Goal: Task Accomplishment & Management: Use online tool/utility

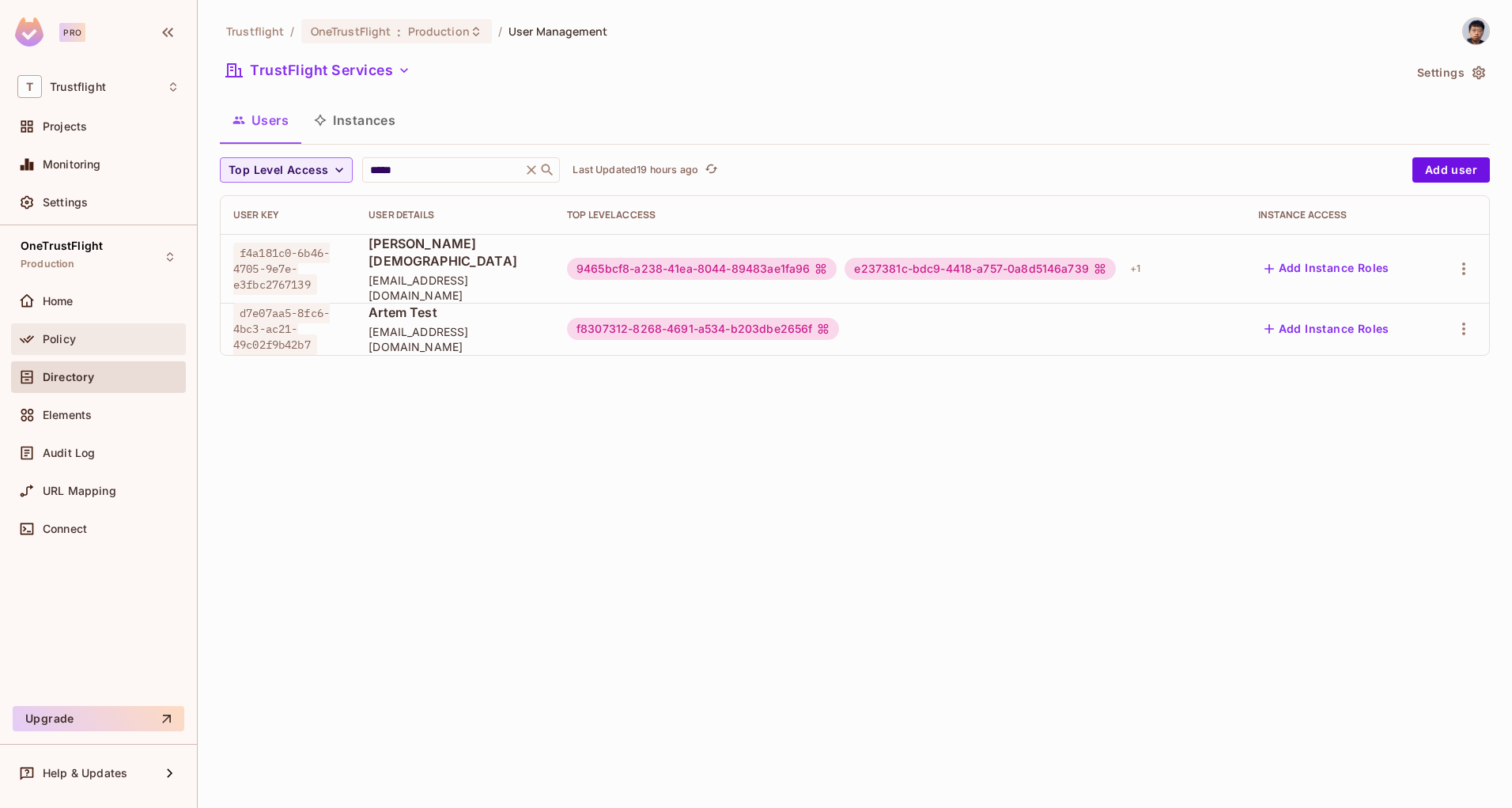
click at [96, 340] on div "Policy" at bounding box center [111, 339] width 137 height 13
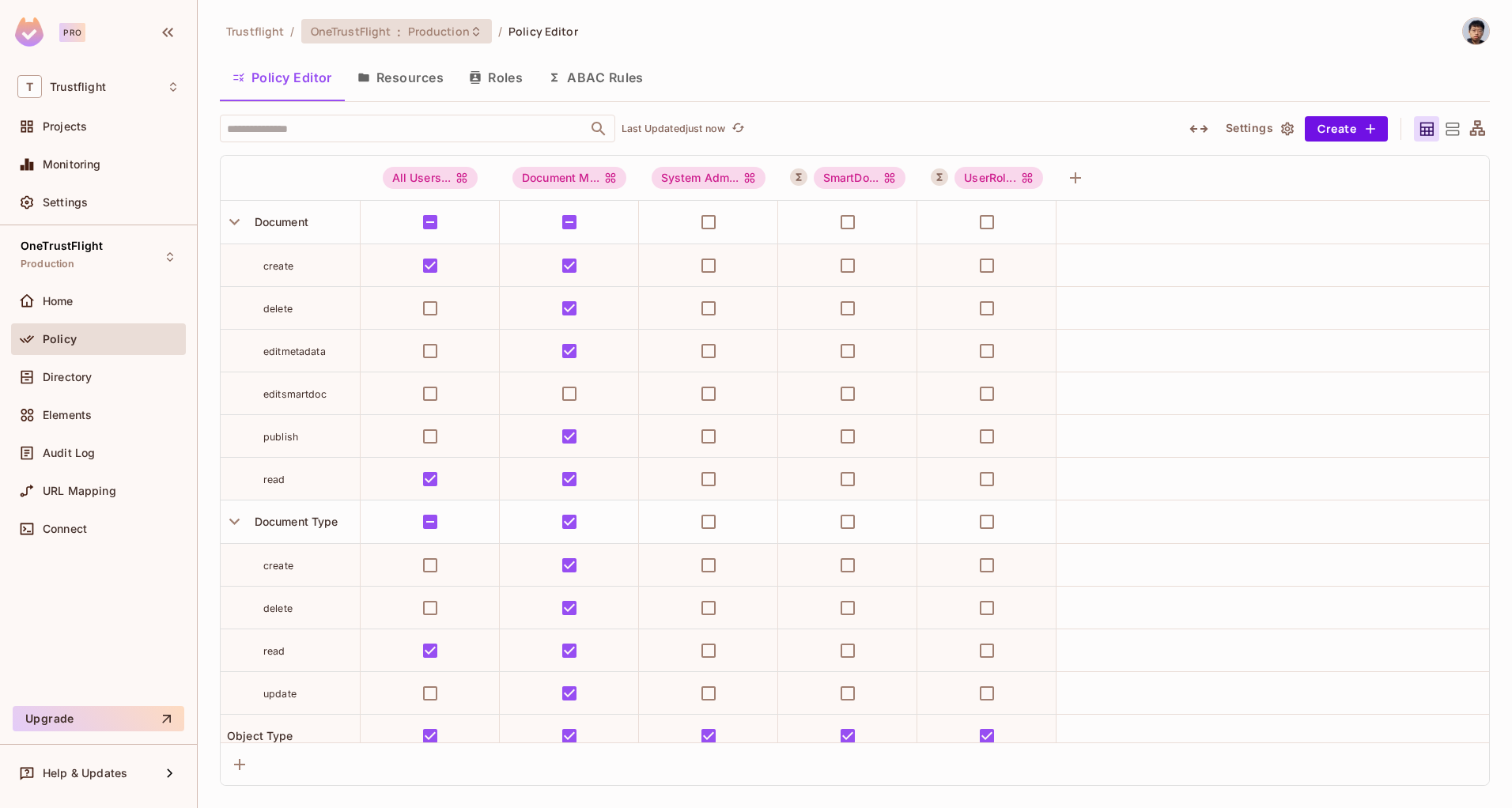
click at [358, 37] on span "OneTrustFlight" at bounding box center [350, 31] width 80 height 15
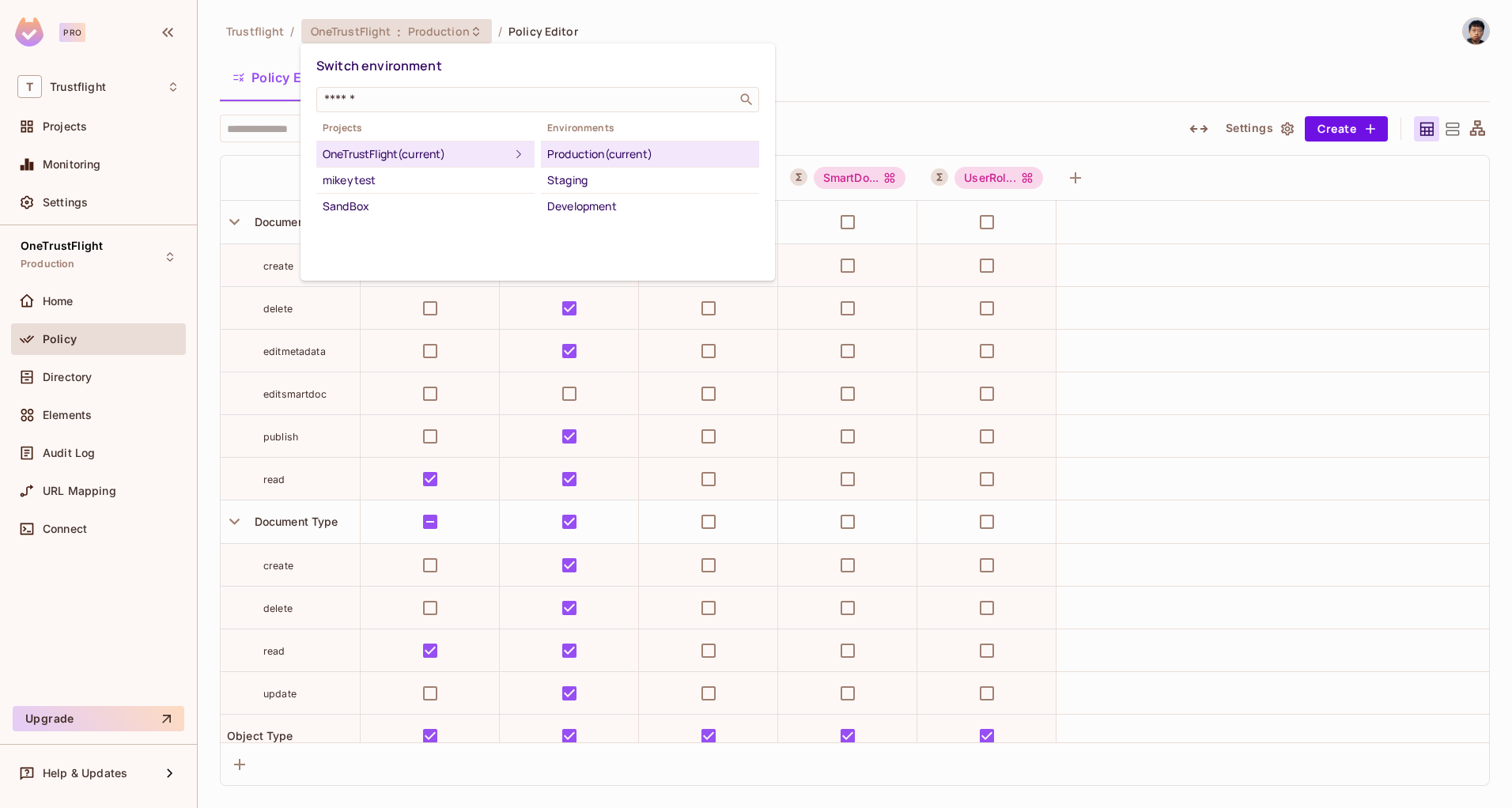
click at [595, 205] on div "Development" at bounding box center [650, 206] width 205 height 19
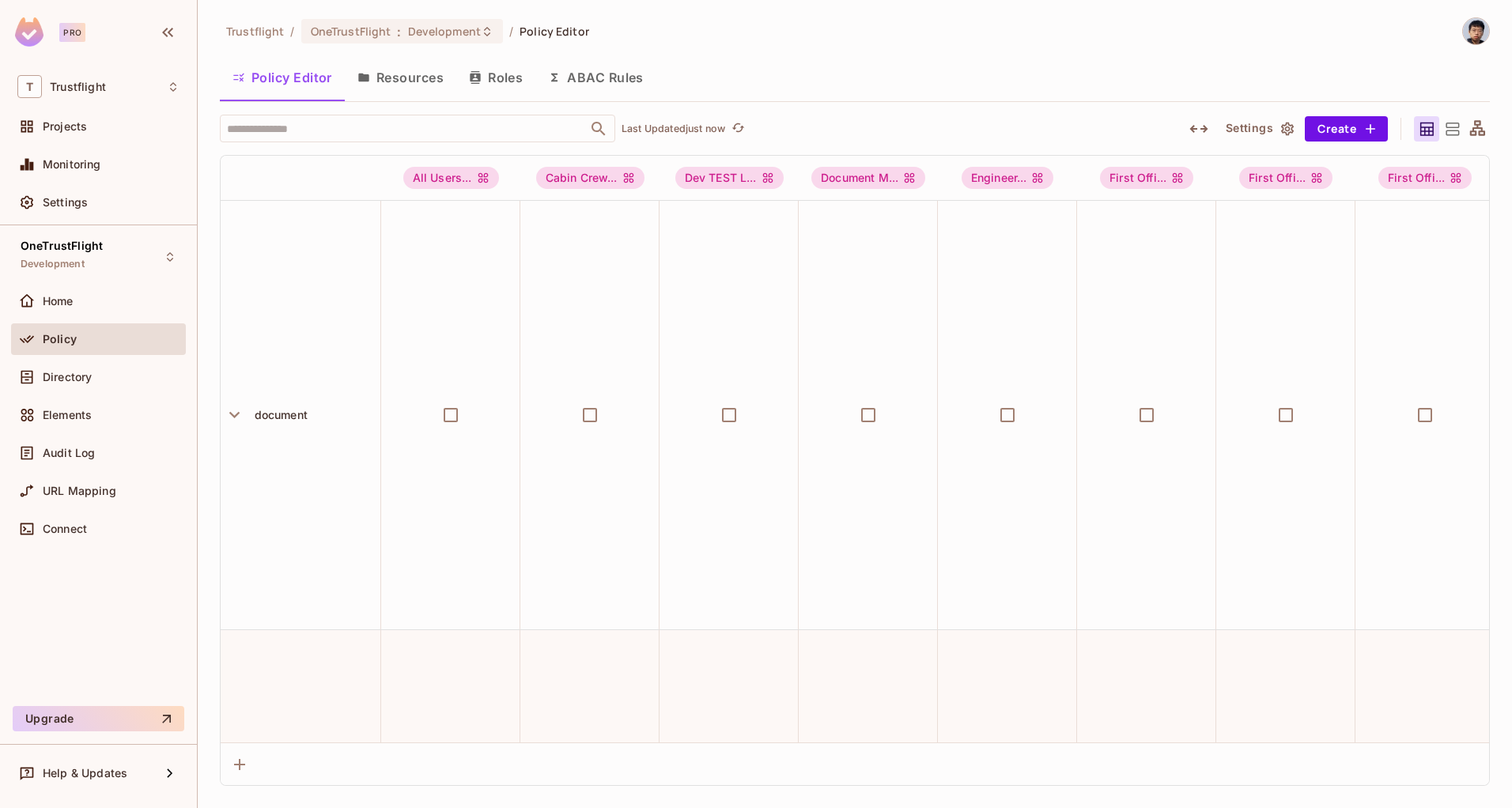
click at [1445, 125] on icon at bounding box center [1452, 129] width 14 height 13
click at [1439, 128] on div at bounding box center [1451, 128] width 25 height 25
click at [316, 84] on button "Policy Editor" at bounding box center [282, 77] width 125 height 40
click at [398, 84] on button "Resources" at bounding box center [400, 77] width 111 height 40
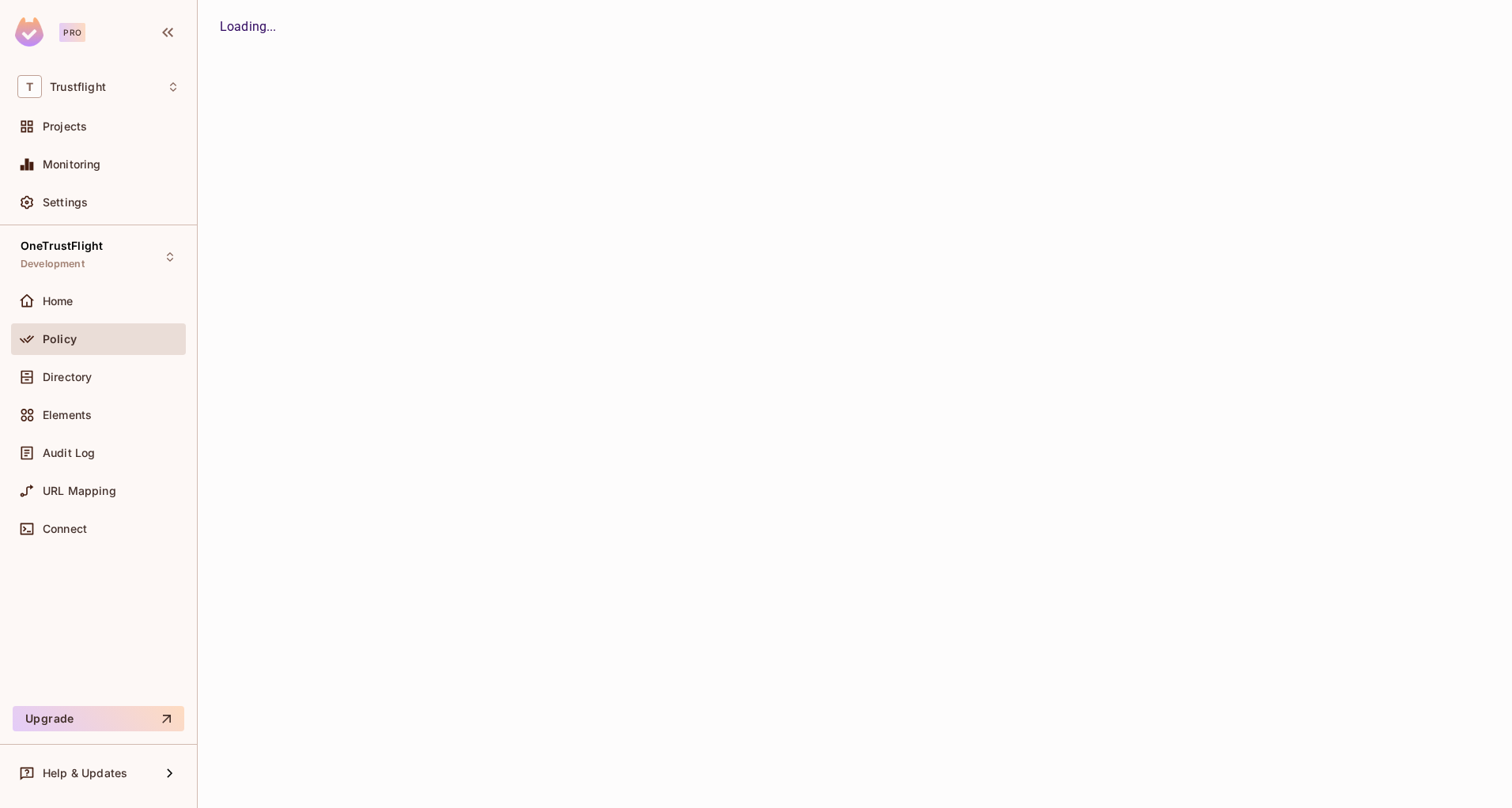
click at [703, 46] on div "Trustflight / OneTrustFlight : Development / Policy Editor Policy Editor Resour…" at bounding box center [855, 404] width 1314 height 808
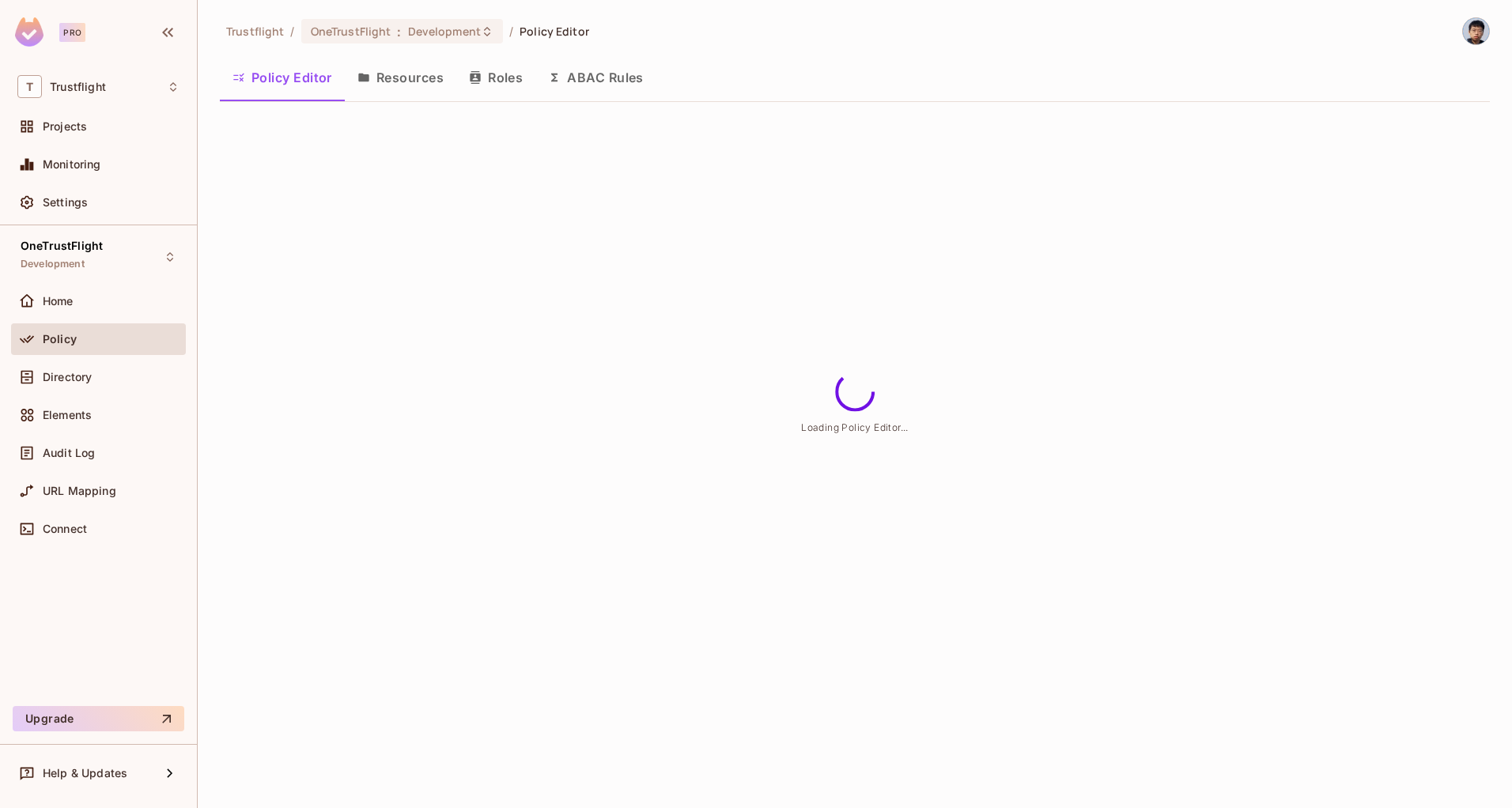
click at [775, 43] on div "Trustflight / OneTrustFlight : Development / Policy Editor" at bounding box center [855, 31] width 1270 height 28
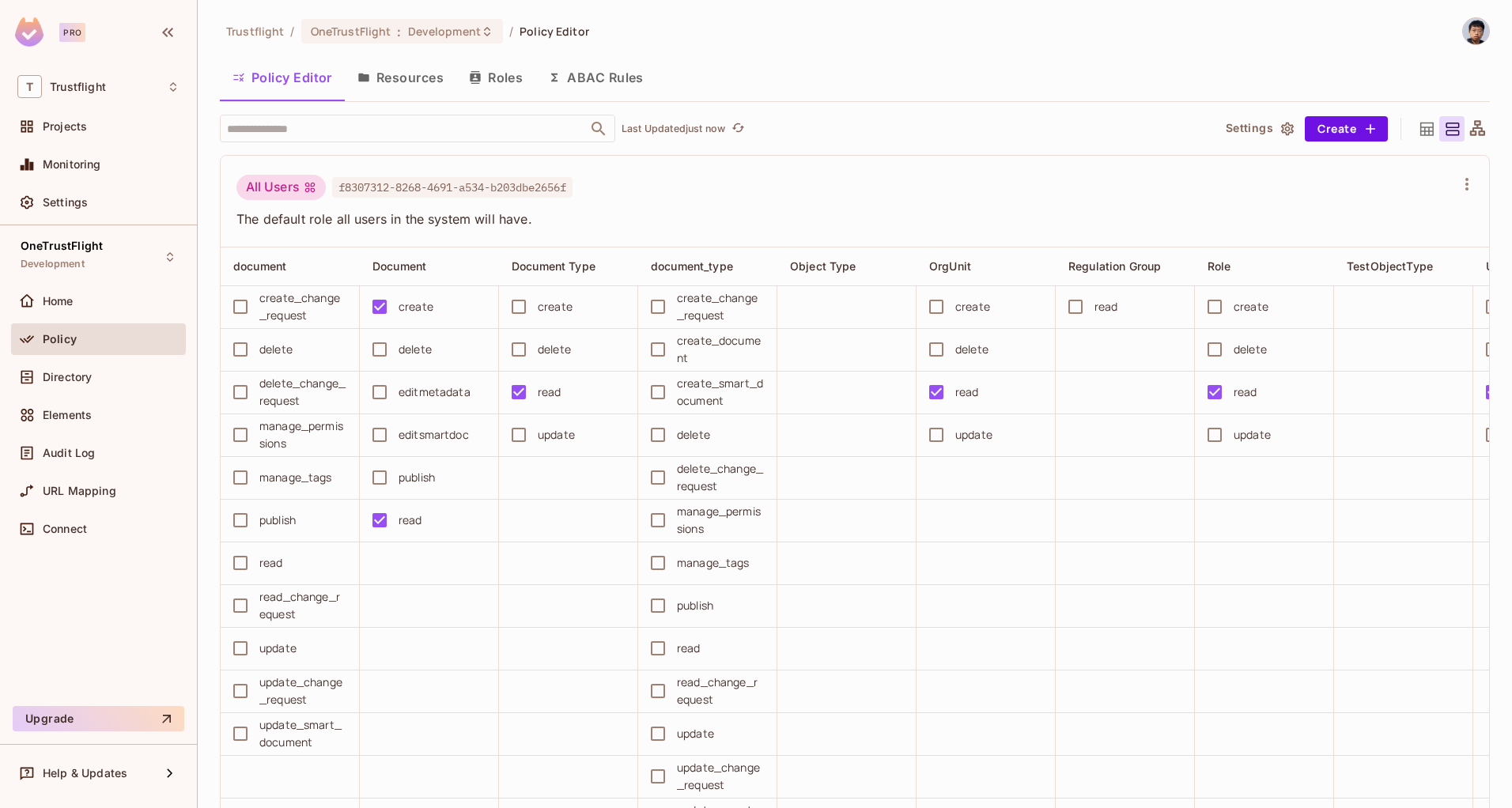
click at [853, 50] on div "Trustflight / OneTrustFlight : Development / Policy Editor Policy Editor Resour…" at bounding box center [855, 413] width 1270 height 792
click at [825, 36] on div "Trustflight / OneTrustFlight : Development / Policy Editor" at bounding box center [855, 31] width 1270 height 28
click at [771, 62] on div "Policy Editor Resources Roles ABAC Rules" at bounding box center [855, 77] width 1270 height 40
click at [414, 80] on button "Resources" at bounding box center [400, 77] width 111 height 40
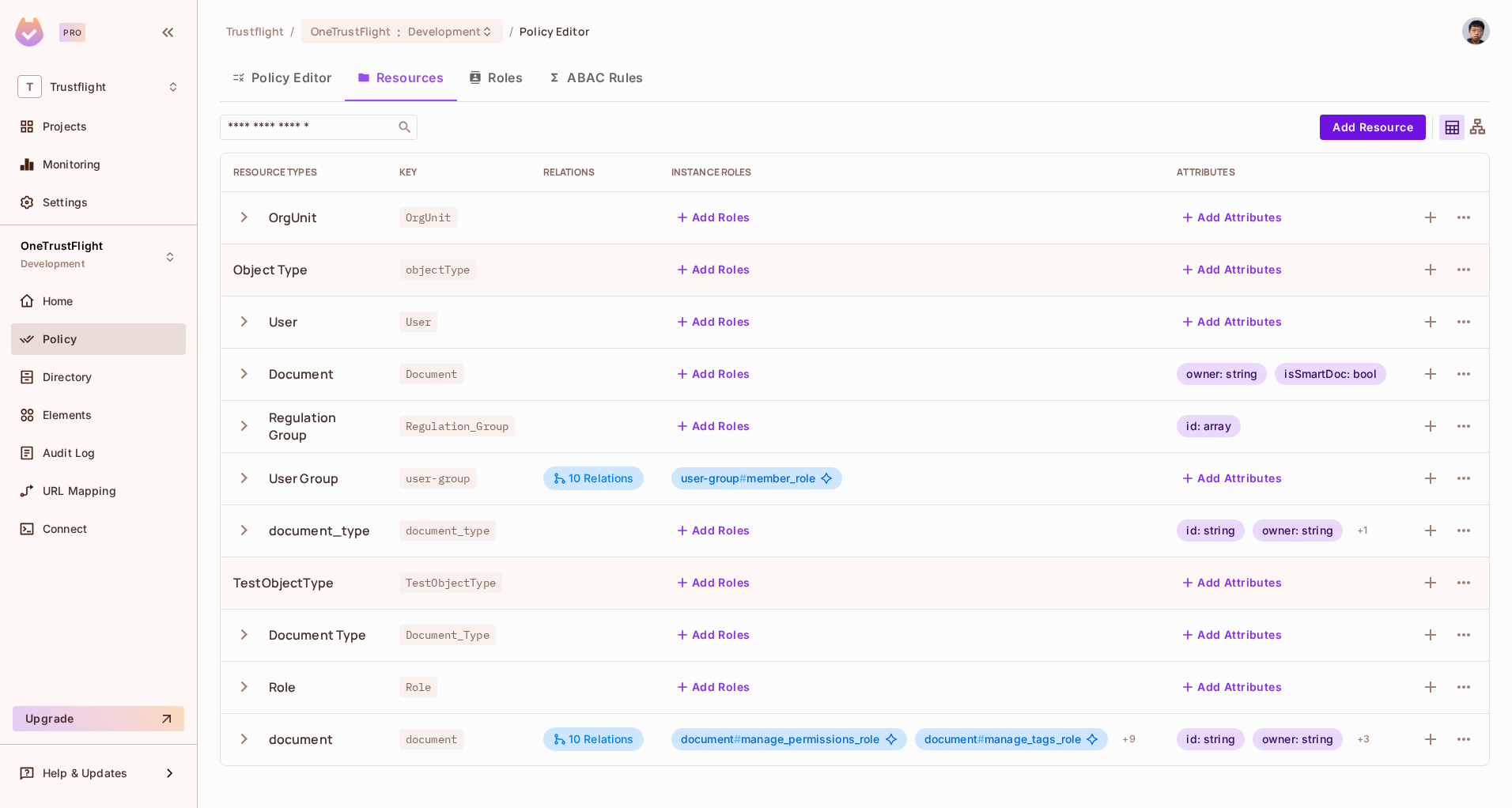
click at [519, 82] on button "Roles" at bounding box center [496, 77] width 79 height 40
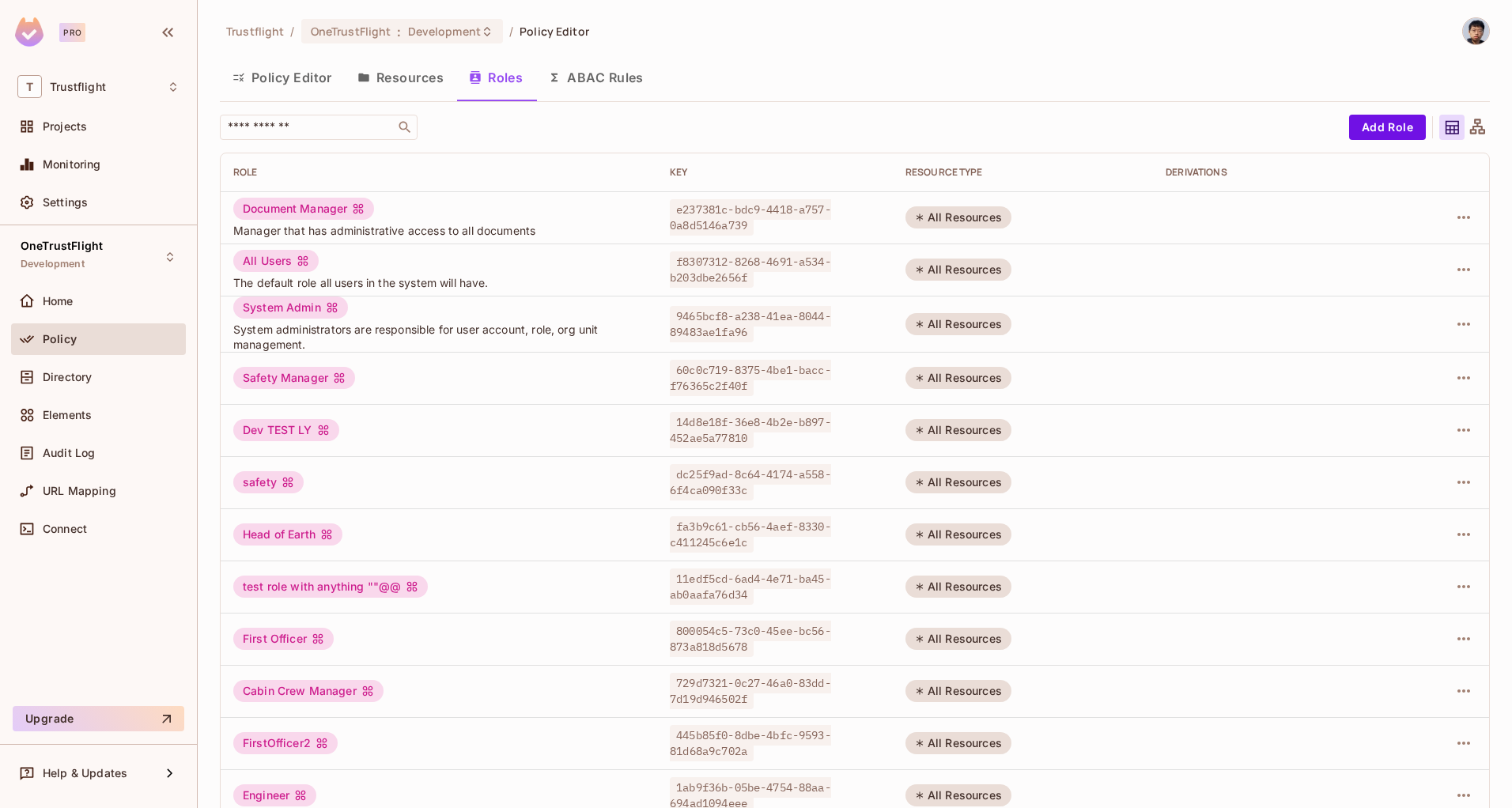
click at [709, 54] on div "Trustflight / OneTrustFlight : Development / Policy Editor Policy Editor Resour…" at bounding box center [855, 530] width 1270 height 1026
click at [702, 54] on div "Trustflight / OneTrustFlight : Development / Policy Editor Policy Editor Resour…" at bounding box center [855, 530] width 1270 height 1026
click at [663, 38] on div "Trustflight / OneTrustFlight : Development / Policy Editor" at bounding box center [855, 31] width 1270 height 28
click at [625, 34] on div "Trustflight / OneTrustFlight : Development / Policy Editor" at bounding box center [855, 31] width 1270 height 28
drag, startPoint x: 518, startPoint y: 32, endPoint x: 591, endPoint y: 33, distance: 73.0
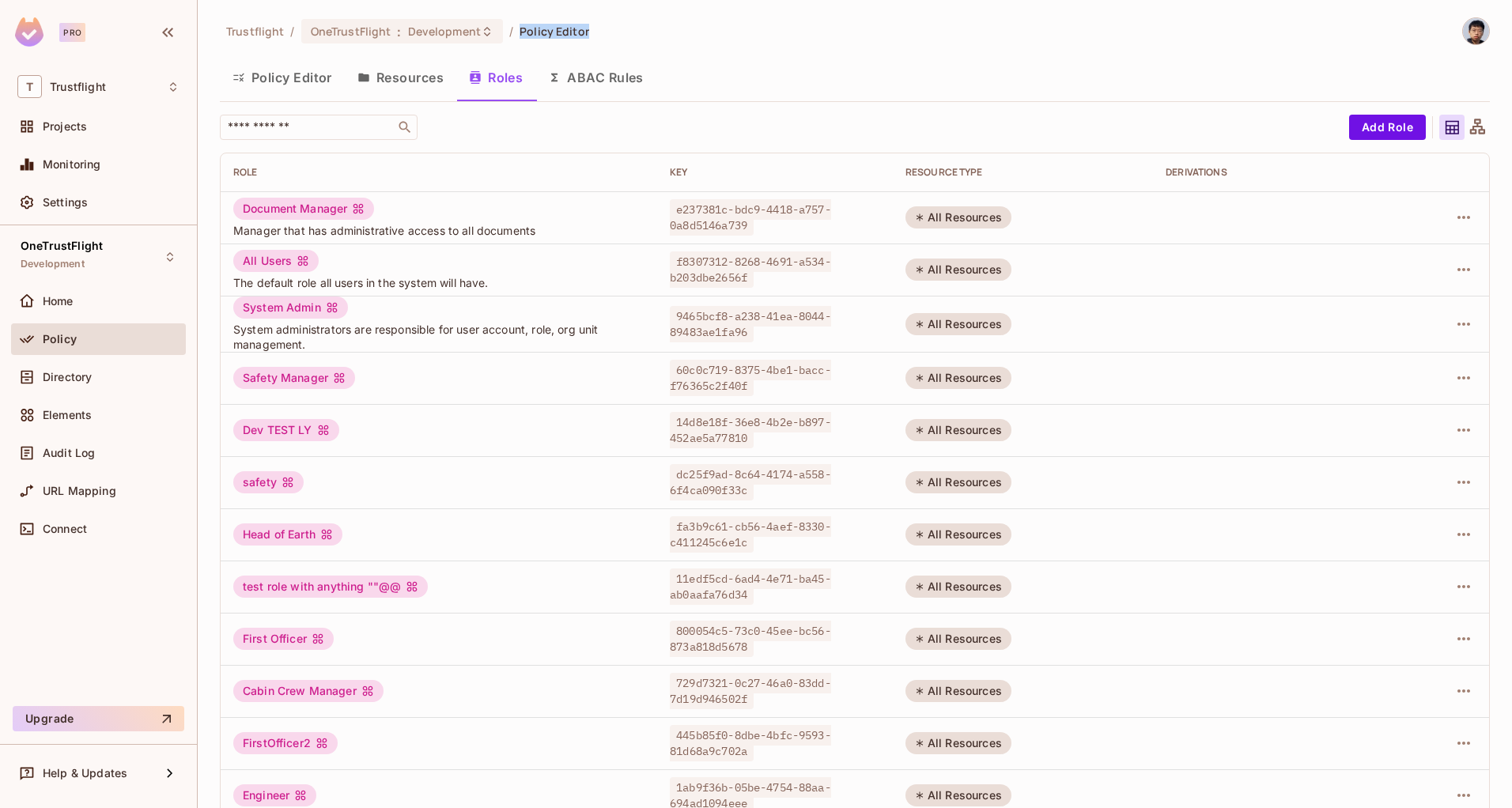
click at [591, 33] on div "Trustflight / OneTrustFlight : Development / Policy Editor" at bounding box center [855, 31] width 1270 height 28
click at [696, 45] on div "Trustflight / OneTrustFlight : Development / Policy Editor" at bounding box center [855, 31] width 1270 height 28
click at [676, 58] on div "Policy Editor Resources Roles ABAC Rules" at bounding box center [855, 77] width 1270 height 40
drag, startPoint x: 518, startPoint y: 31, endPoint x: 647, endPoint y: 26, distance: 129.1
click at [647, 26] on div "Trustflight / OneTrustFlight : Development / Policy Editor" at bounding box center [855, 31] width 1270 height 28
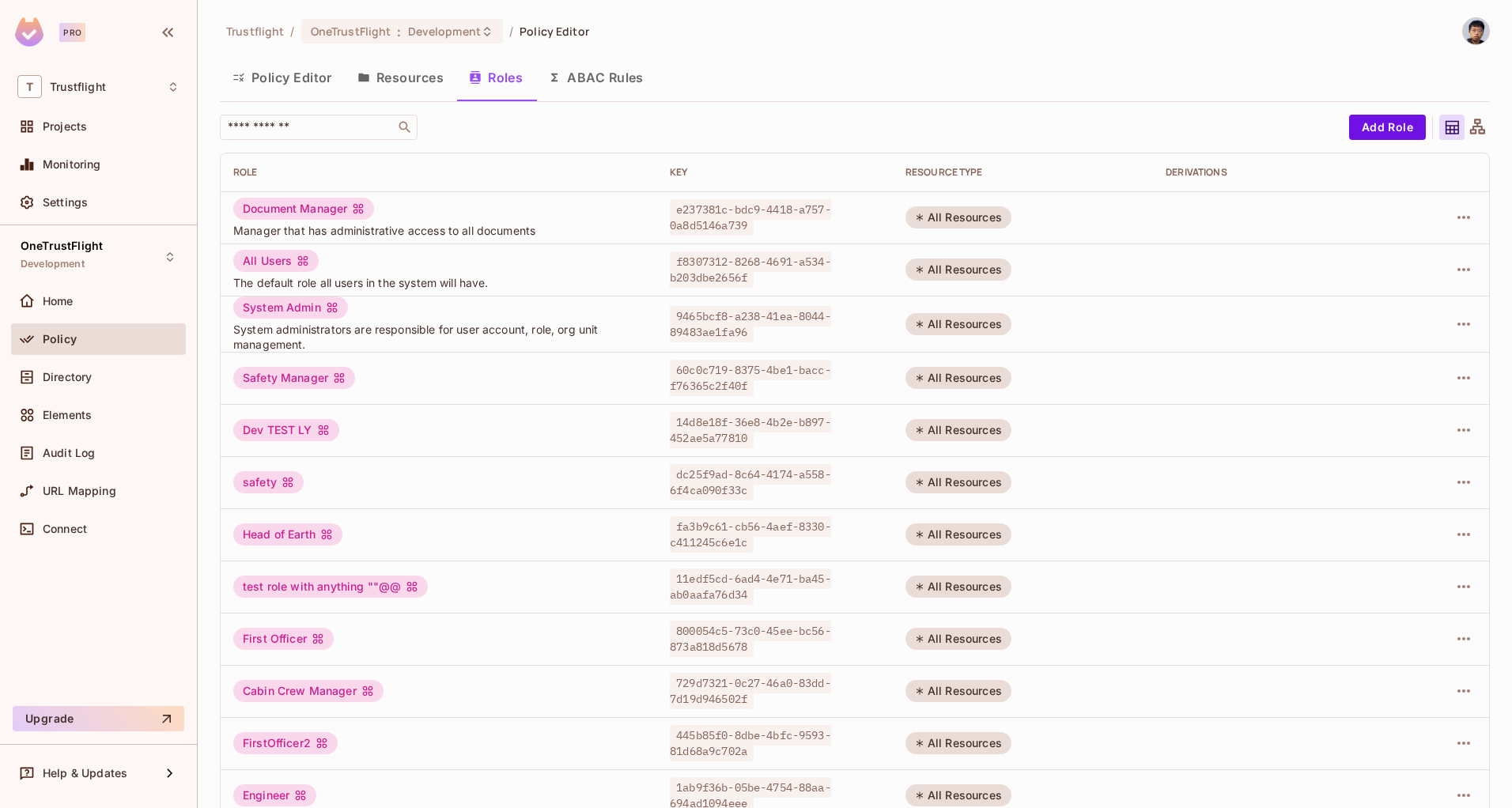
click at [866, 71] on div "Policy Editor Resources Roles ABAC Rules" at bounding box center [855, 77] width 1270 height 40
drag, startPoint x: 518, startPoint y: 31, endPoint x: 679, endPoint y: 32, distance: 161.0
click at [679, 32] on div "Trustflight / OneTrustFlight : Development / Policy Editor" at bounding box center [855, 31] width 1270 height 28
click at [622, 23] on div "Trustflight / OneTrustFlight : Development / Policy Editor" at bounding box center [855, 31] width 1270 height 28
drag, startPoint x: 518, startPoint y: 33, endPoint x: 614, endPoint y: 37, distance: 96.1
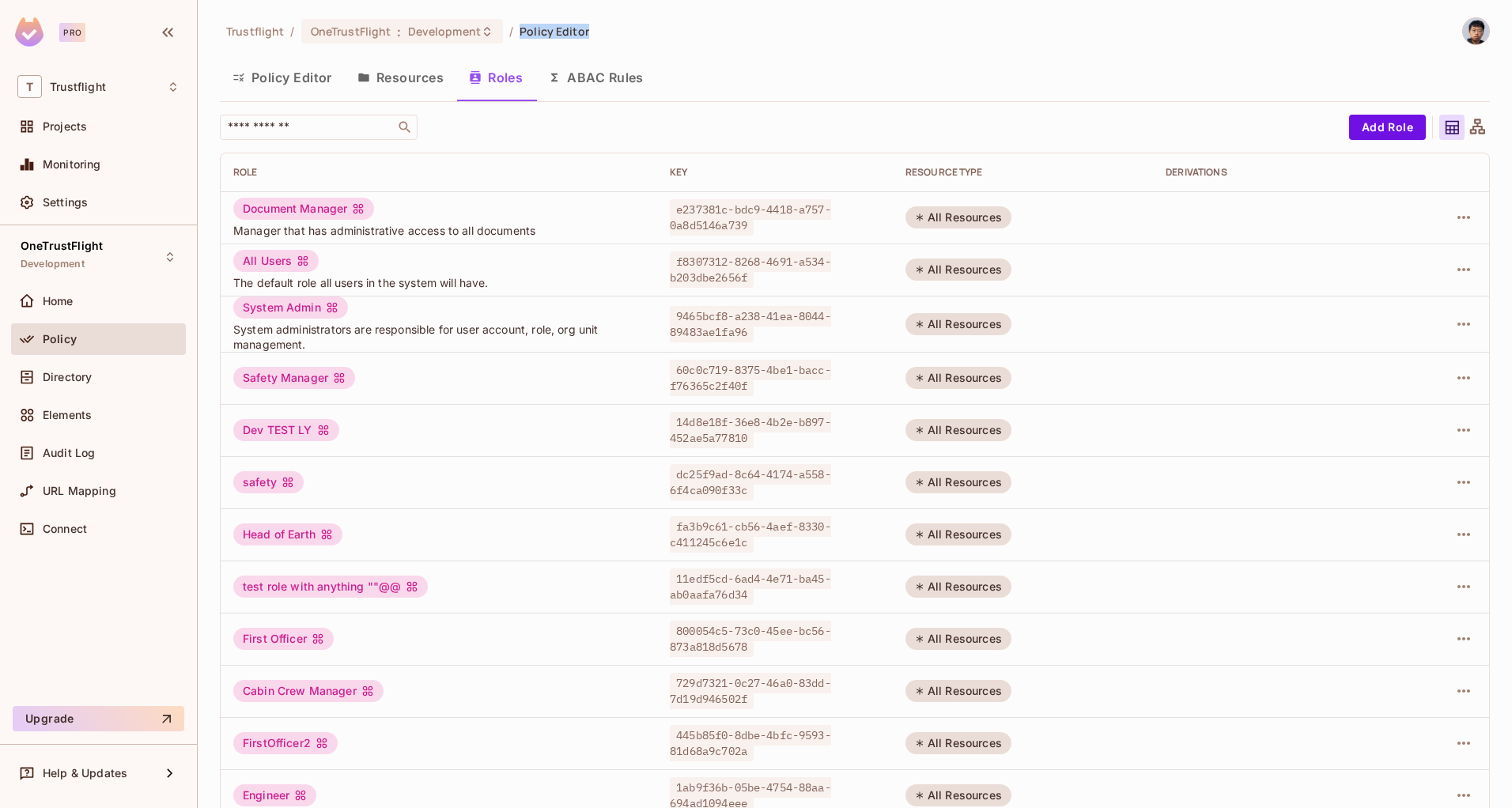
click at [614, 37] on div "Trustflight / OneTrustFlight : Development / Policy Editor" at bounding box center [855, 31] width 1270 height 28
click at [535, 33] on span "Policy Editor" at bounding box center [554, 31] width 70 height 15
drag, startPoint x: 517, startPoint y: 28, endPoint x: 594, endPoint y: 24, distance: 77.1
click at [594, 24] on div "Trustflight / OneTrustFlight : Development / Policy Editor" at bounding box center [855, 31] width 1270 height 28
click at [775, 47] on div "Trustflight / OneTrustFlight : Development / Policy Editor Policy Editor Resour…" at bounding box center [855, 530] width 1270 height 1026
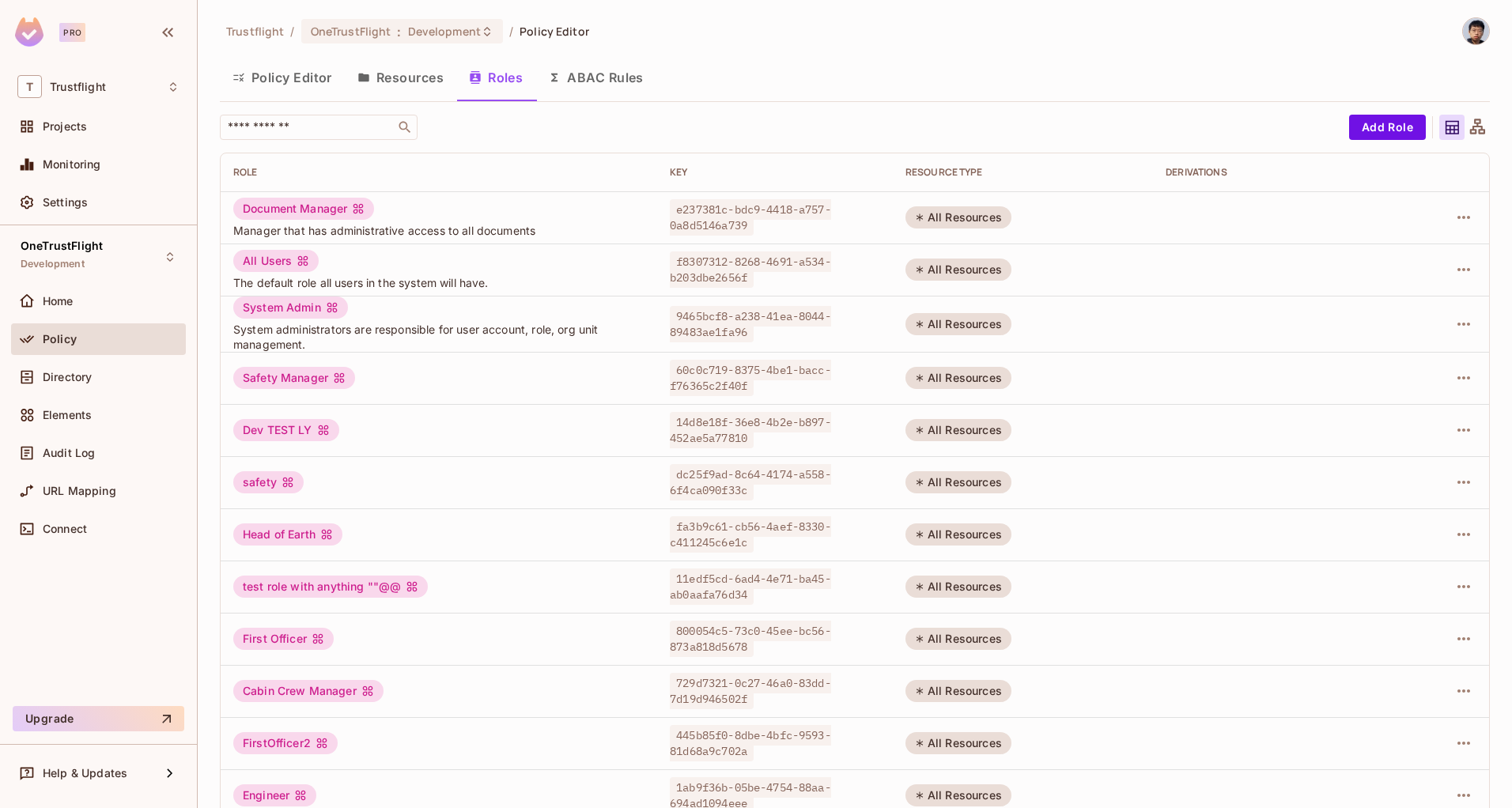
click at [591, 120] on div "​" at bounding box center [780, 127] width 1121 height 25
click at [642, 37] on div "Trustflight / OneTrustFlight : Development / Policy Editor" at bounding box center [855, 31] width 1270 height 28
click at [653, 42] on div "Trustflight / OneTrustFlight : Development / Policy Editor" at bounding box center [855, 31] width 1270 height 28
drag, startPoint x: 614, startPoint y: 26, endPoint x: 608, endPoint y: 37, distance: 12.5
click at [608, 32] on div "Trustflight / OneTrustFlight : Development / Policy Editor" at bounding box center [855, 31] width 1270 height 28
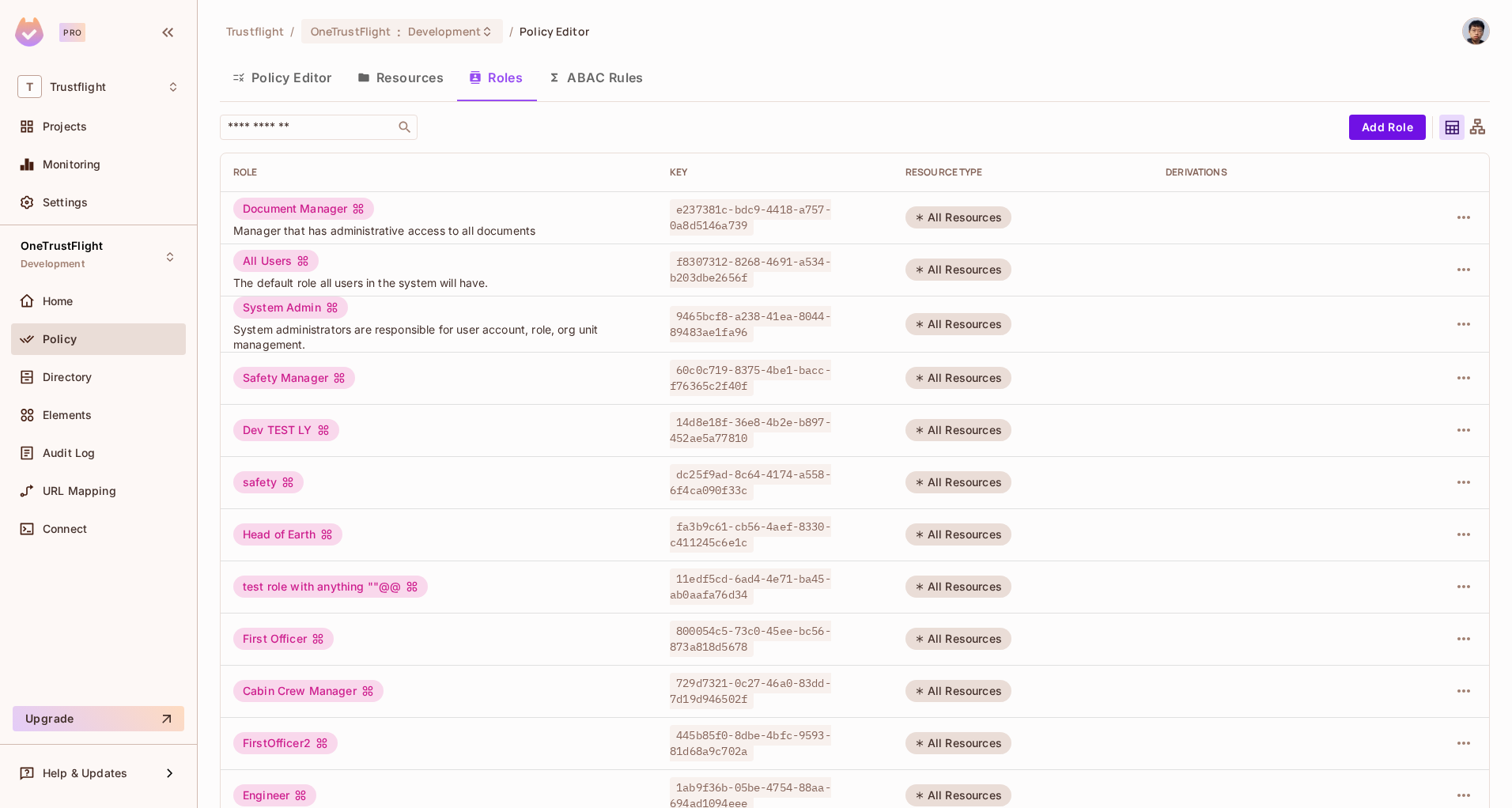
click at [588, 80] on button "ABAC Rules" at bounding box center [595, 77] width 121 height 40
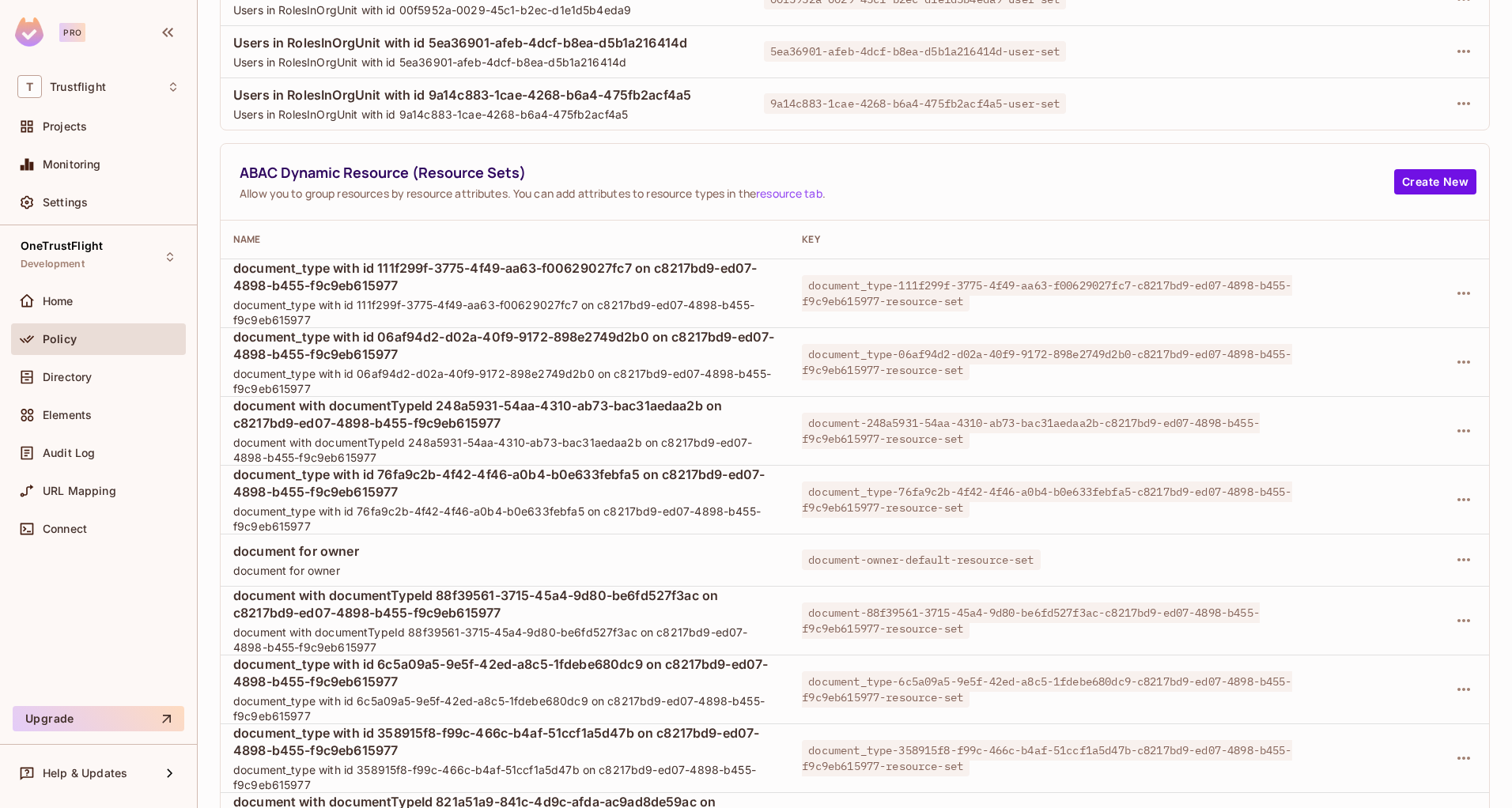
scroll to position [1584, 0]
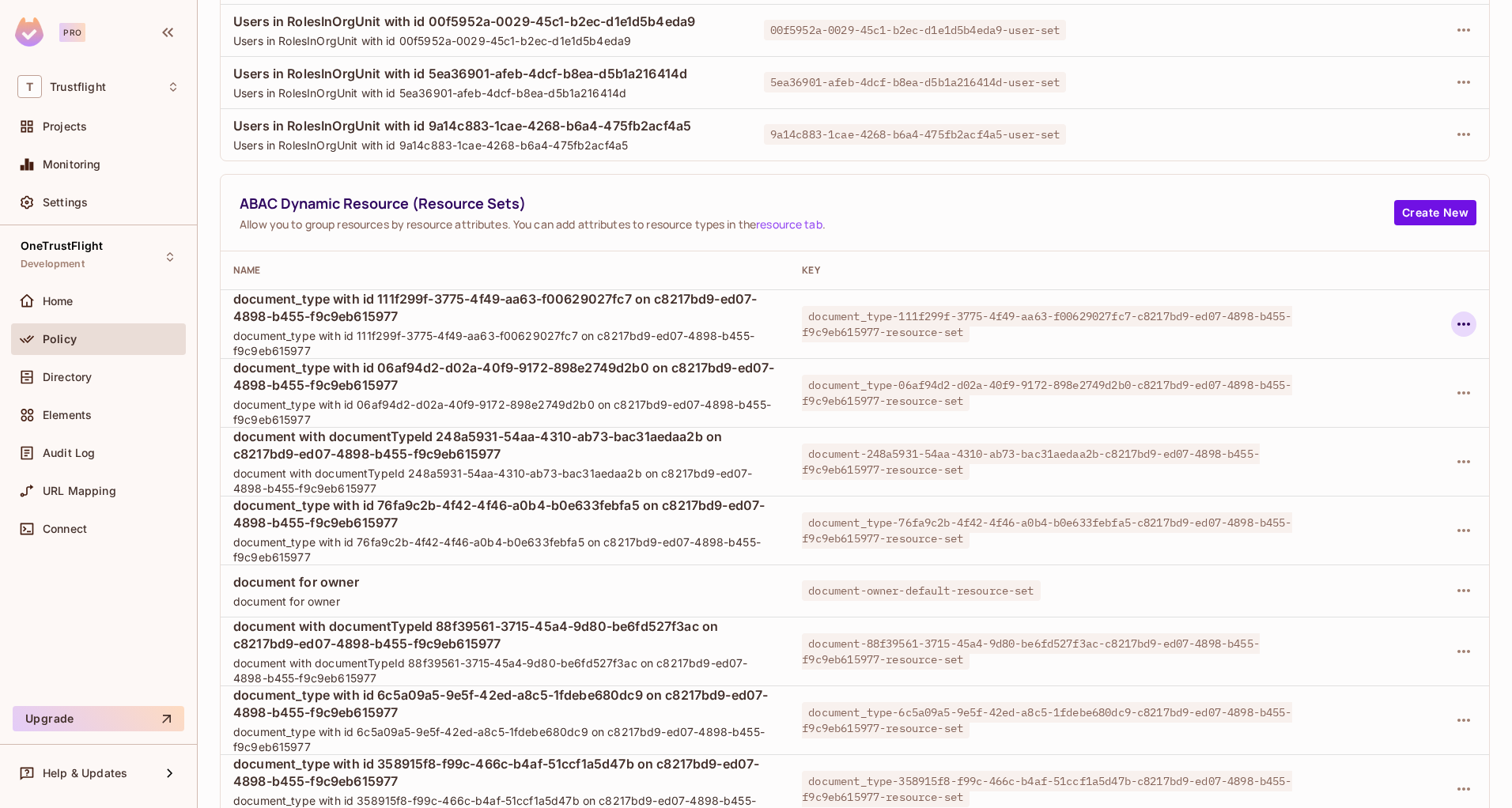
click at [1454, 329] on icon "button" at bounding box center [1463, 324] width 19 height 19
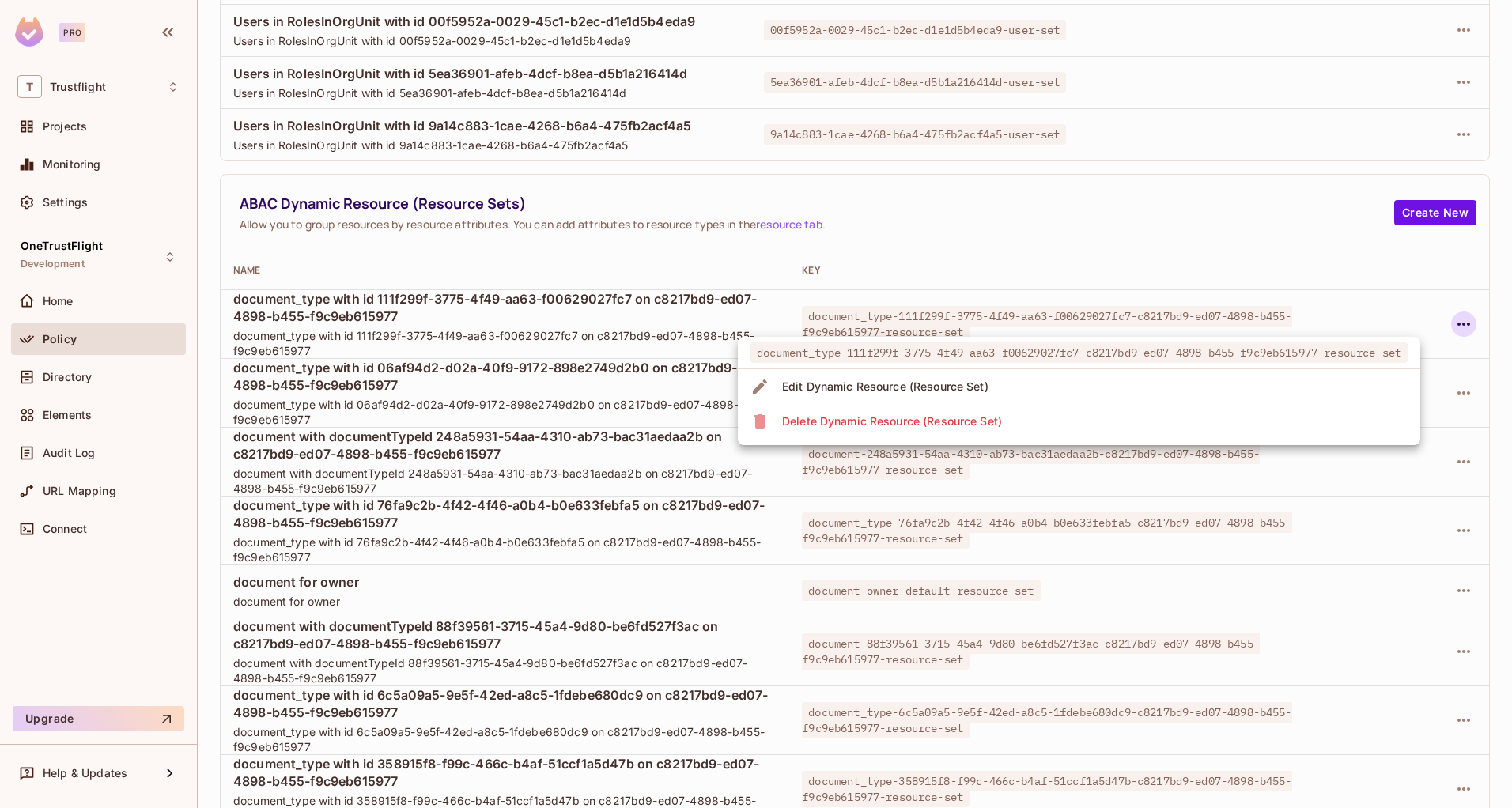
click at [904, 381] on div "Edit Dynamic Resource (Resource Set)" at bounding box center [885, 386] width 206 height 15
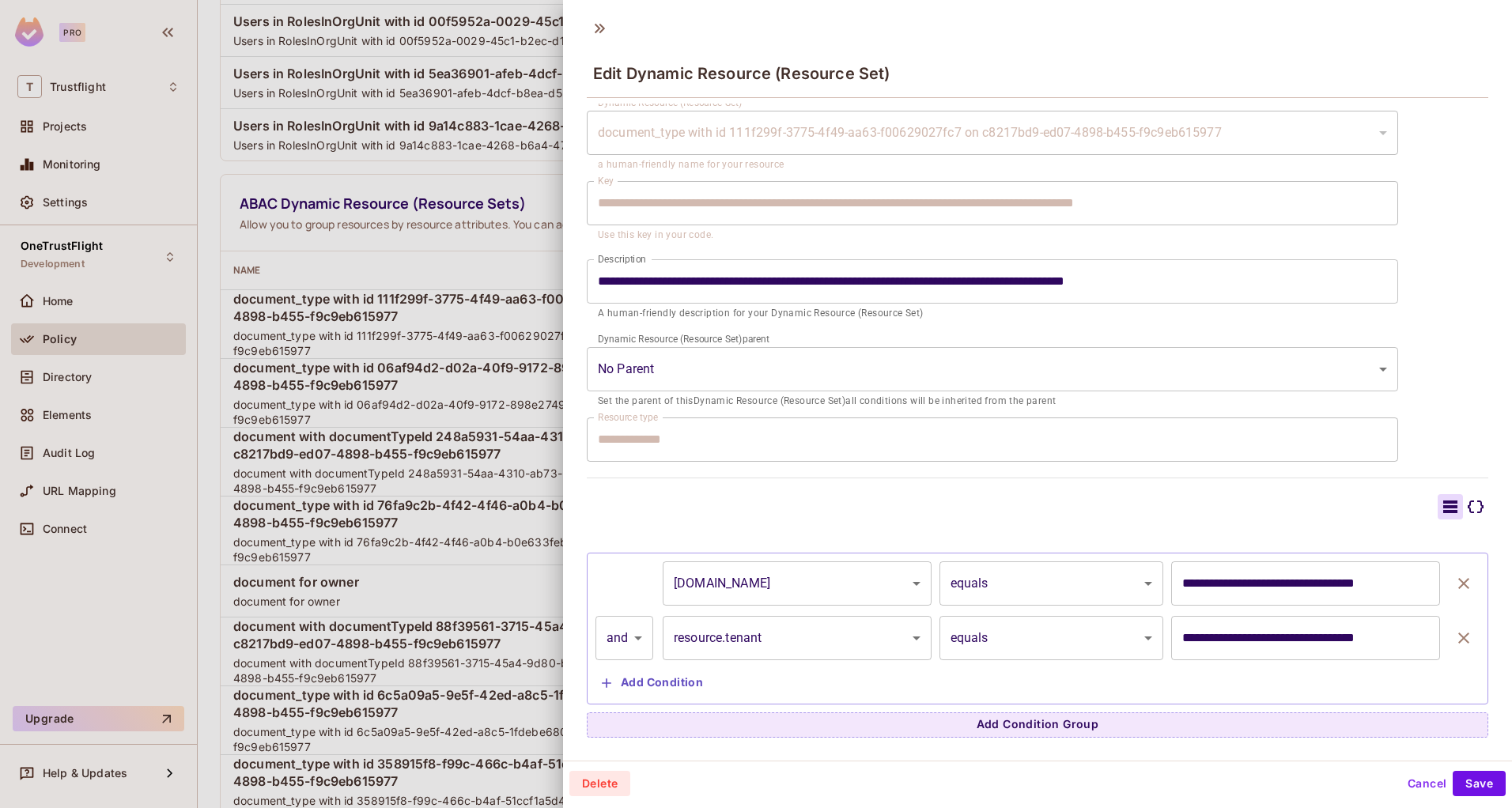
scroll to position [2, 0]
click at [1182, 491] on div "**********" at bounding box center [1037, 400] width 901 height 674
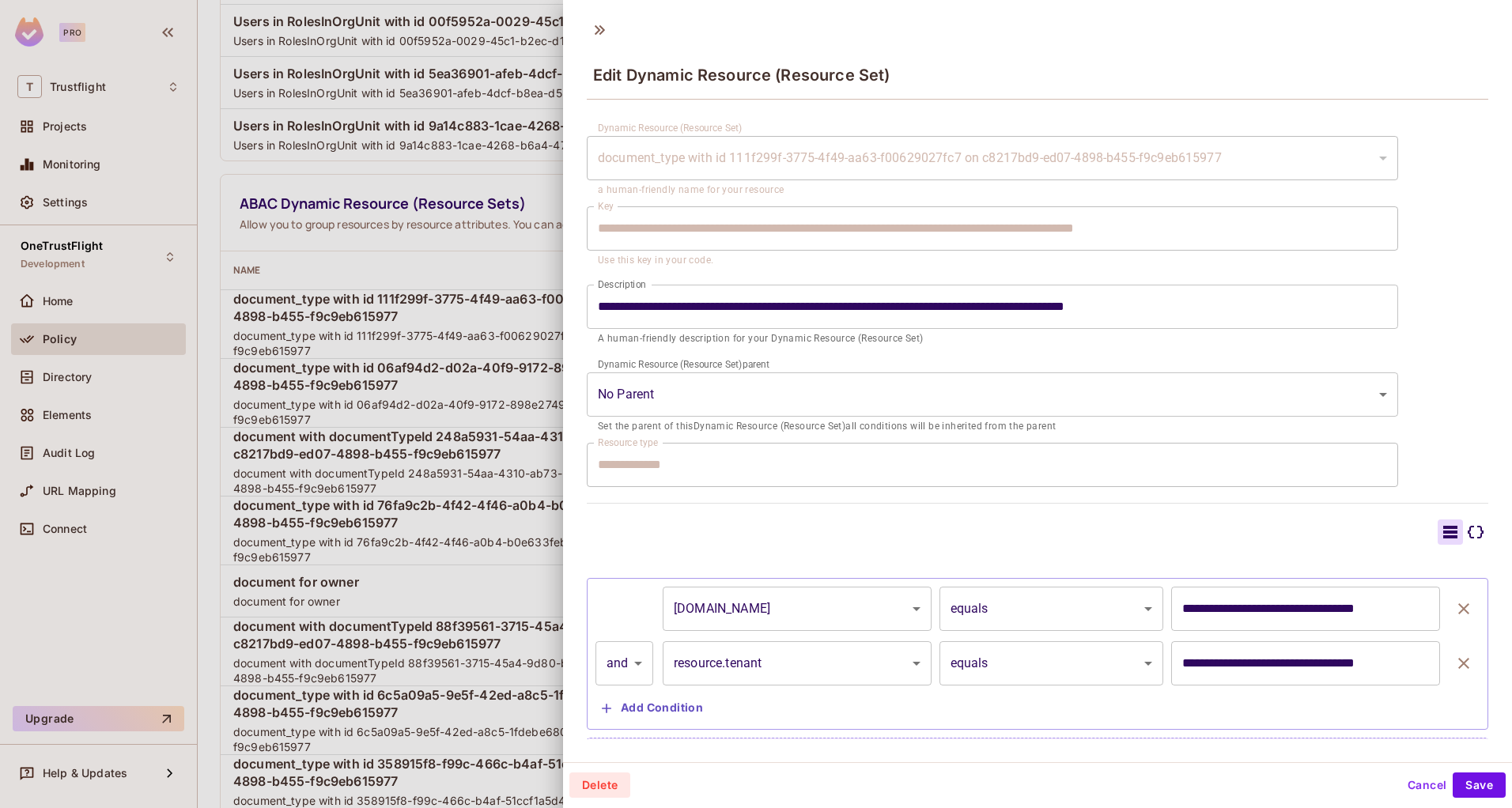
scroll to position [46, 0]
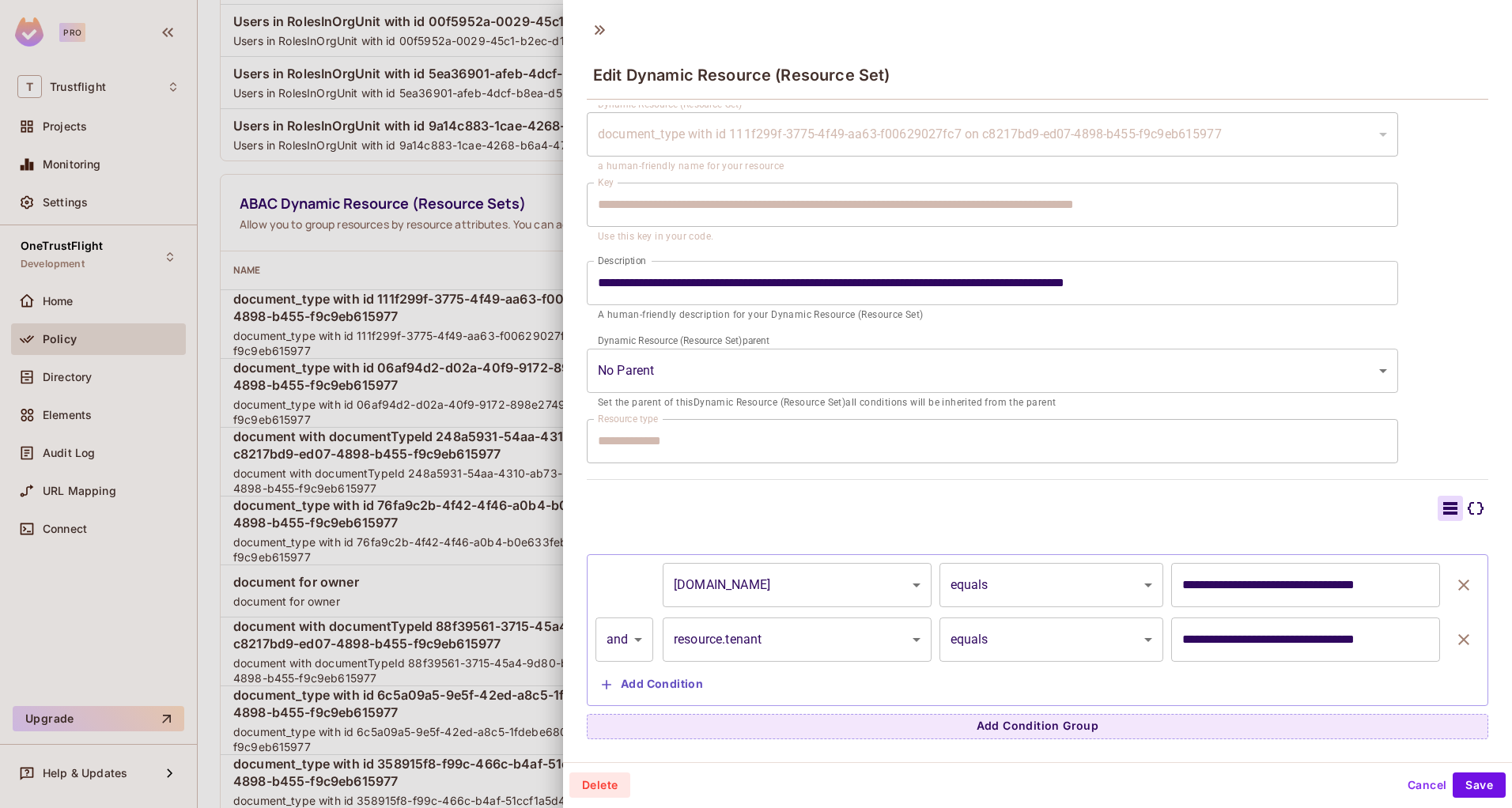
click at [1402, 780] on button "Cancel" at bounding box center [1426, 784] width 51 height 25
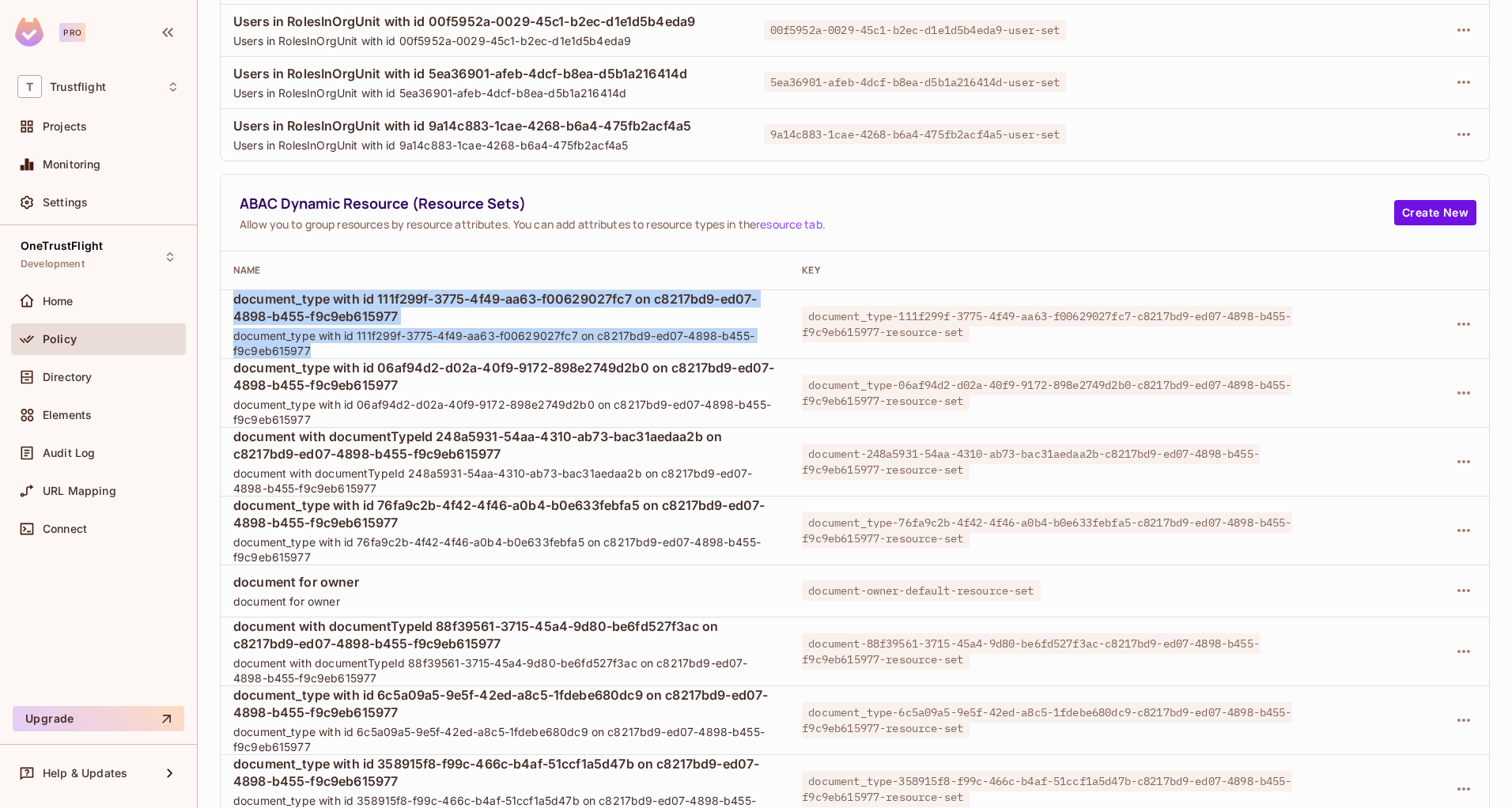
drag, startPoint x: 236, startPoint y: 302, endPoint x: 329, endPoint y: 347, distance: 103.3
click at [329, 347] on div "document_type with id 111f299f-3775-4f49-aa63-f00629027fc7 on c8217bd9-ed07-489…" at bounding box center [505, 324] width 543 height 68
click at [277, 356] on span "document_type with id 111f299f-3775-4f49-aa63-f00629027fc7 on c8217bd9-ed07-489…" at bounding box center [505, 343] width 543 height 30
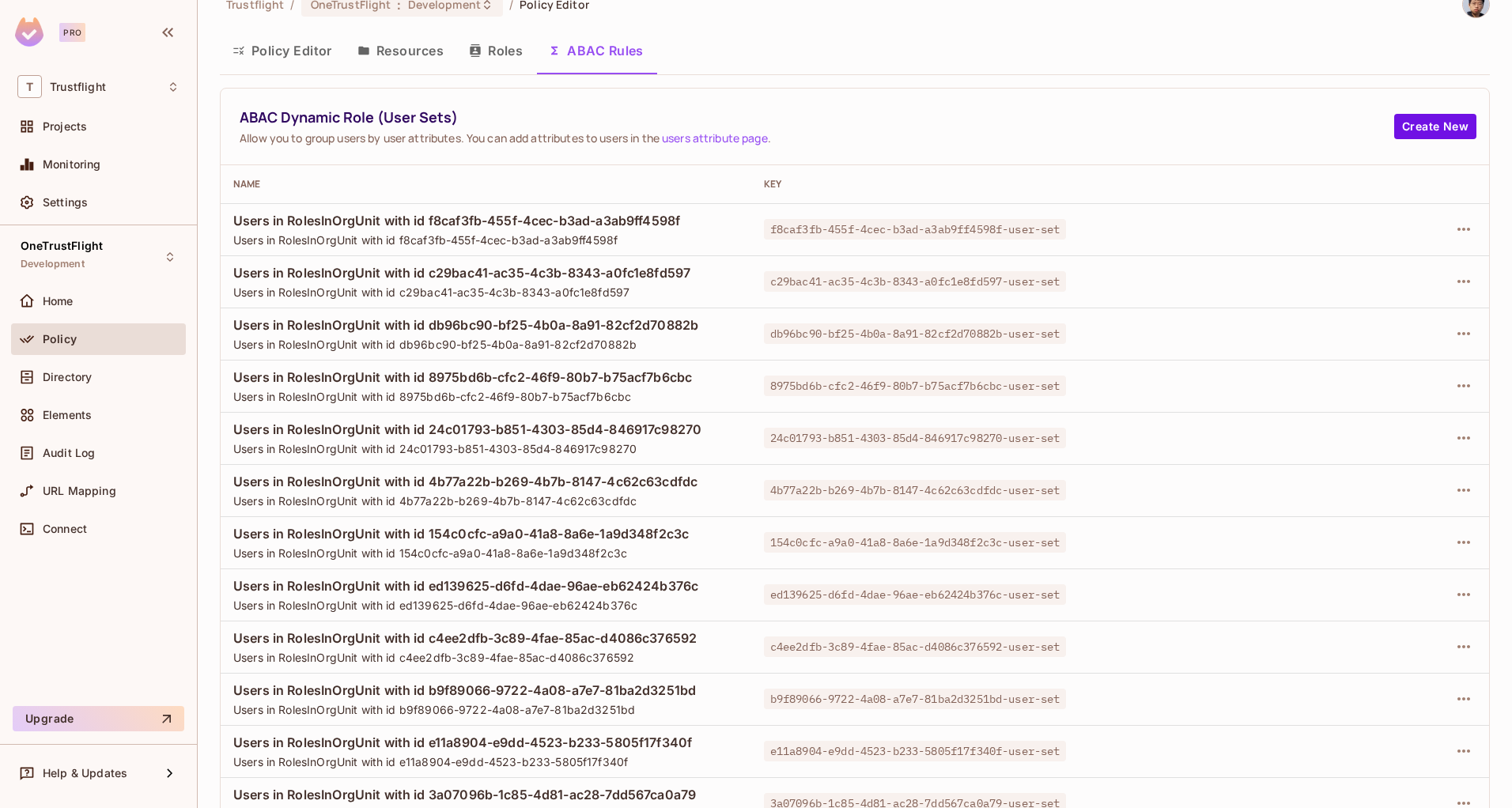
scroll to position [0, 0]
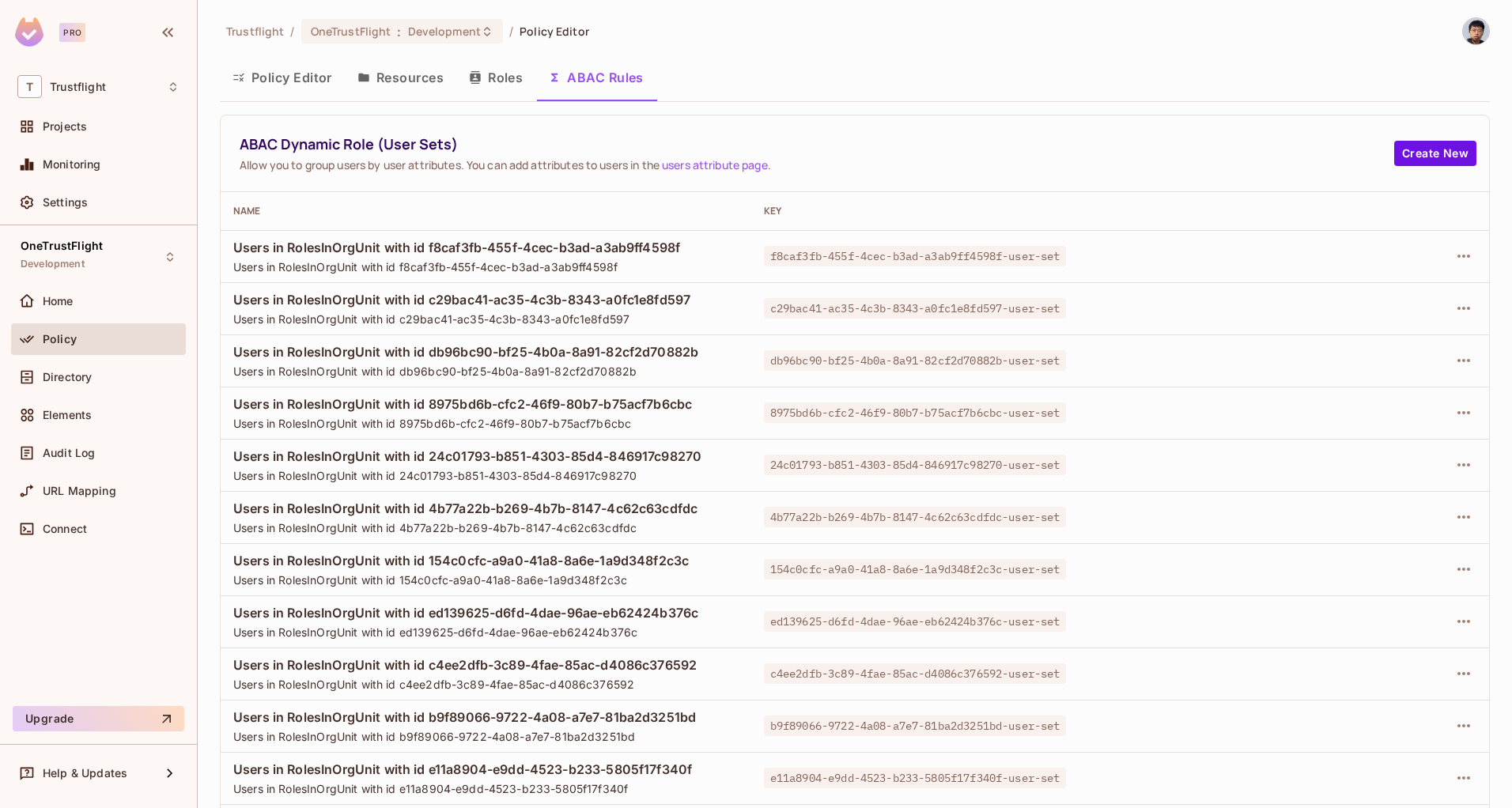
click at [857, 45] on div "Trustflight / OneTrustFlight : Development / Policy Editor" at bounding box center [855, 31] width 1270 height 28
click at [130, 376] on div "Directory" at bounding box center [111, 377] width 137 height 13
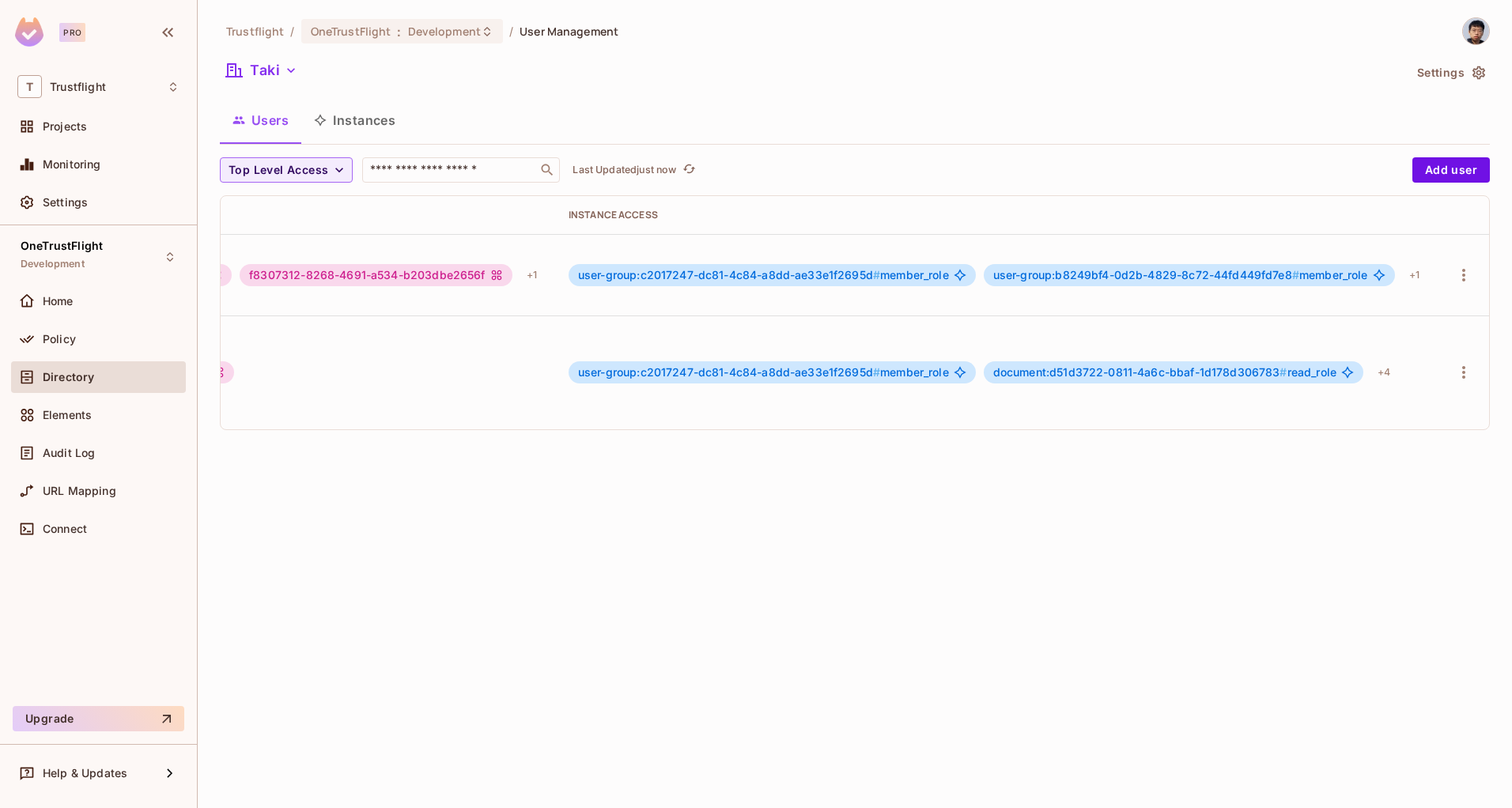
scroll to position [0, 640]
click at [1457, 267] on icon "button" at bounding box center [1463, 275] width 19 height 19
click at [1383, 333] on div "Edit Attributes" at bounding box center [1397, 337] width 79 height 15
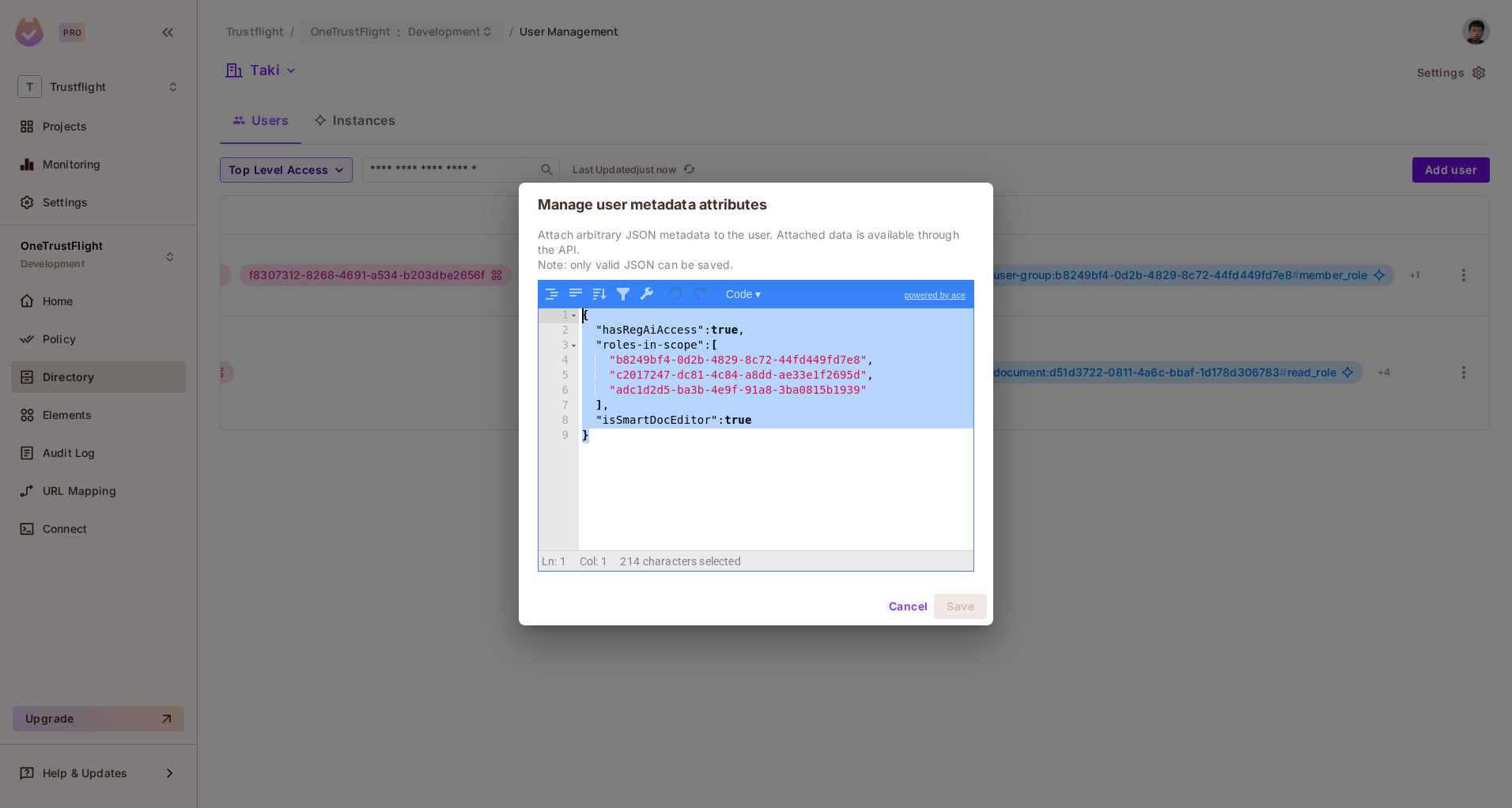
drag, startPoint x: 640, startPoint y: 438, endPoint x: 488, endPoint y: 368, distance: 167.3
click at [434, 252] on div "Manage user metadata attributes Attach arbitrary JSON metadata to the user. Att…" at bounding box center [756, 404] width 1512 height 808
click at [769, 449] on div "{ "hasRegAiAccess" : true , "roles-in-scope" : [ "b8249bf4-0d2b-4829-8c72-44fd4…" at bounding box center [776, 445] width 394 height 273
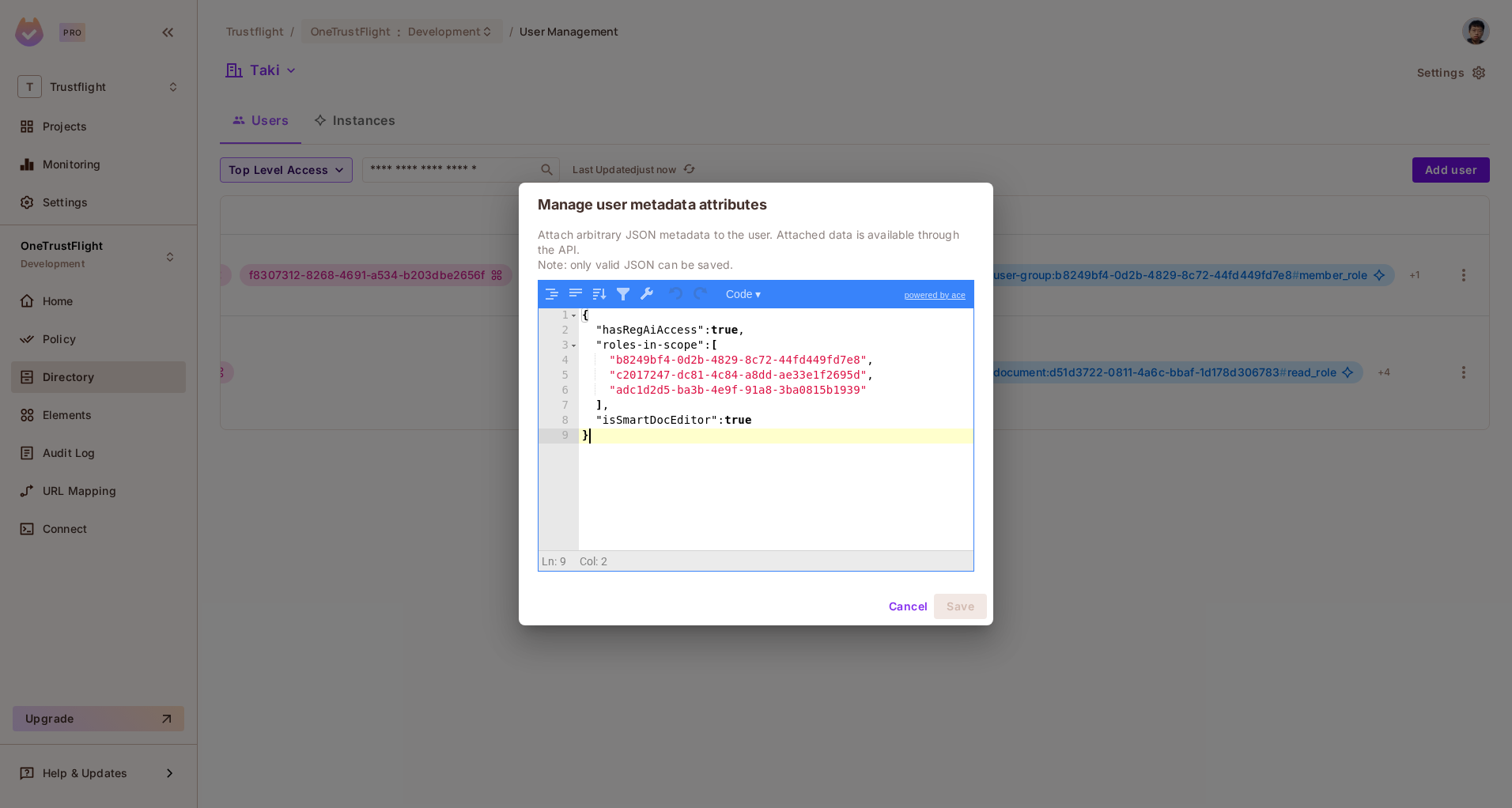
click at [734, 431] on div "{ "hasRegAiAccess" : true , "roles-in-scope" : [ "b8249bf4-0d2b-4829-8c72-44fd4…" at bounding box center [776, 445] width 394 height 273
click at [887, 604] on button "Cancel" at bounding box center [908, 606] width 51 height 25
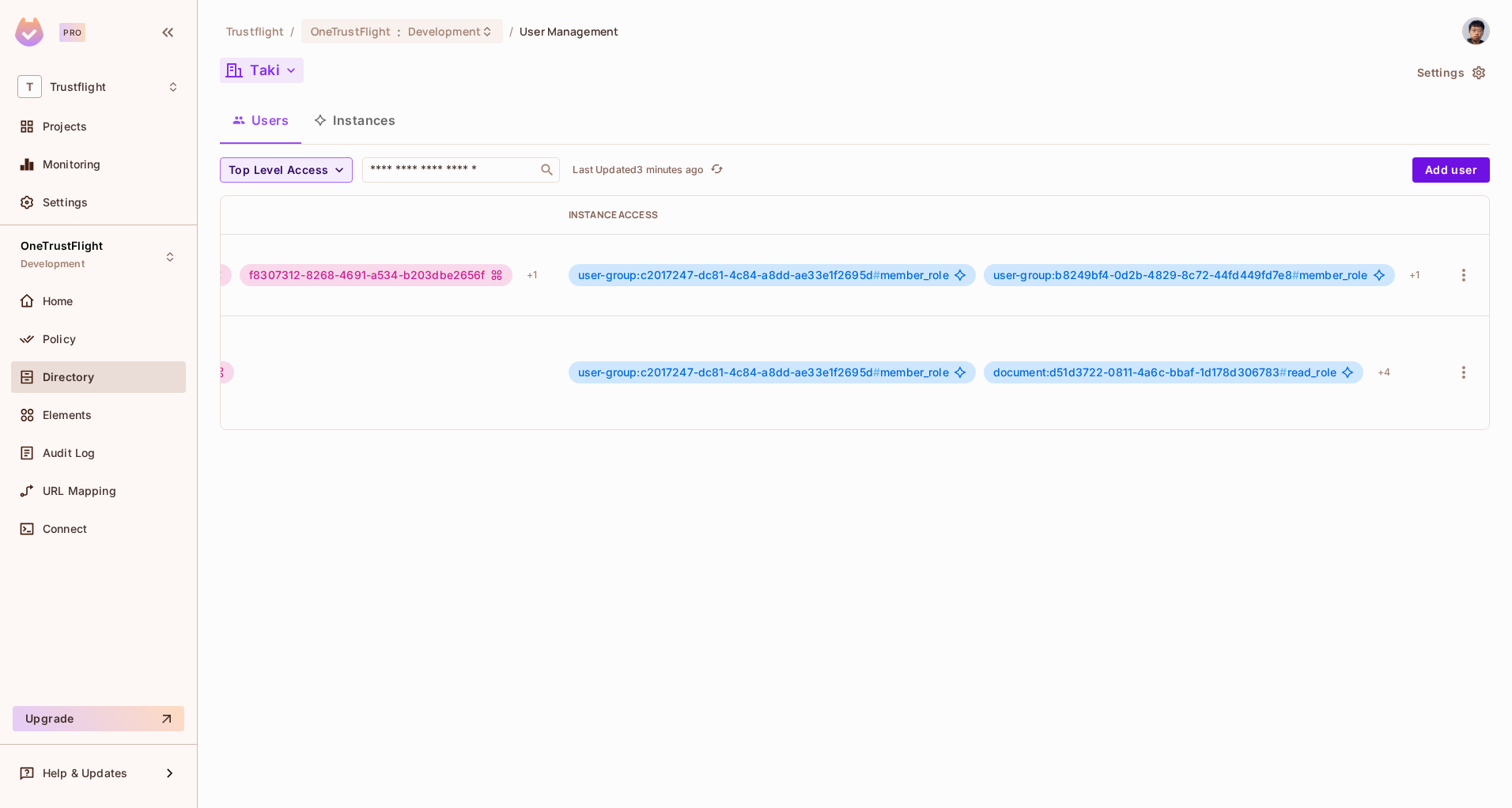
click at [287, 69] on icon "button" at bounding box center [291, 71] width 8 height 5
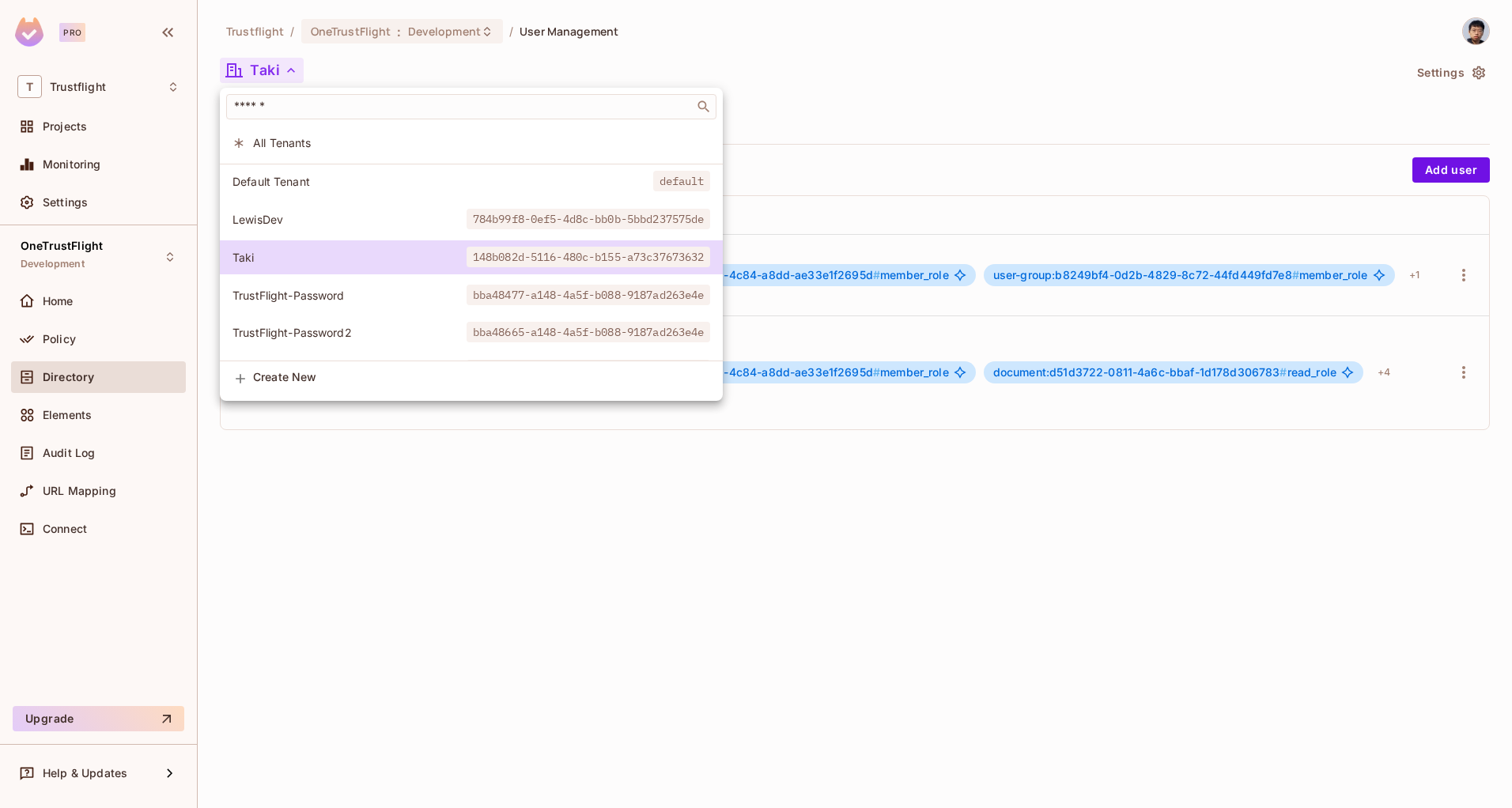
click at [530, 79] on div at bounding box center [756, 404] width 1512 height 808
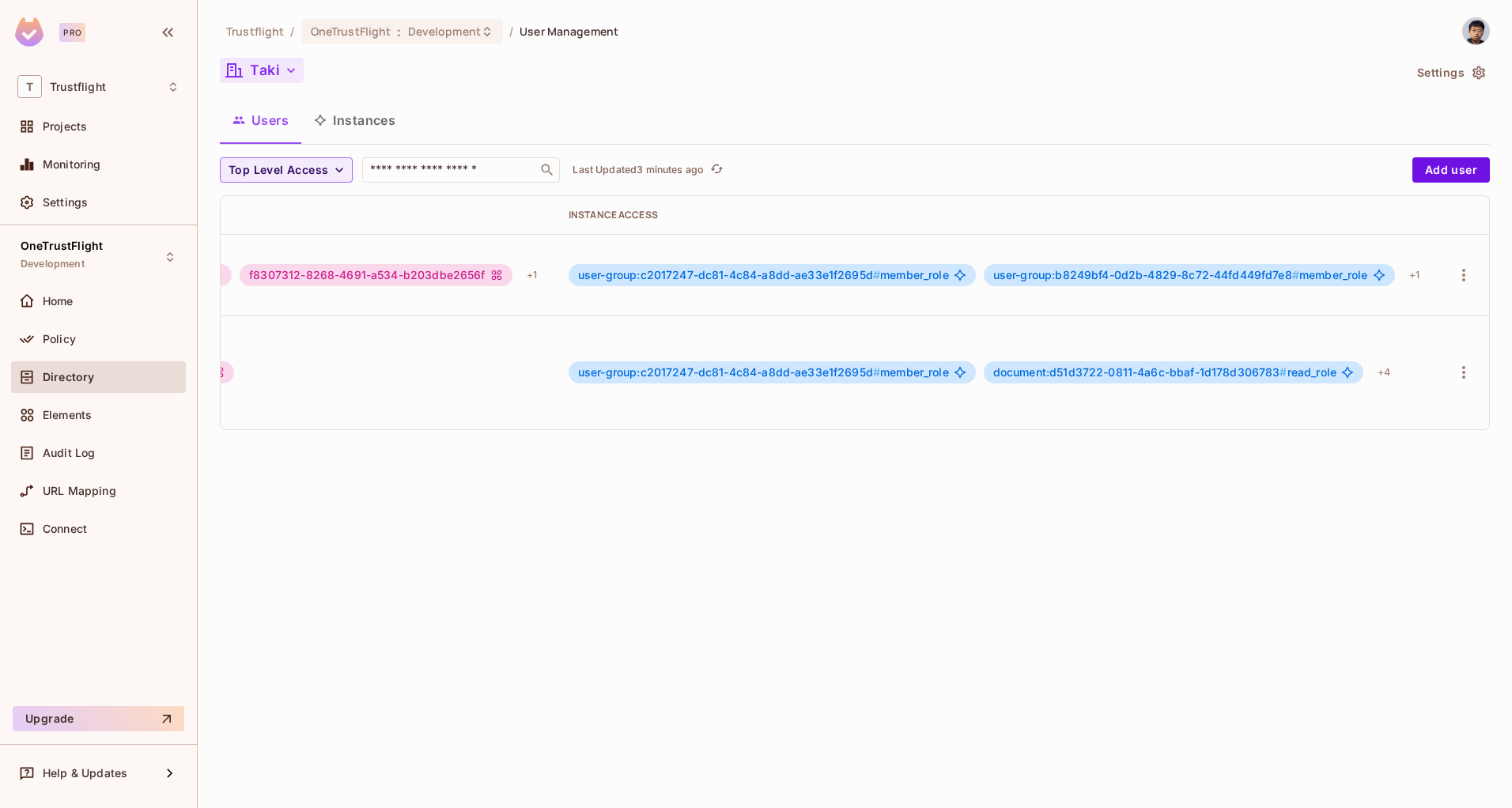
click at [440, 501] on div "Trustflight / OneTrustFlight : Development / User Management Taki Settings User…" at bounding box center [855, 404] width 1314 height 808
click at [110, 346] on div "Policy" at bounding box center [98, 339] width 162 height 19
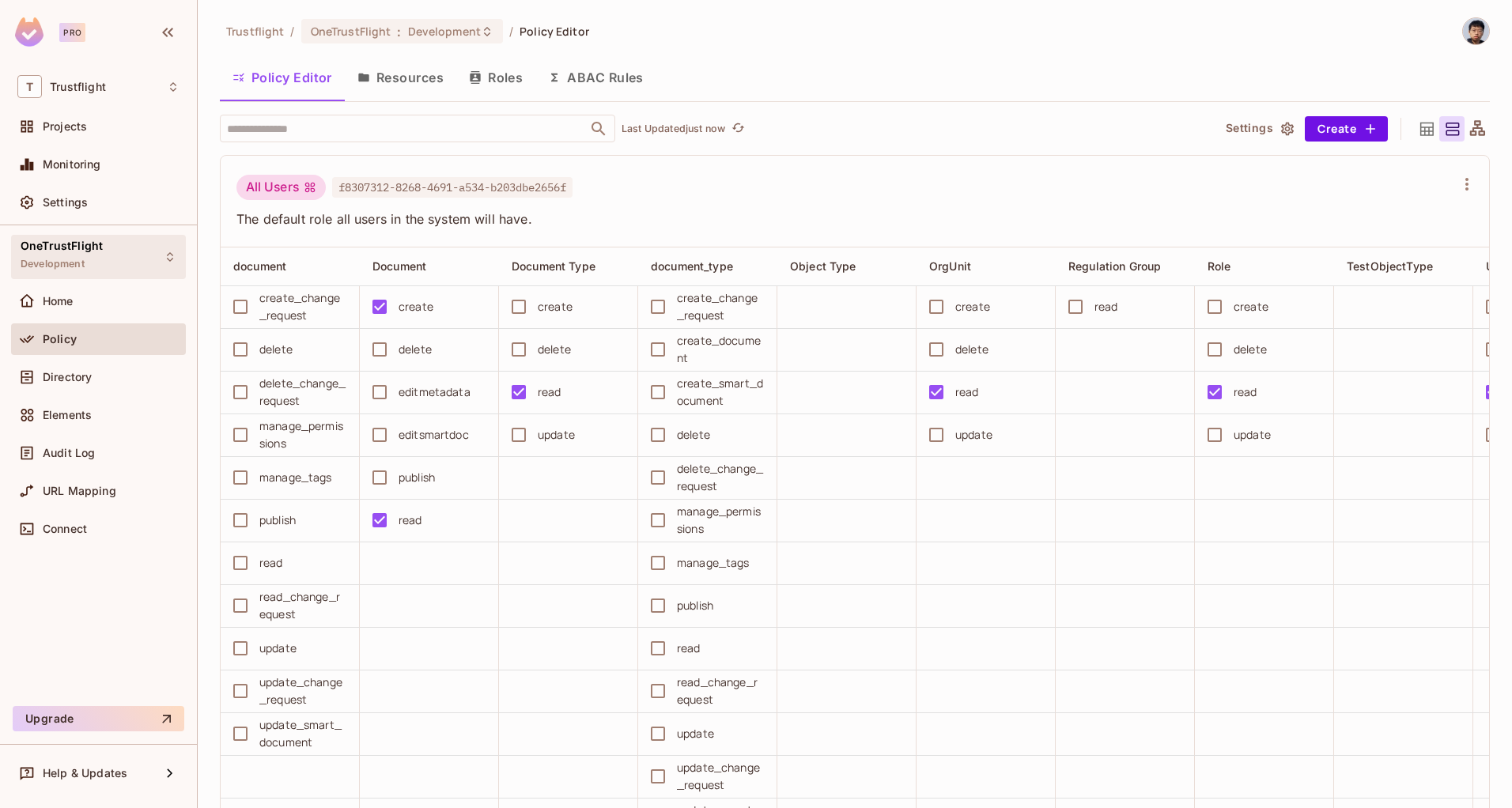
click at [128, 257] on div "OneTrustFlight Development" at bounding box center [98, 257] width 174 height 44
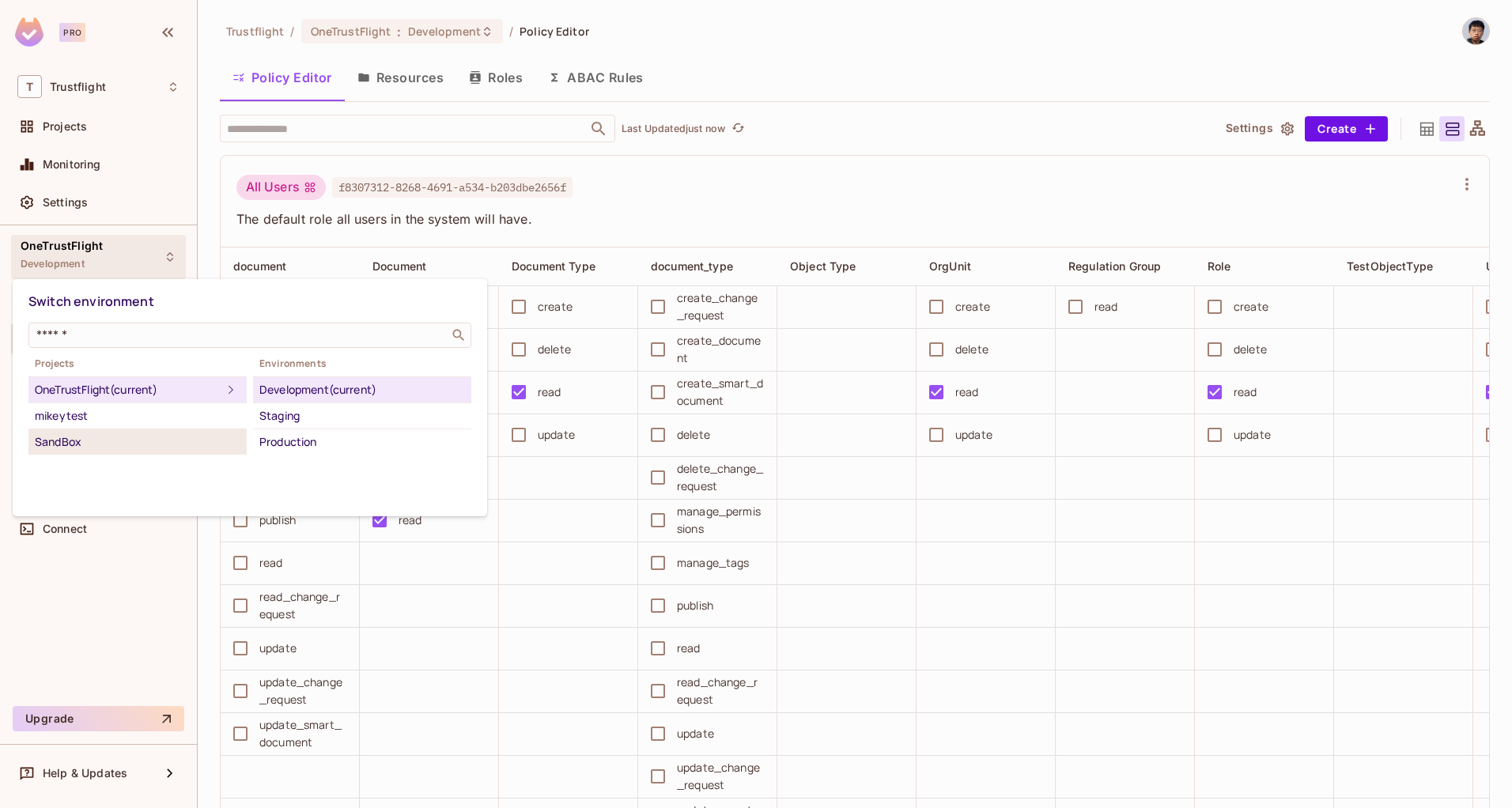
click at [158, 449] on div "SandBox" at bounding box center [137, 441] width 205 height 19
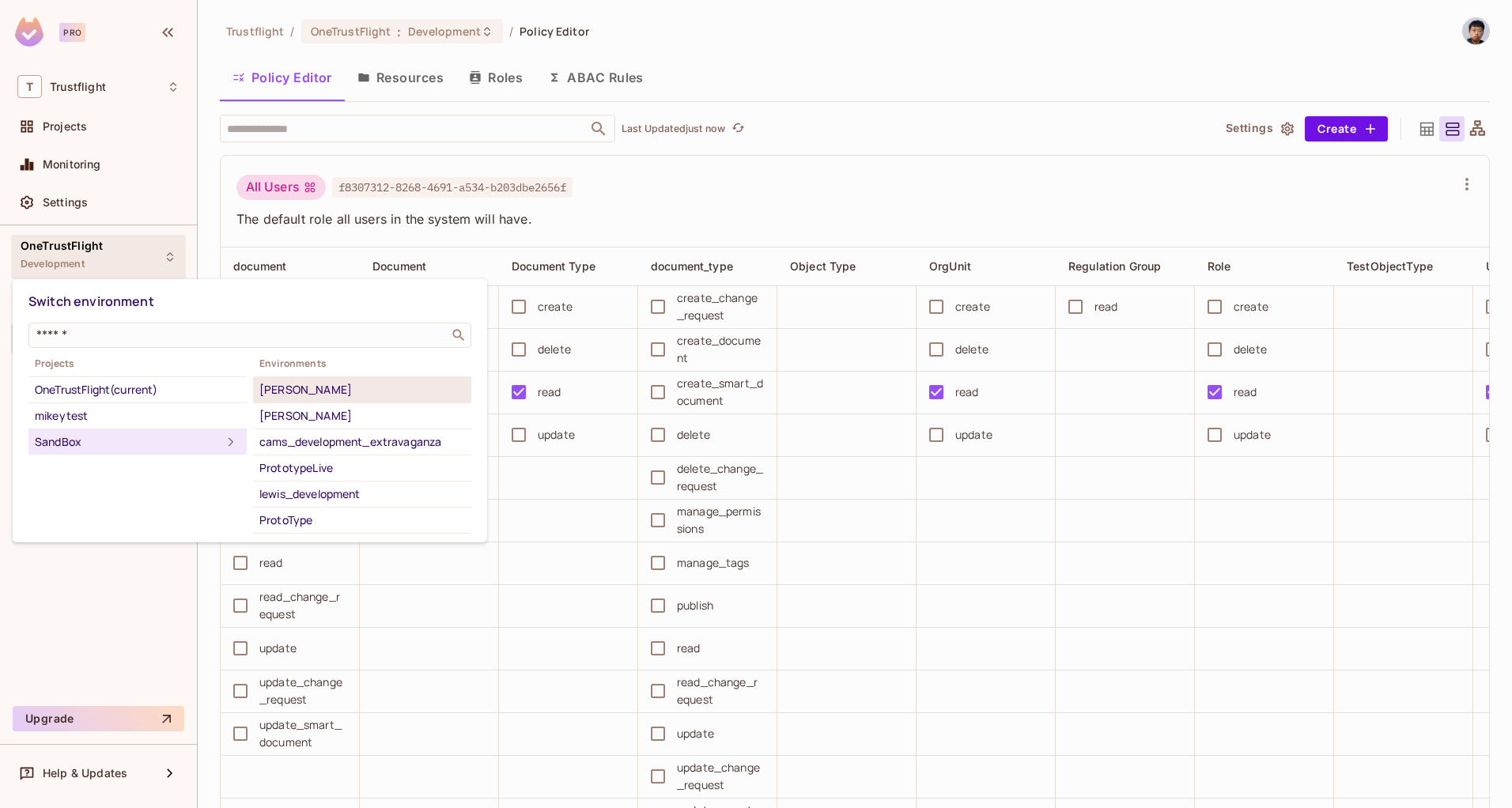
click at [345, 398] on div "[PERSON_NAME]" at bounding box center [362, 389] width 205 height 19
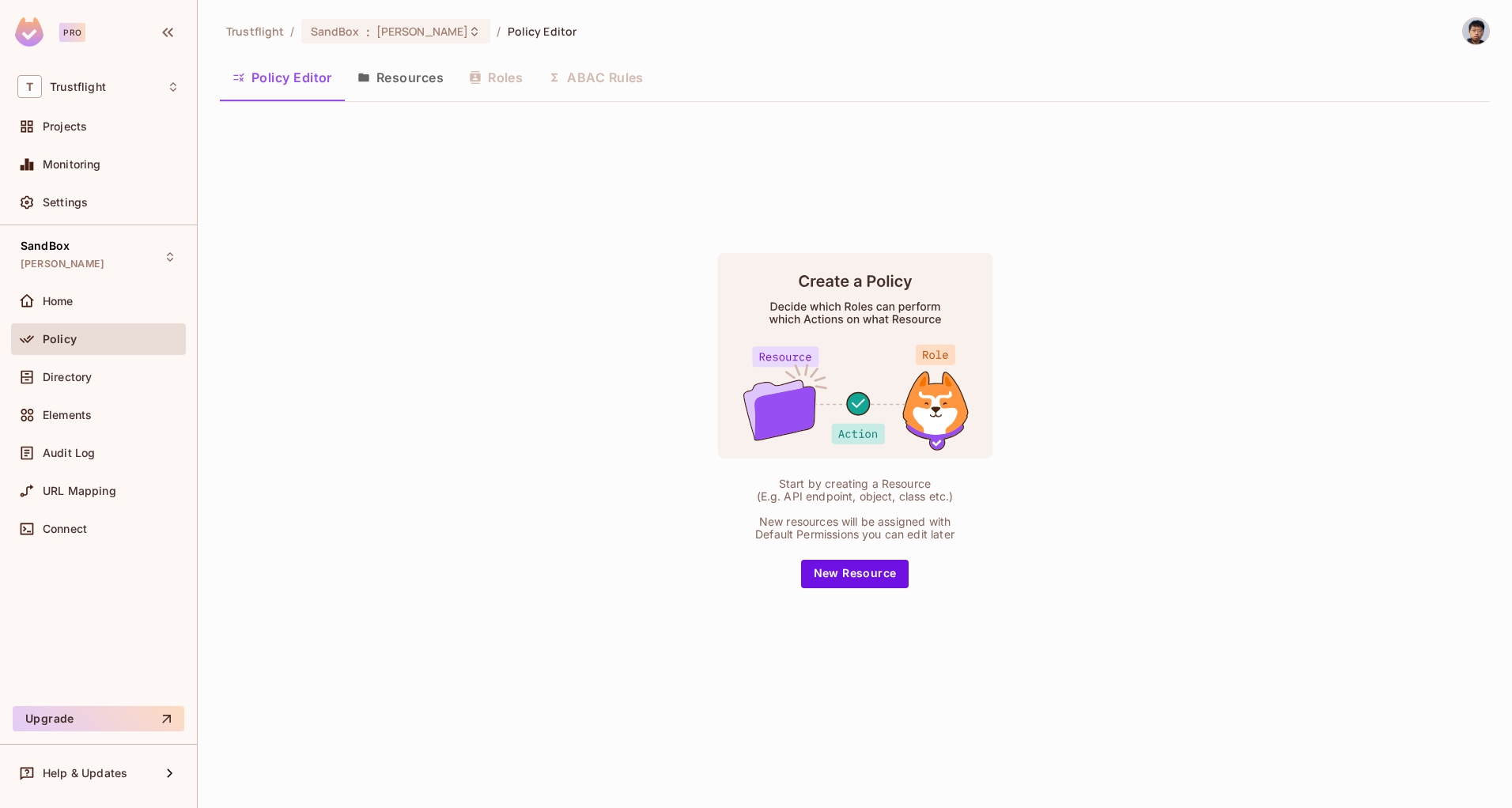
click at [377, 86] on button "Resources" at bounding box center [400, 77] width 111 height 40
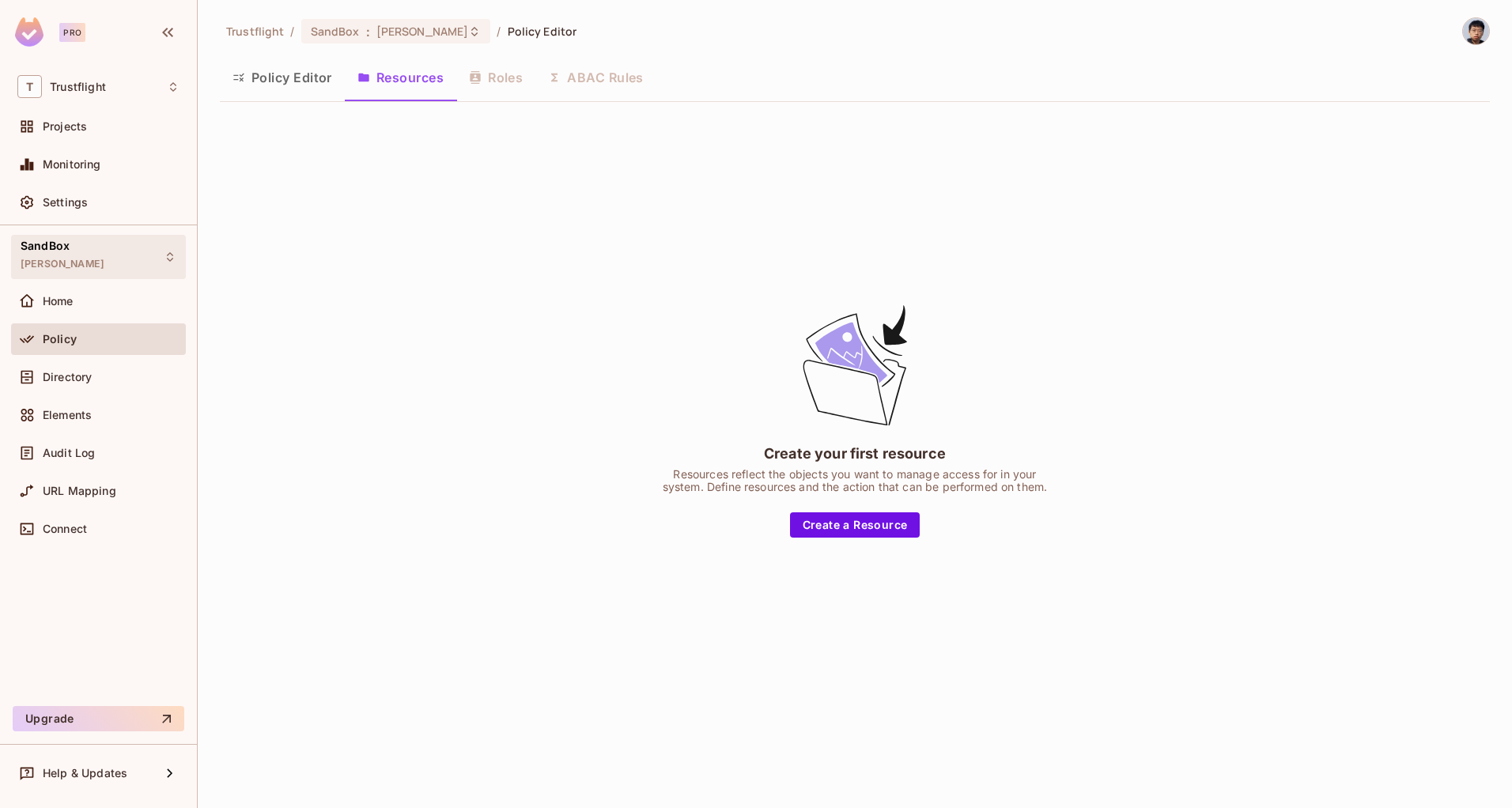
click at [103, 246] on div "SandBox alex_dev" at bounding box center [98, 257] width 174 height 44
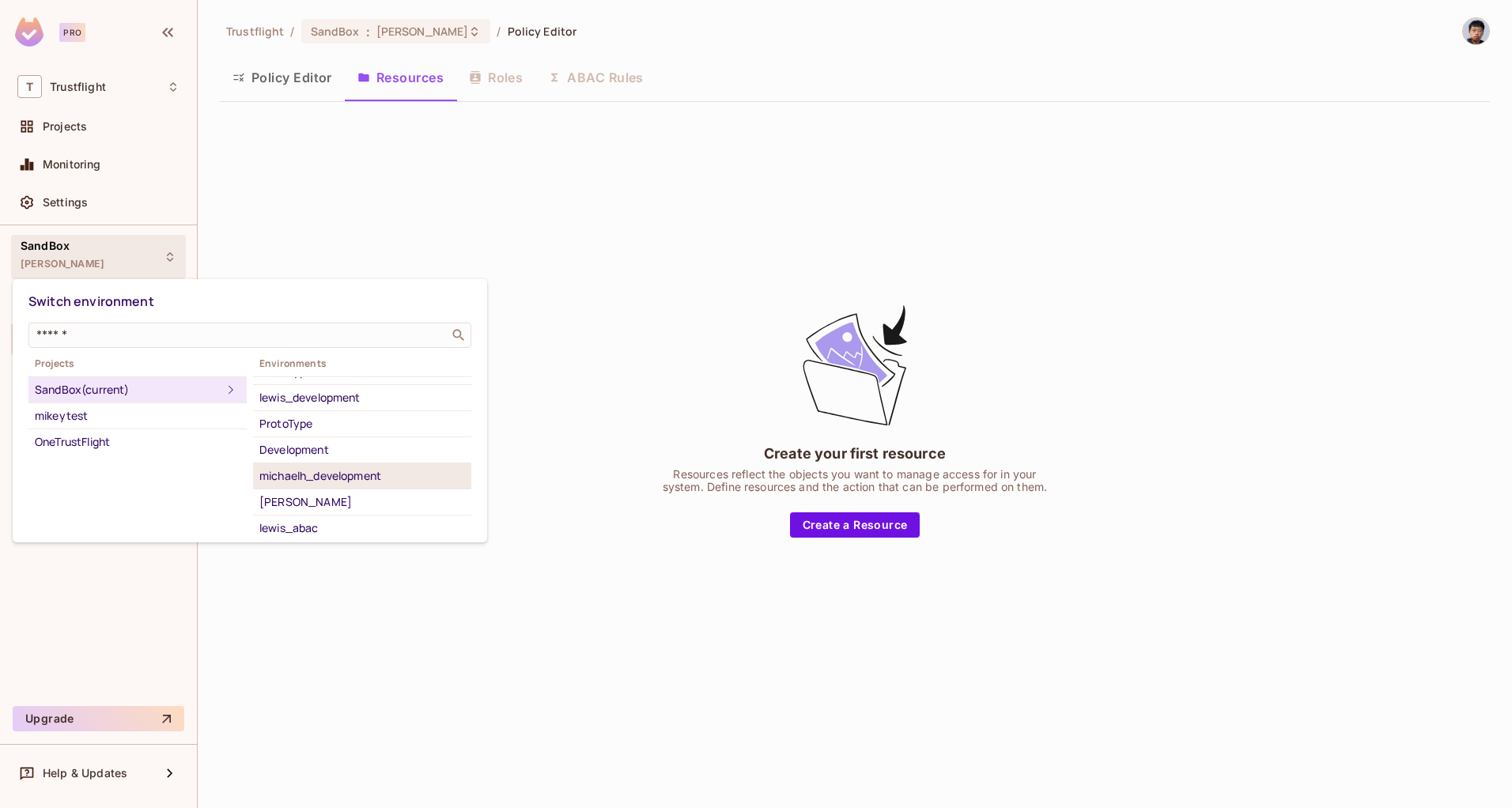
scroll to position [101, 0]
click at [336, 475] on div "michaelh_development" at bounding box center [362, 471] width 205 height 19
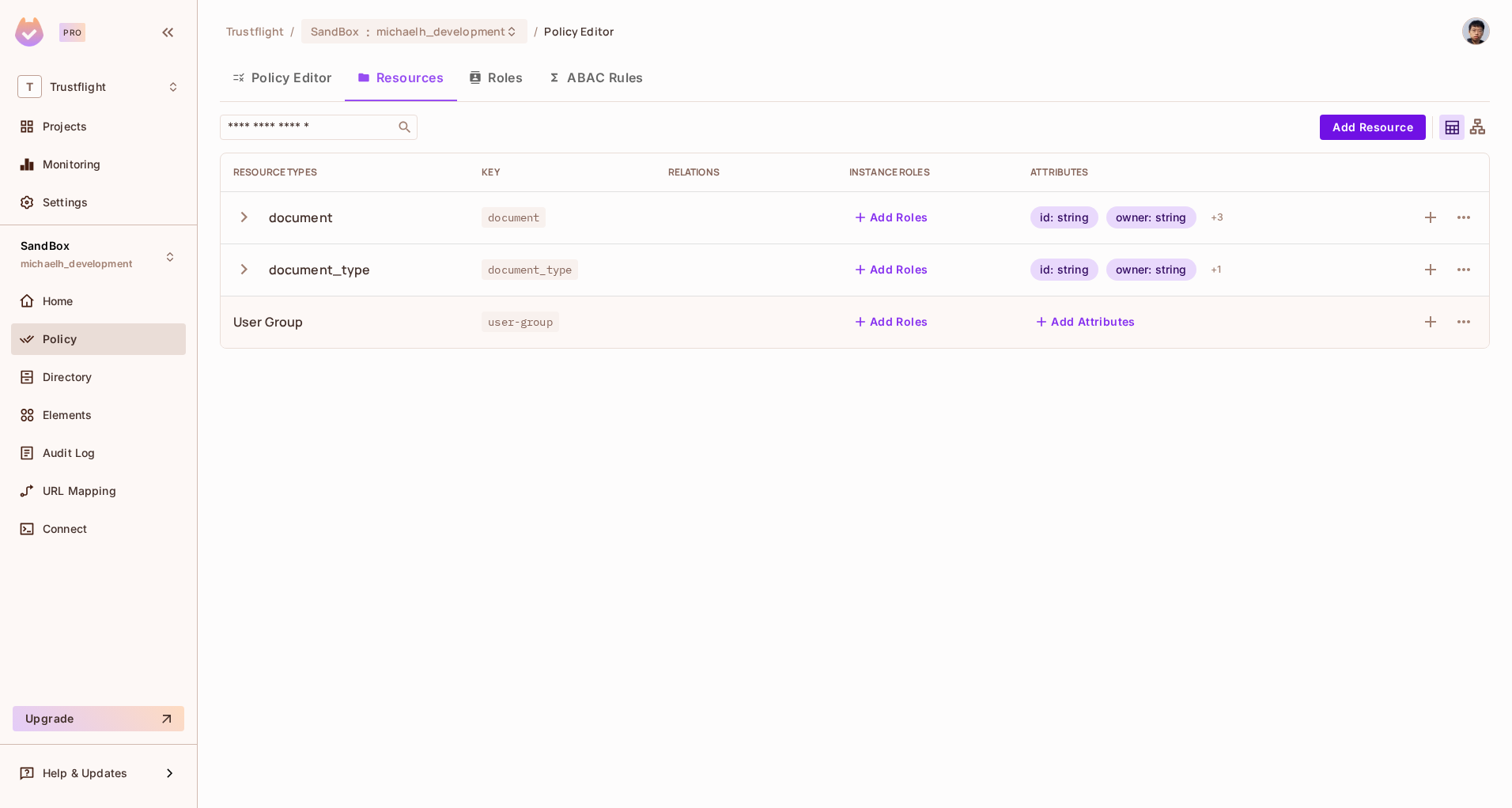
click at [279, 80] on button "Policy Editor" at bounding box center [282, 77] width 125 height 40
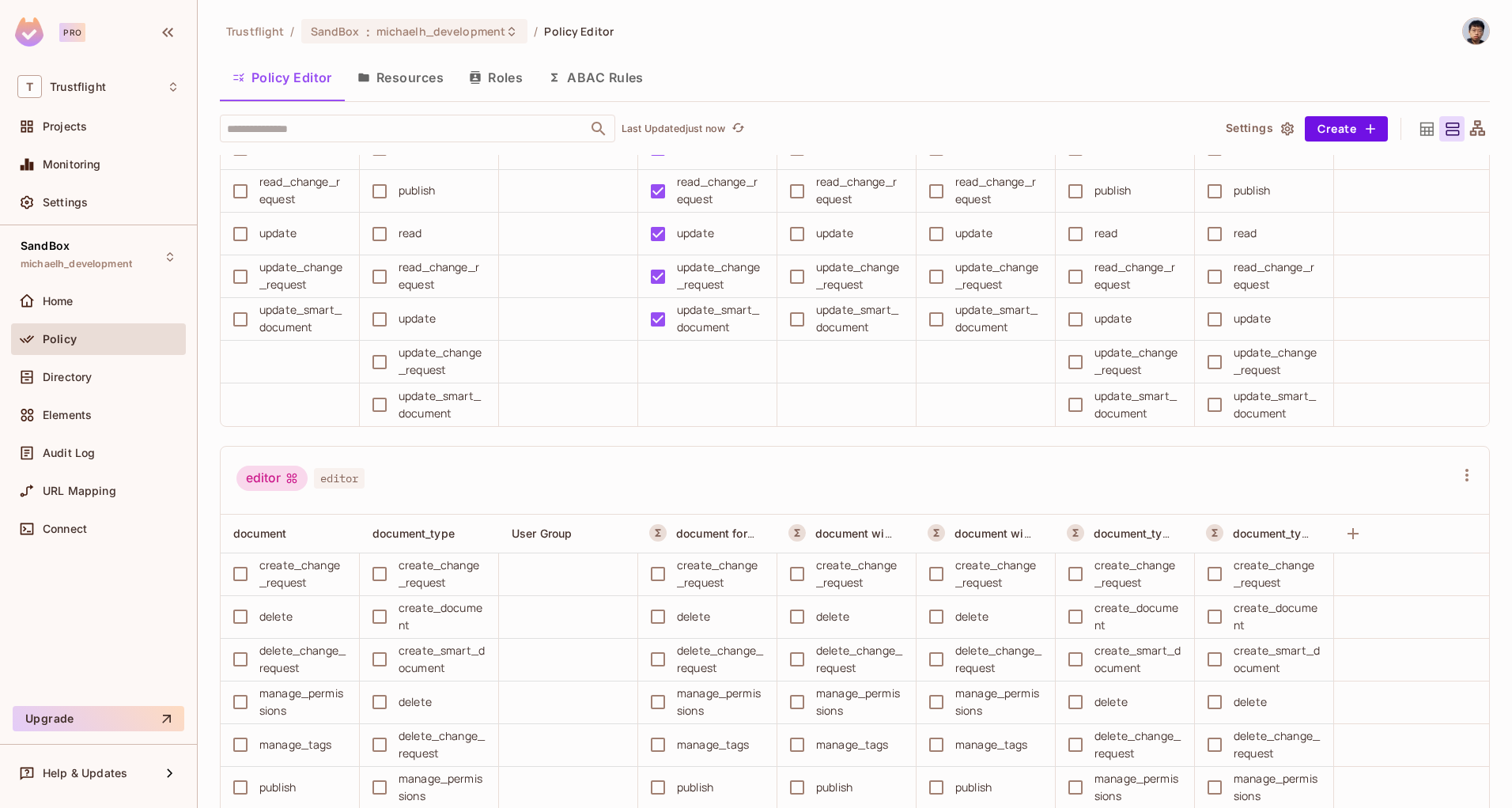
scroll to position [771, 0]
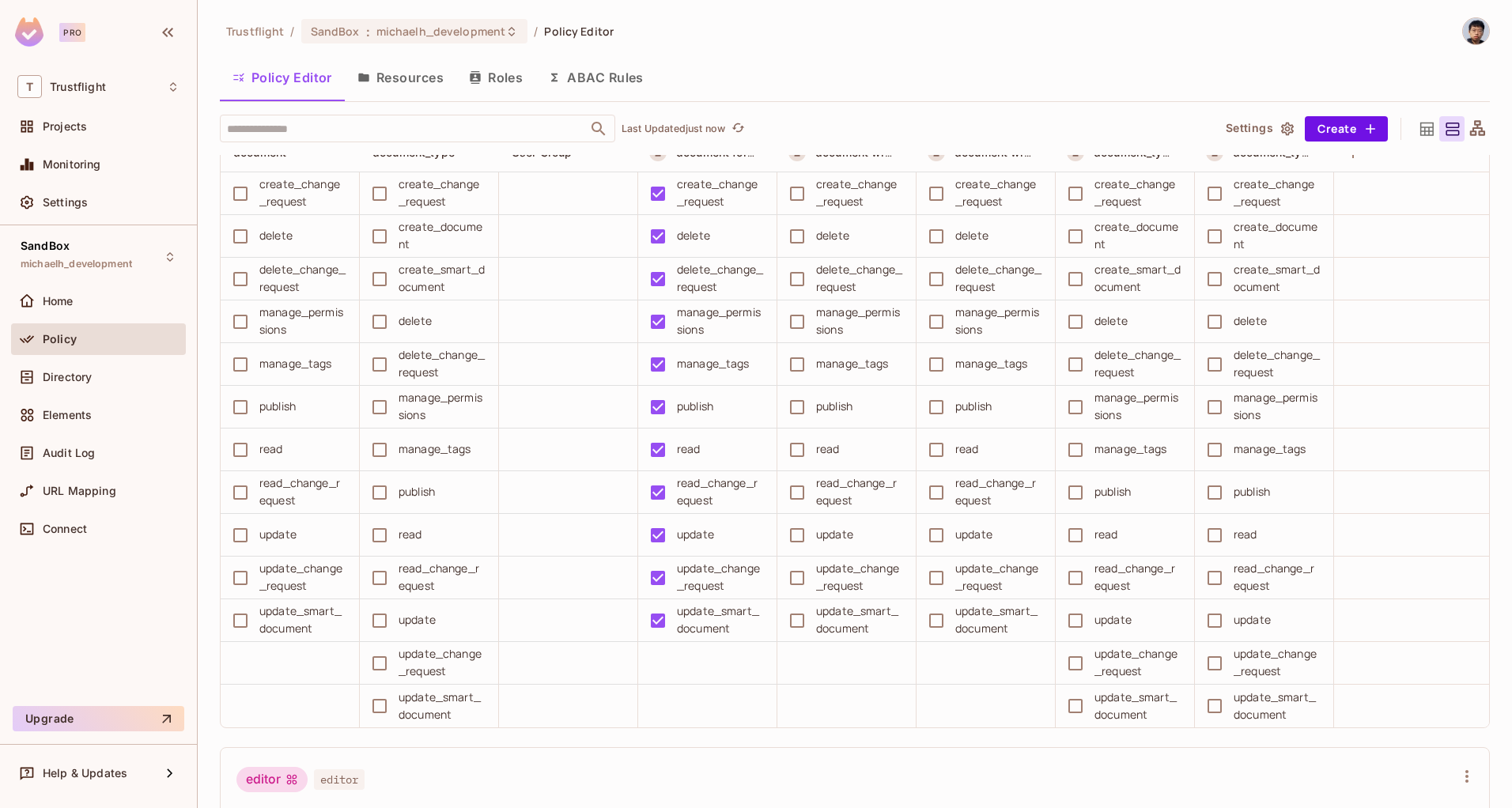
drag, startPoint x: 1421, startPoint y: 127, endPoint x: 1407, endPoint y: 150, distance: 26.9
click at [1421, 127] on icon at bounding box center [1427, 128] width 14 height 14
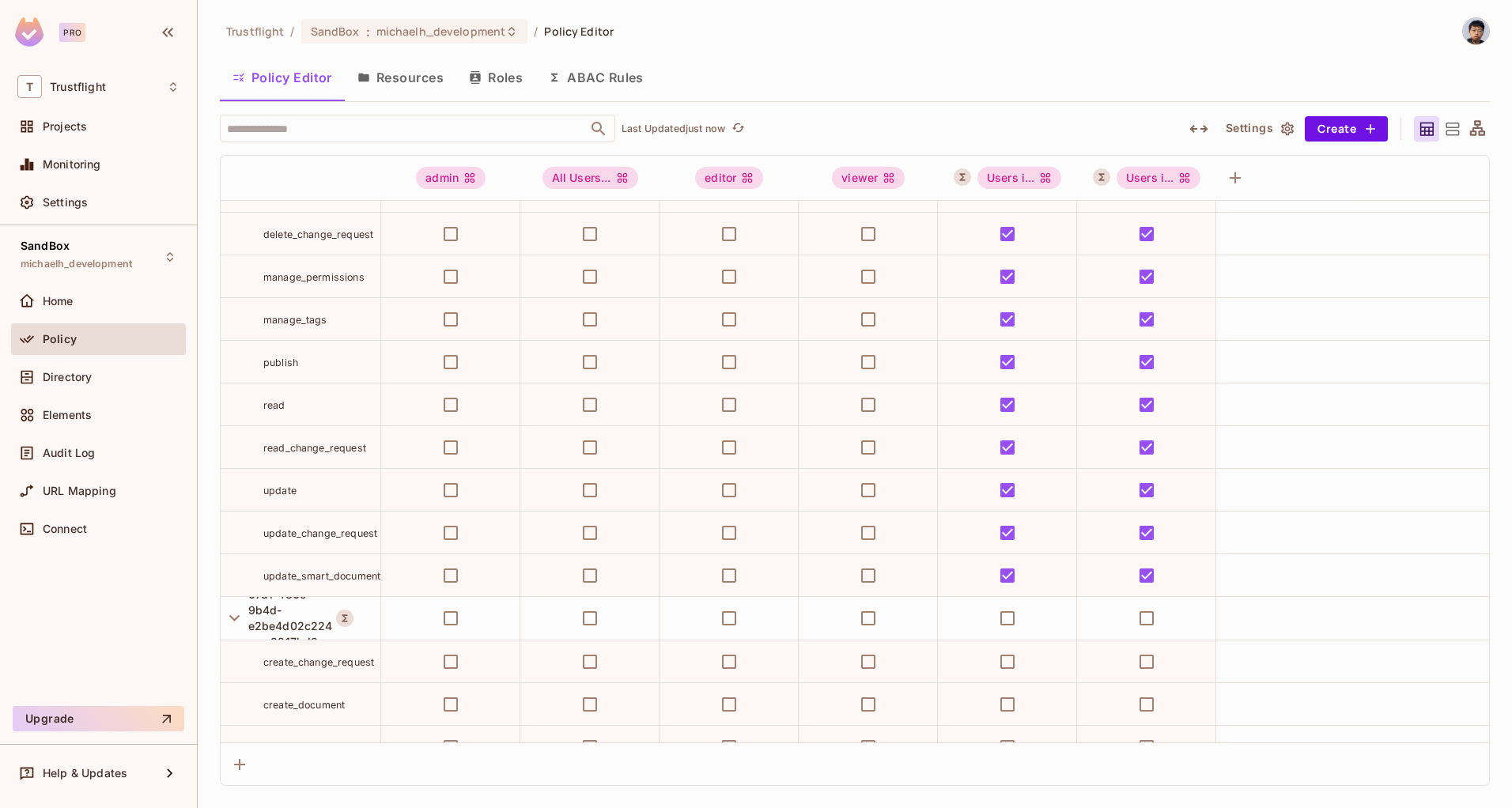
scroll to position [1768, 0]
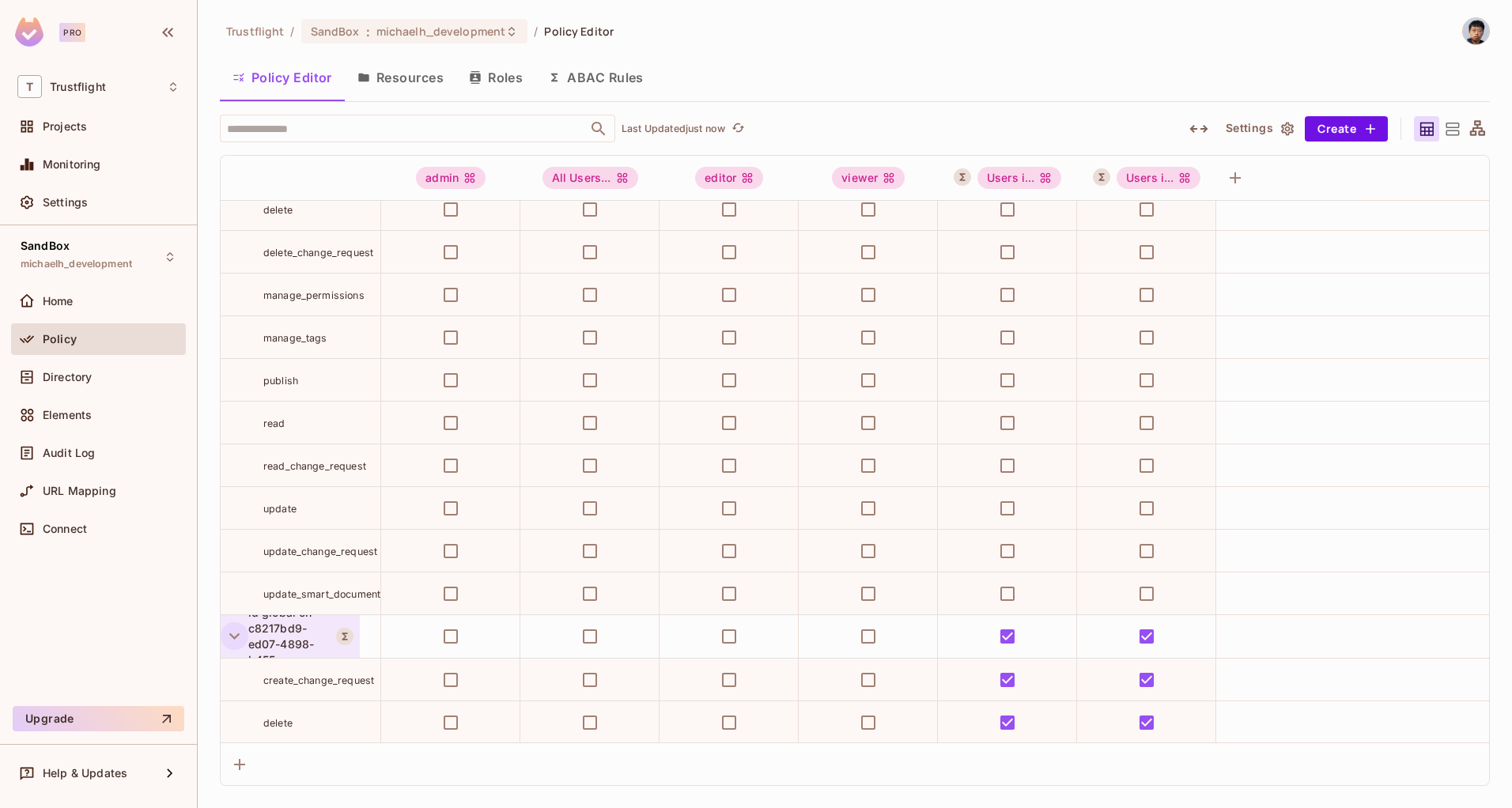
click at [234, 635] on icon "button" at bounding box center [234, 636] width 21 height 21
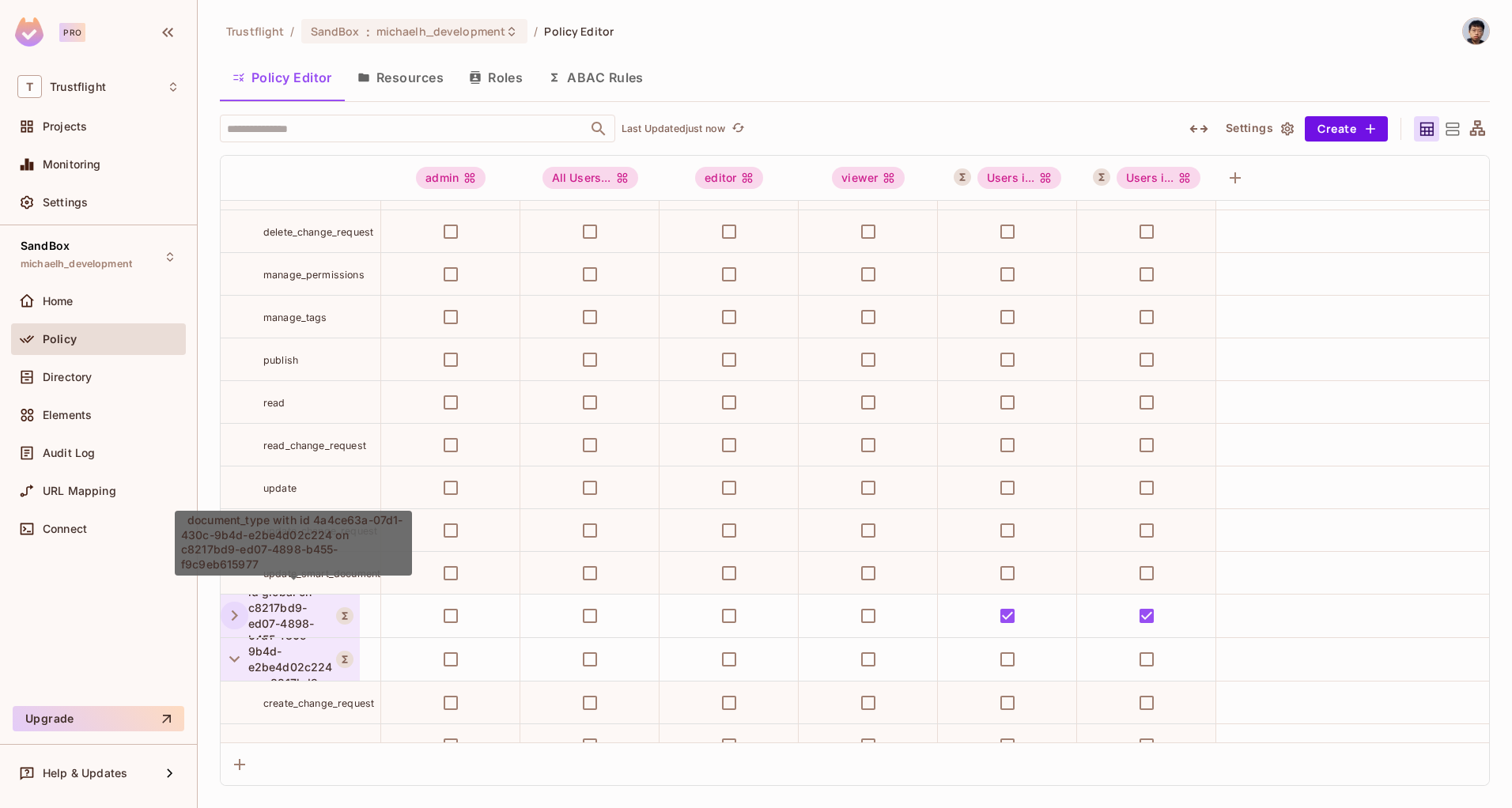
scroll to position [1789, 0]
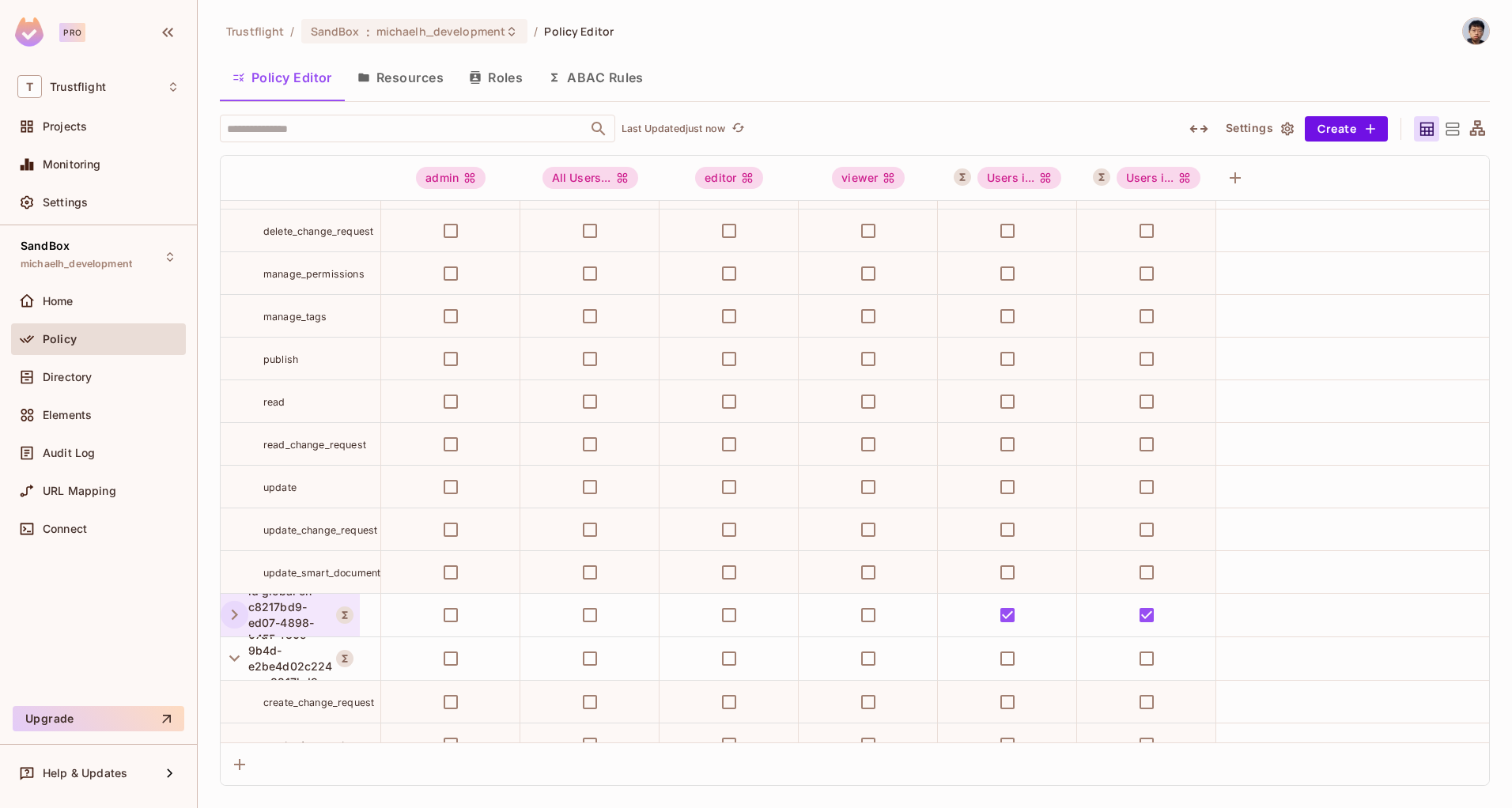
click at [233, 605] on icon "button" at bounding box center [234, 615] width 21 height 21
click at [414, 81] on button "Resources" at bounding box center [400, 77] width 111 height 40
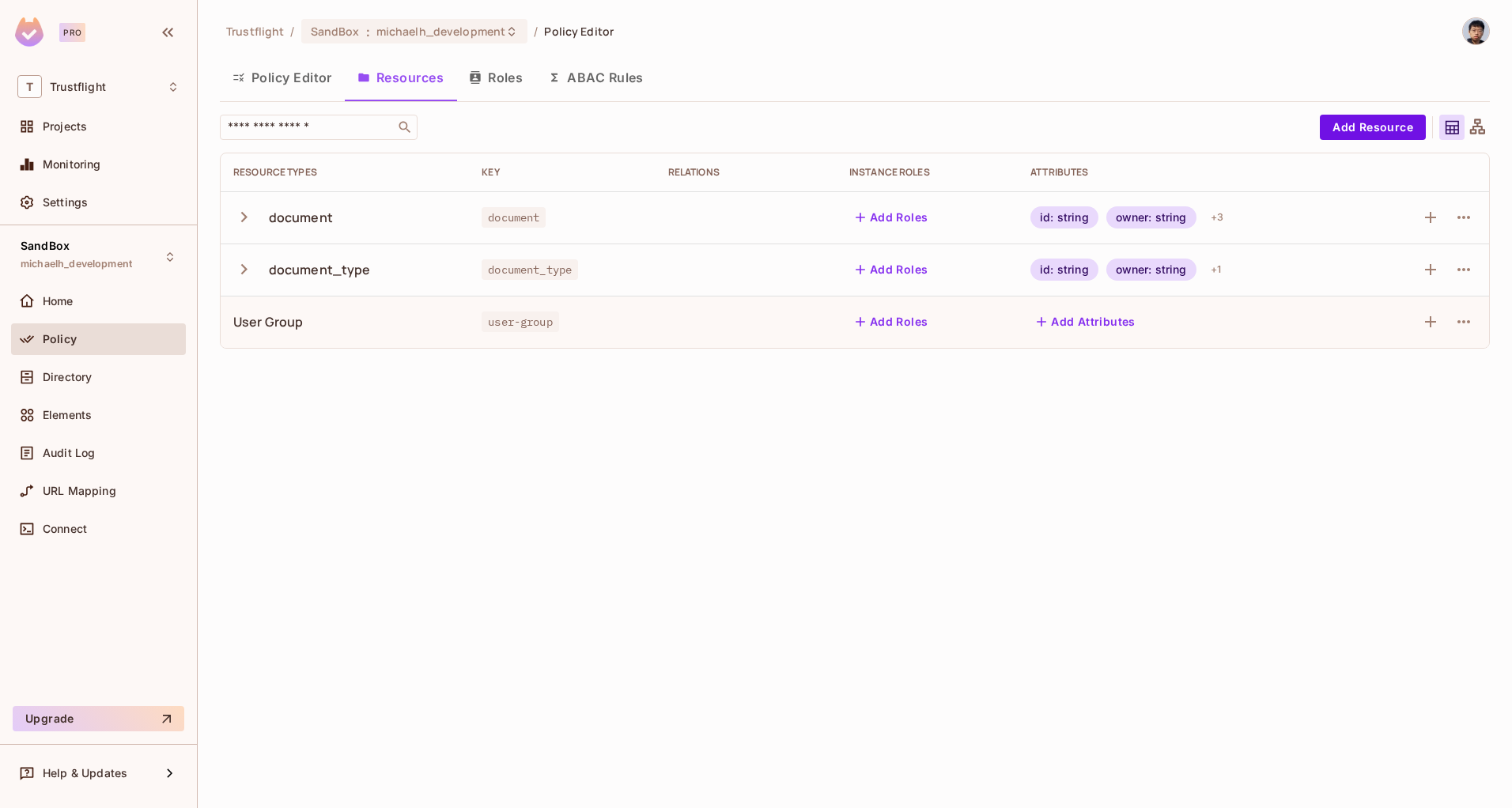
click at [561, 64] on button "ABAC Rules" at bounding box center [595, 77] width 121 height 40
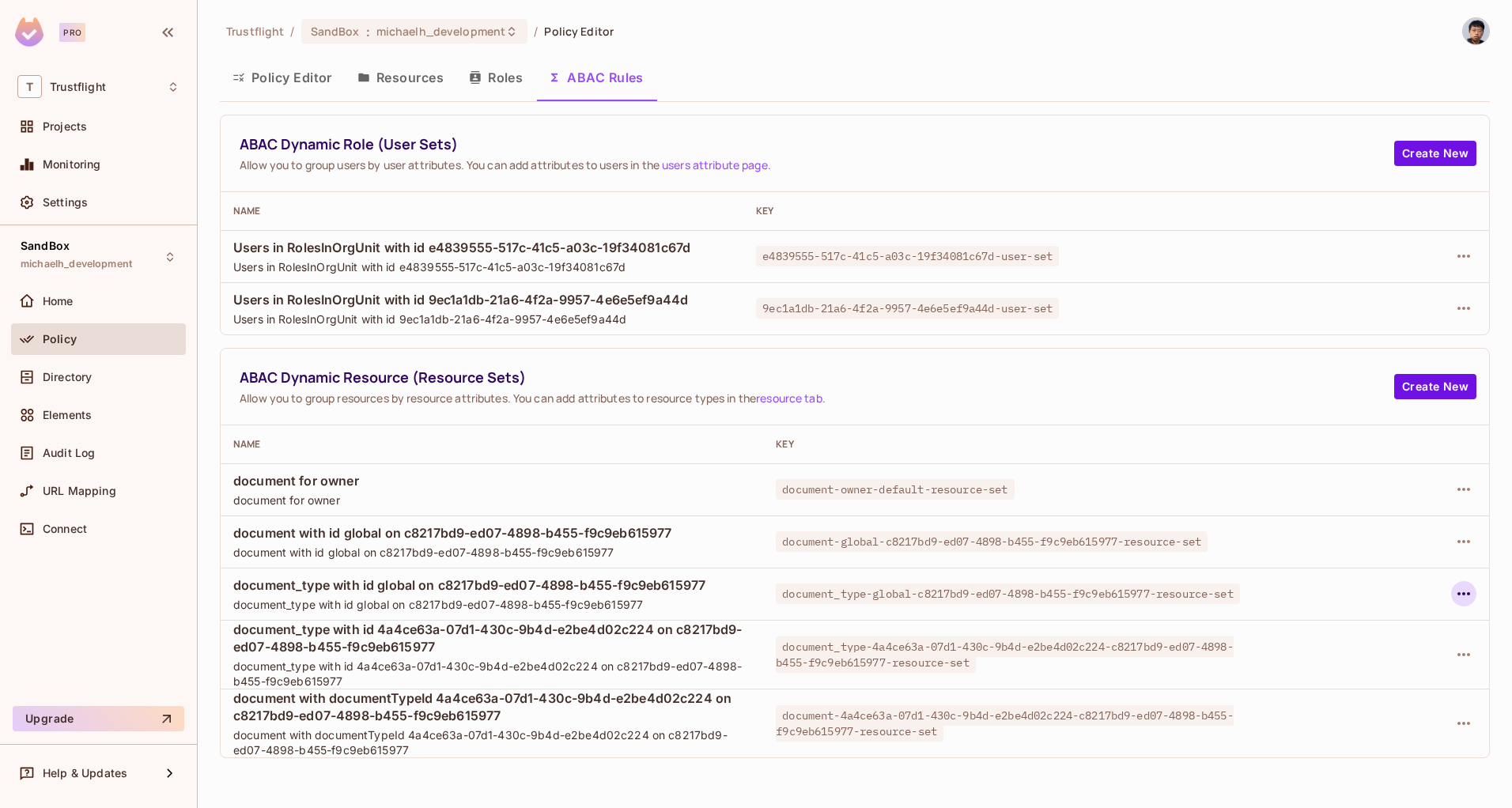
click at [1462, 590] on icon "button" at bounding box center [1463, 593] width 19 height 19
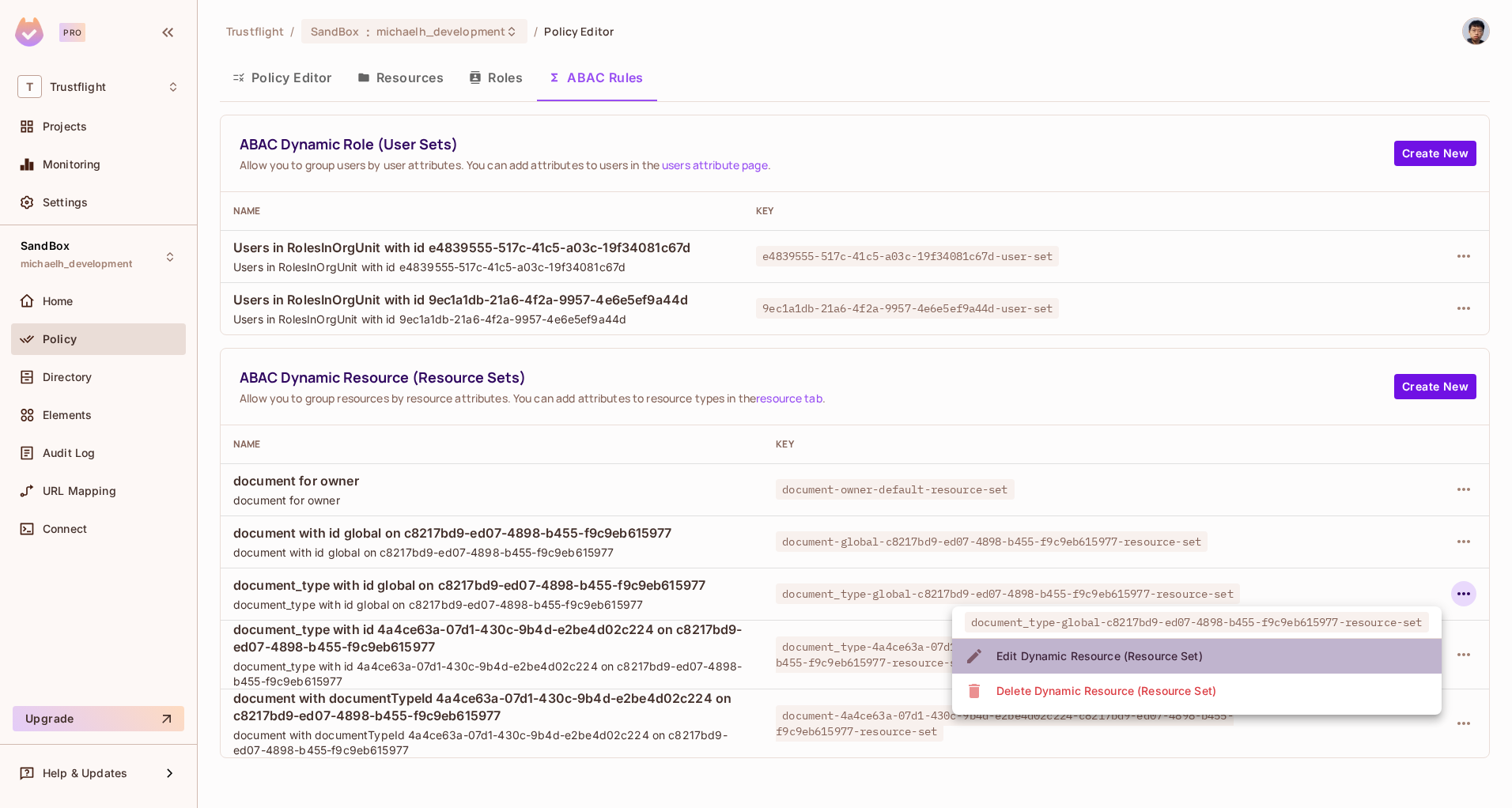
click at [1049, 650] on div "Edit Dynamic Resource (Resource Set)" at bounding box center [1099, 655] width 206 height 15
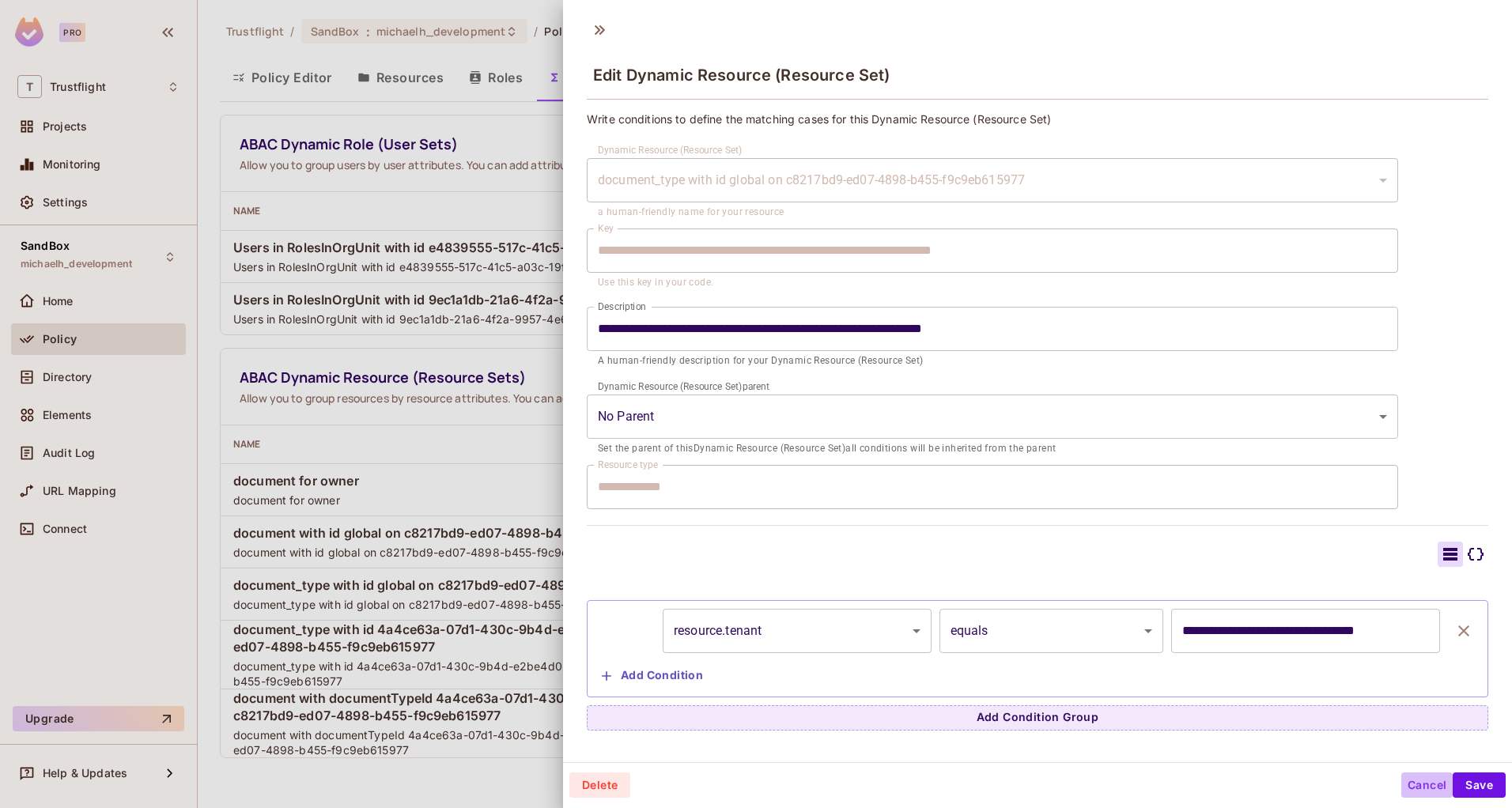
click at [1405, 789] on button "Cancel" at bounding box center [1426, 784] width 51 height 25
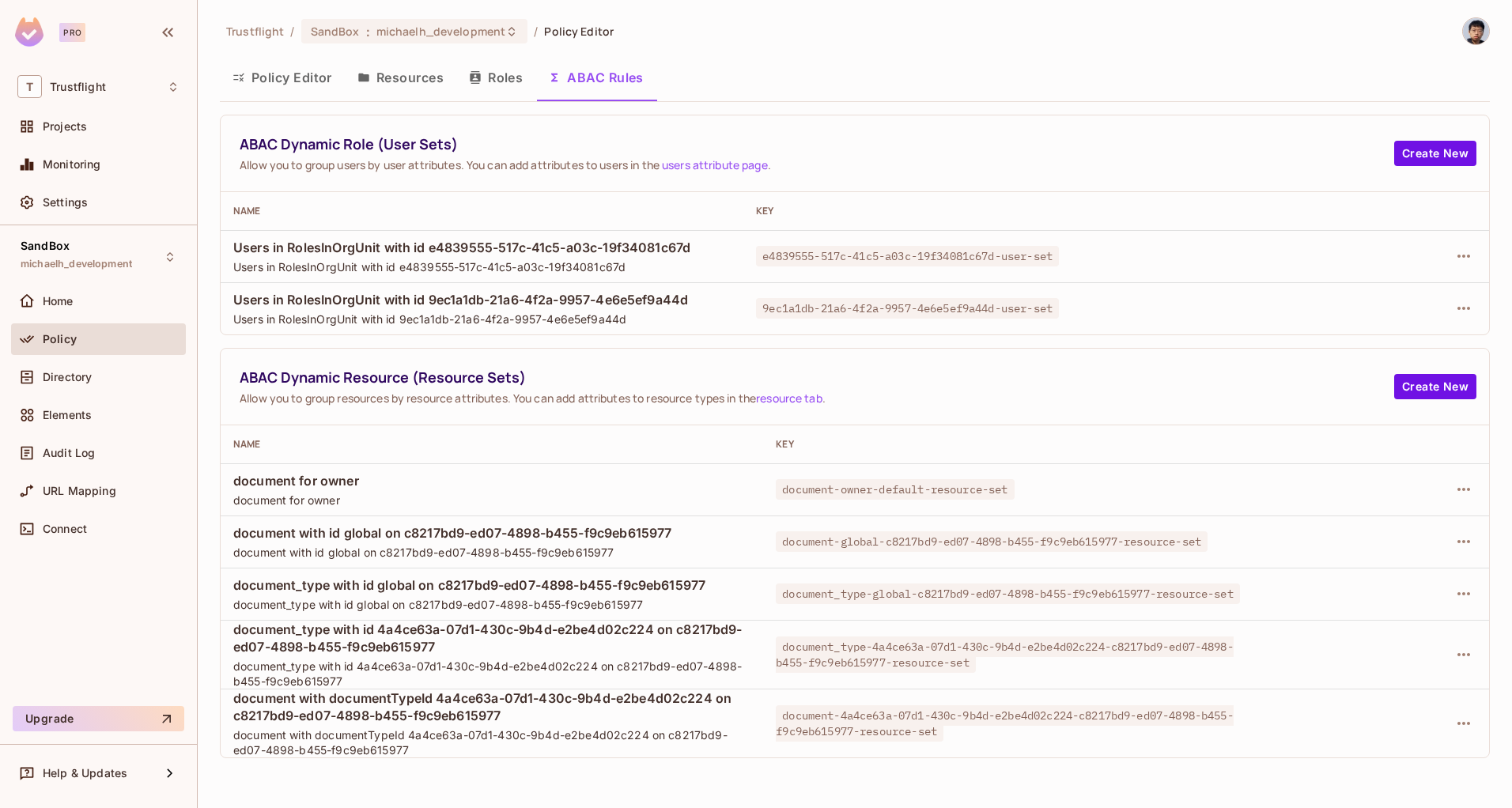
click at [268, 78] on button "Policy Editor" at bounding box center [282, 77] width 125 height 40
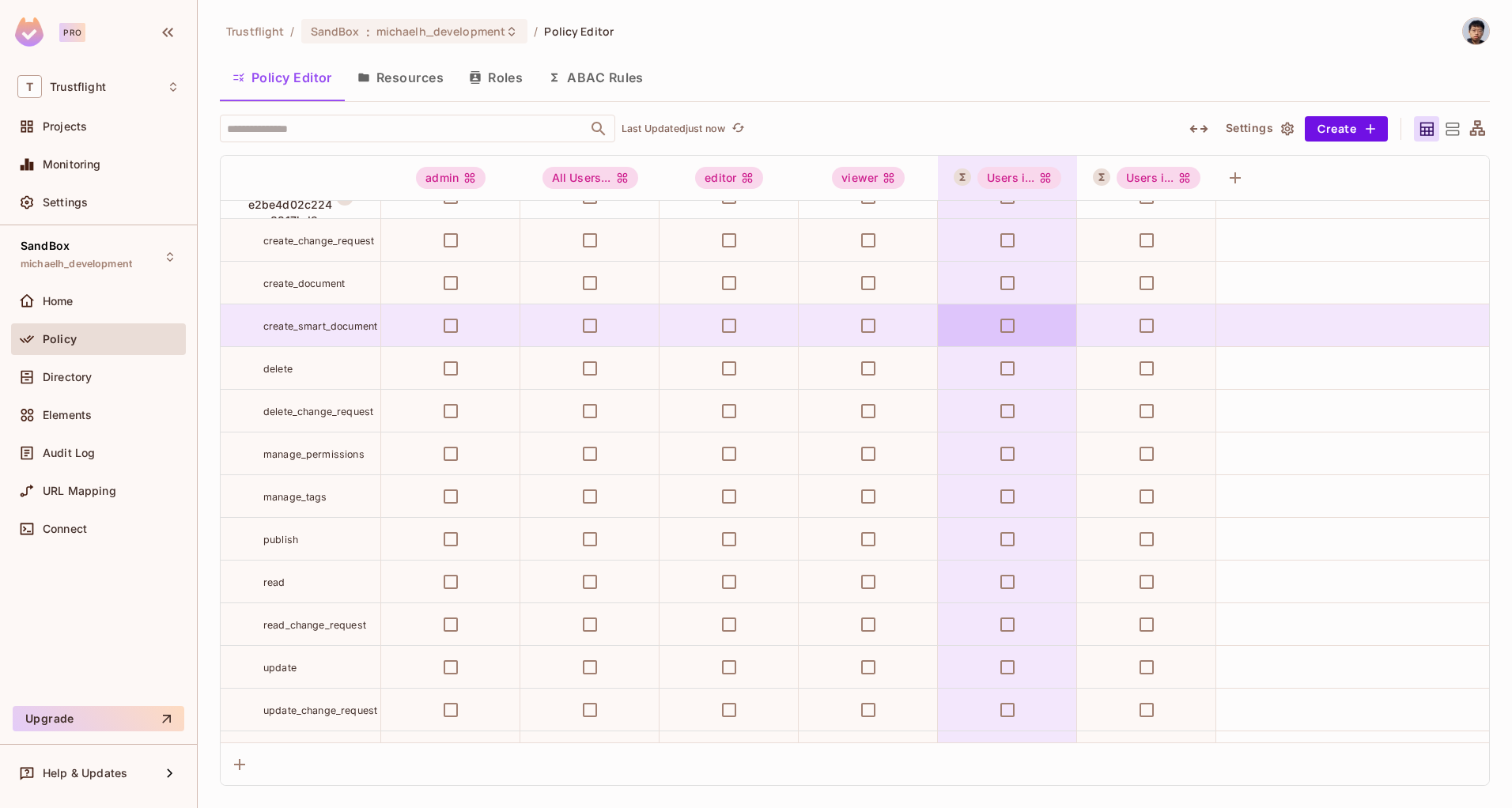
scroll to position [3209, 0]
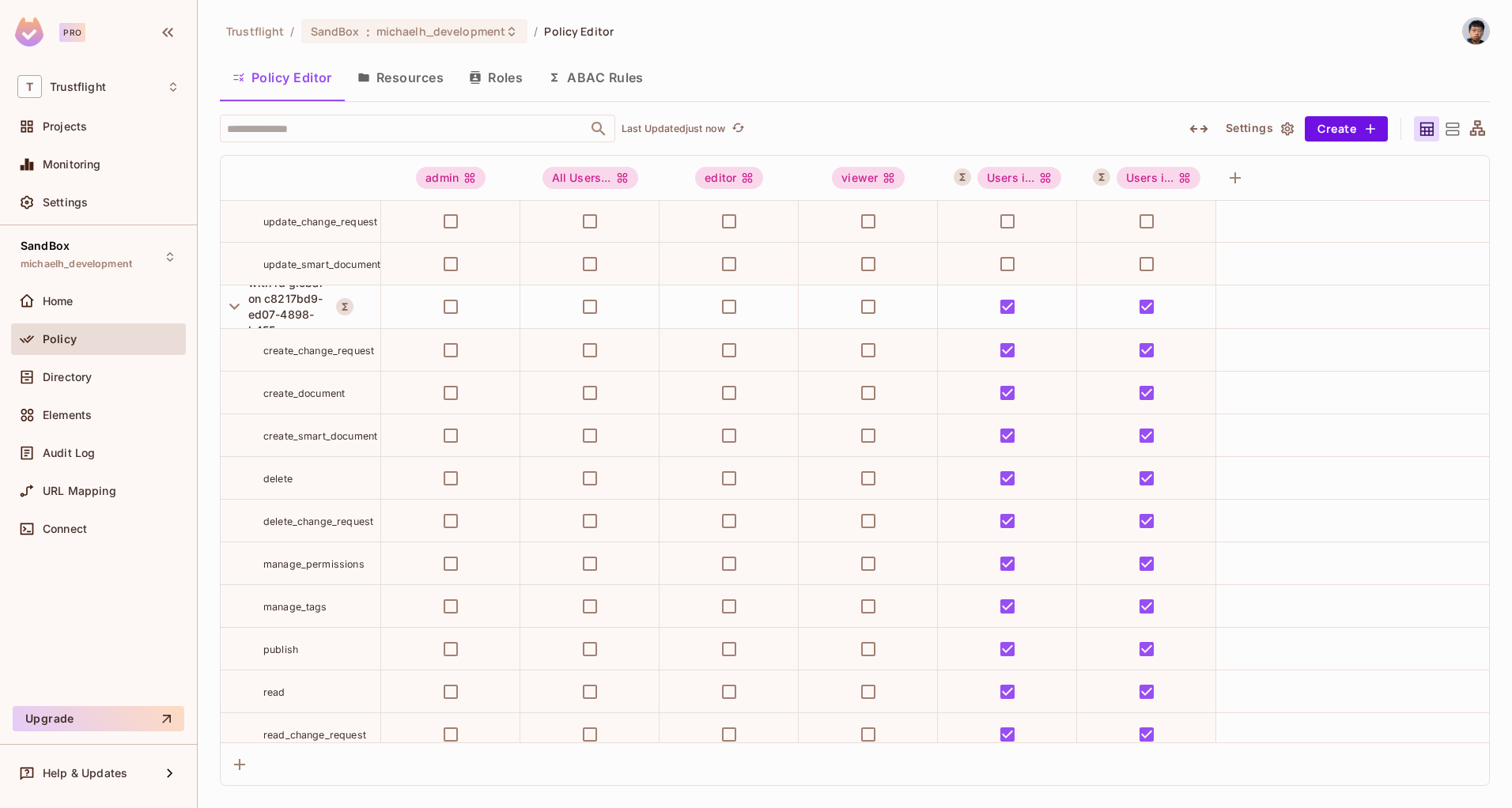
click at [807, 54] on div "Trustflight / SandBox : michaelh_development / Policy Editor Policy Editor Reso…" at bounding box center [855, 402] width 1270 height 769
click at [578, 80] on button "ABAC Rules" at bounding box center [595, 77] width 121 height 40
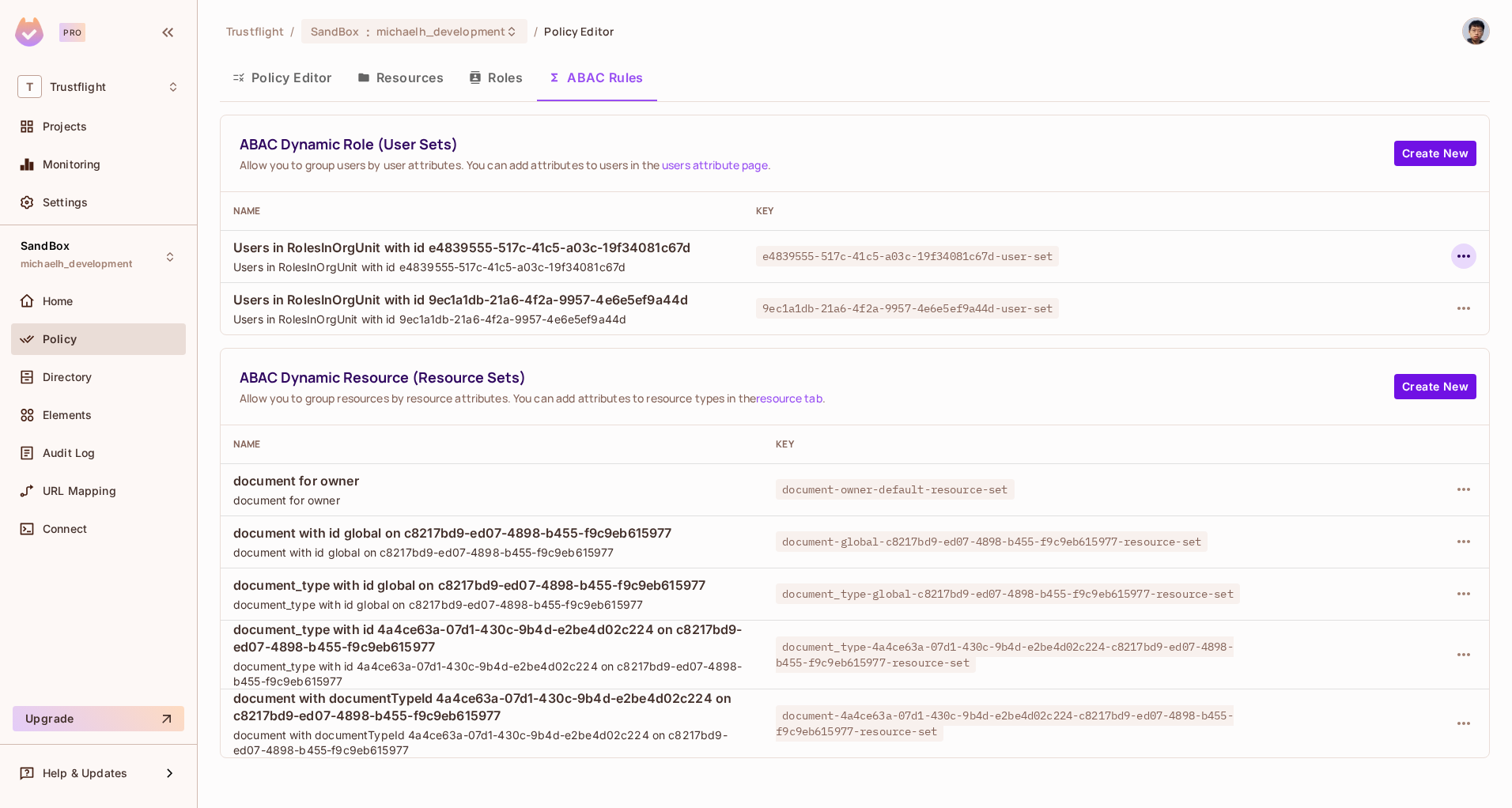
click at [1462, 260] on icon "button" at bounding box center [1463, 256] width 19 height 19
click at [1382, 290] on div "Edit Dynamic Role (User Set)" at bounding box center [1355, 292] width 155 height 15
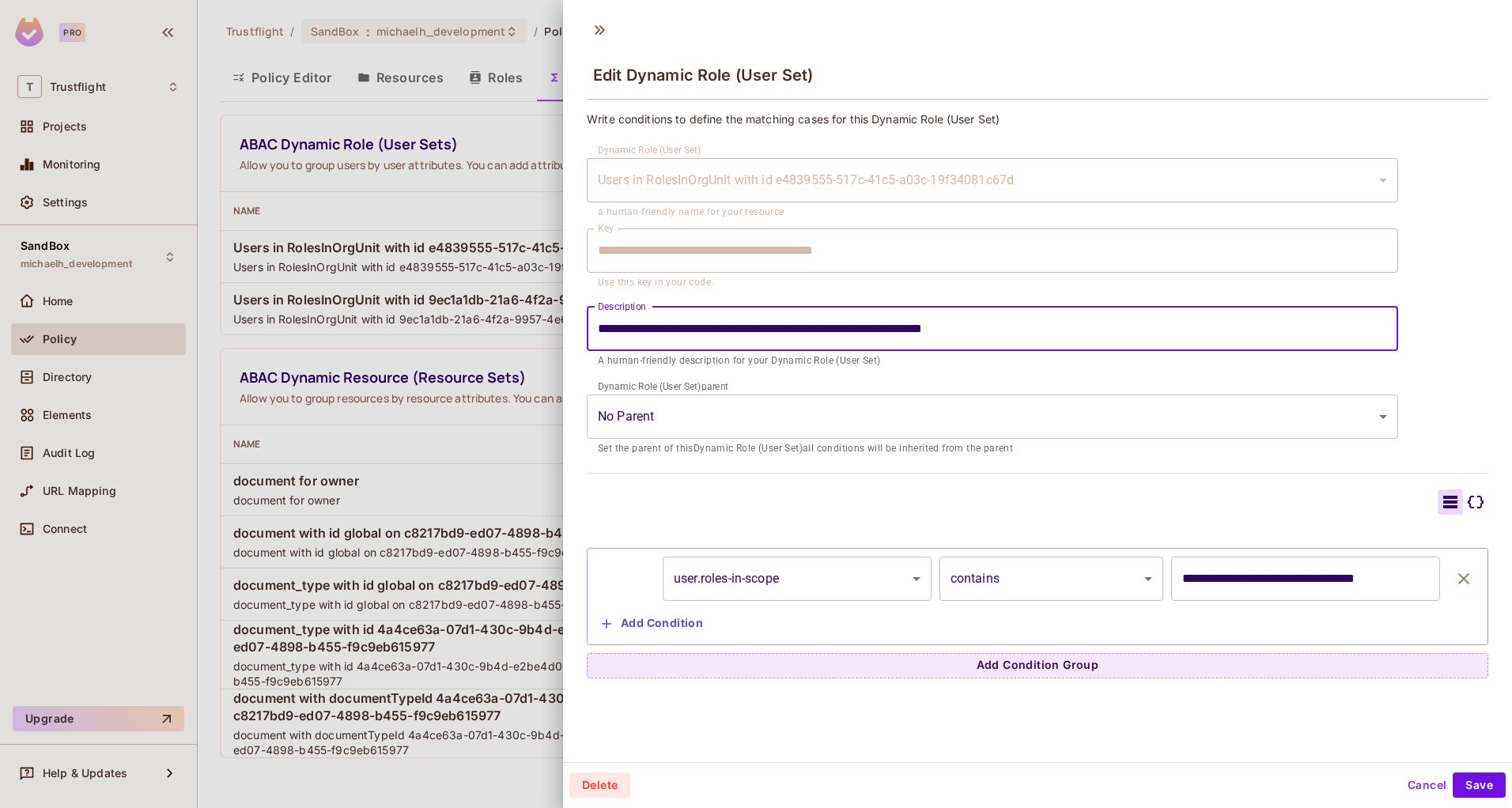
drag, startPoint x: 646, startPoint y: 333, endPoint x: 718, endPoint y: 341, distance: 72.4
click at [719, 339] on input "**********" at bounding box center [992, 329] width 811 height 45
click at [788, 323] on input "**********" at bounding box center [992, 329] width 811 height 45
drag, startPoint x: 779, startPoint y: 324, endPoint x: 1055, endPoint y: 333, distance: 276.1
click at [1055, 333] on input "**********" at bounding box center [992, 329] width 811 height 45
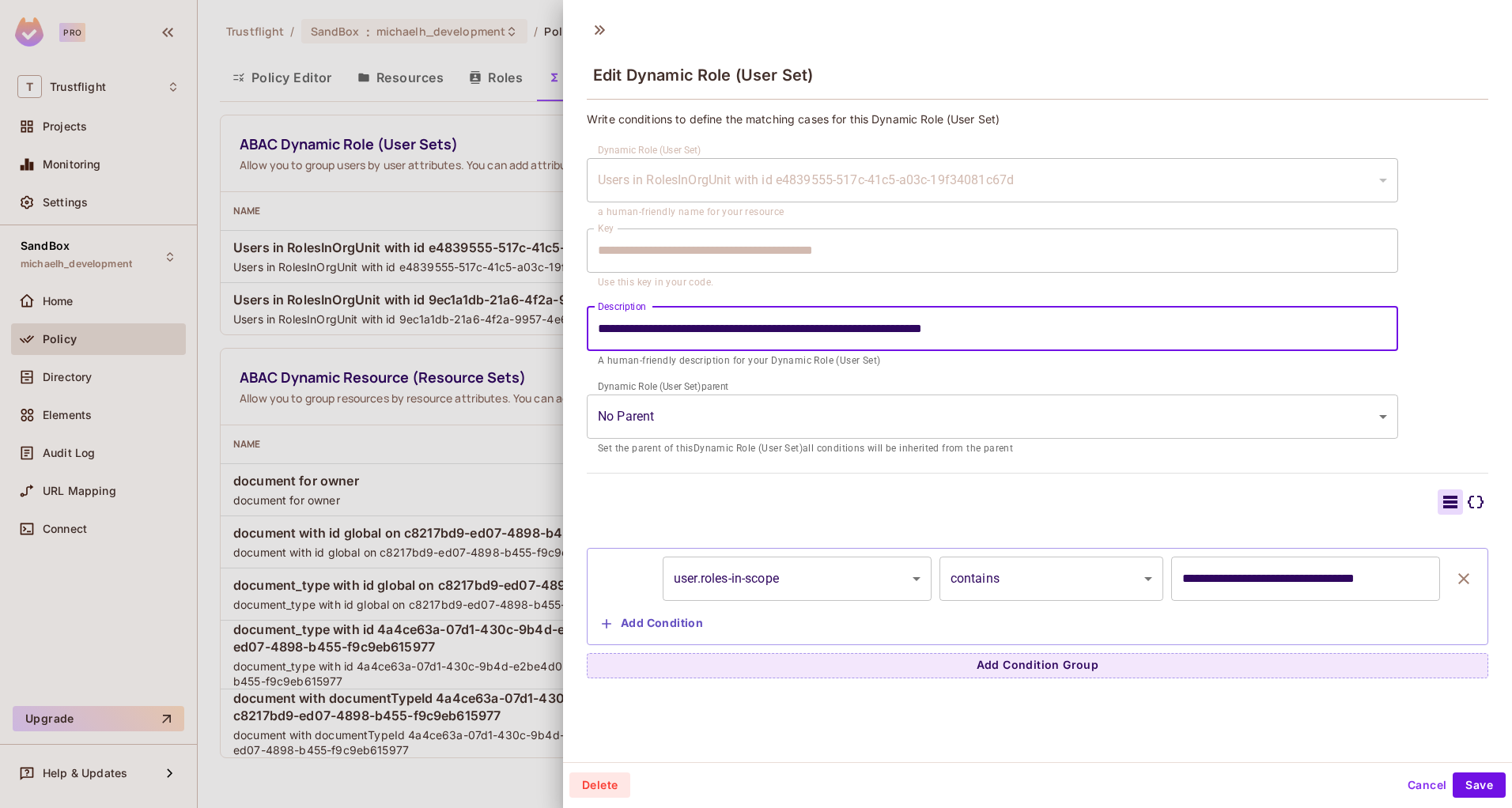
click at [668, 519] on div "**********" at bounding box center [1037, 583] width 901 height 189
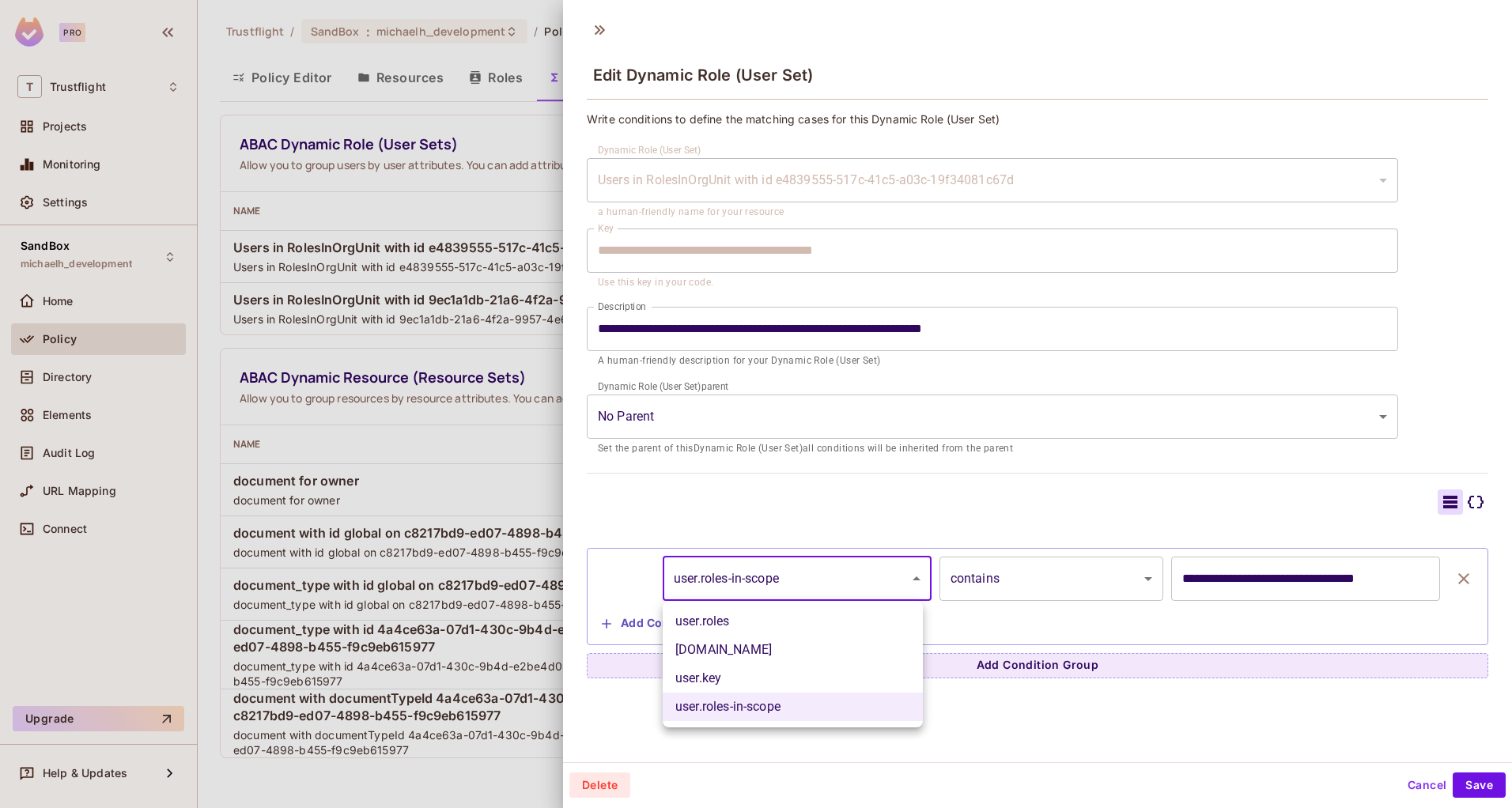
click at [719, 583] on body "Pro T Trustflight Projects Monitoring Settings SandBox michaelh_development Hom…" at bounding box center [756, 404] width 1512 height 808
click at [719, 583] on div at bounding box center [756, 404] width 1512 height 808
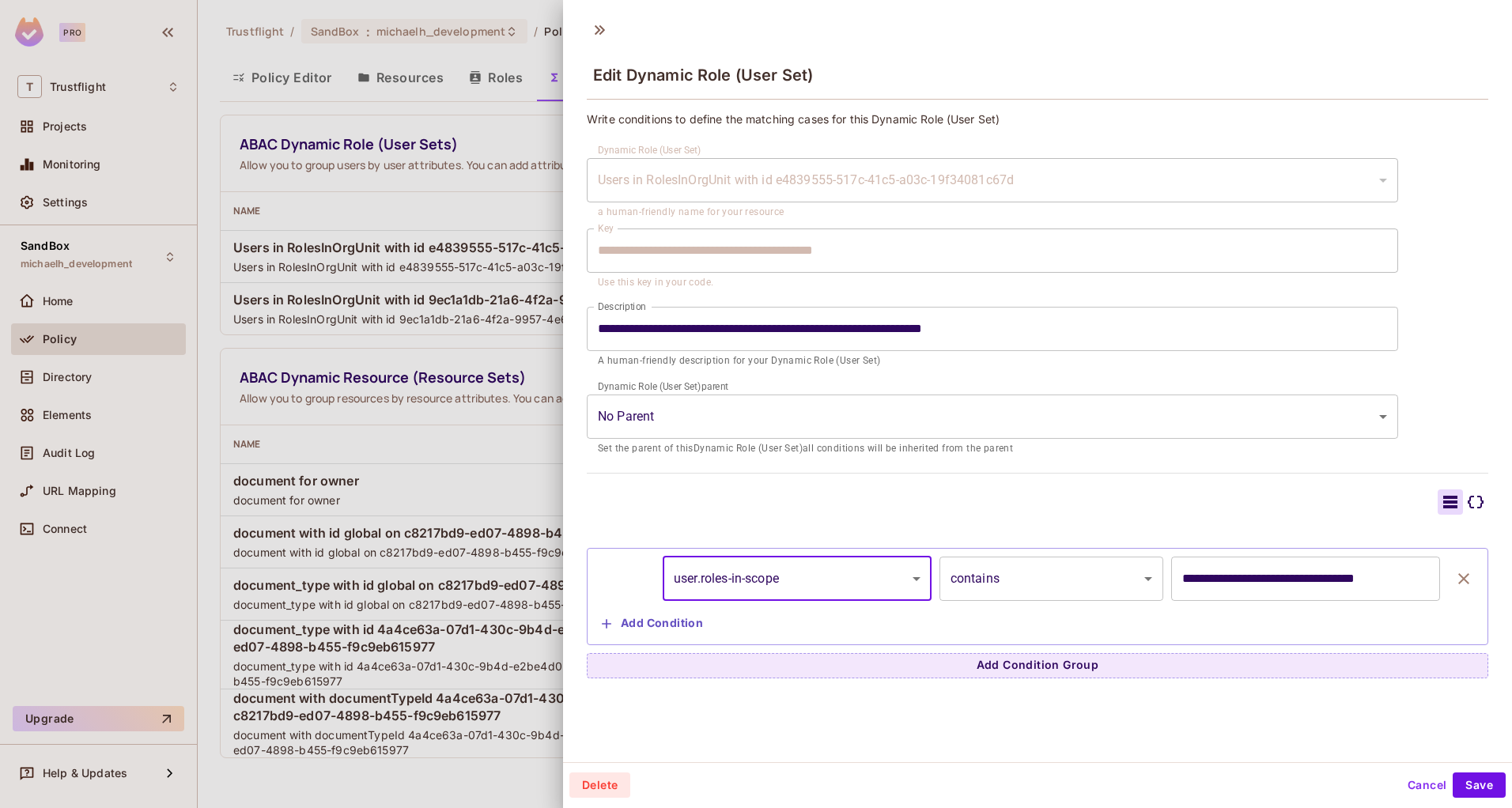
click at [745, 509] on div at bounding box center [1037, 501] width 901 height 25
click at [1404, 789] on button "Cancel" at bounding box center [1426, 784] width 51 height 25
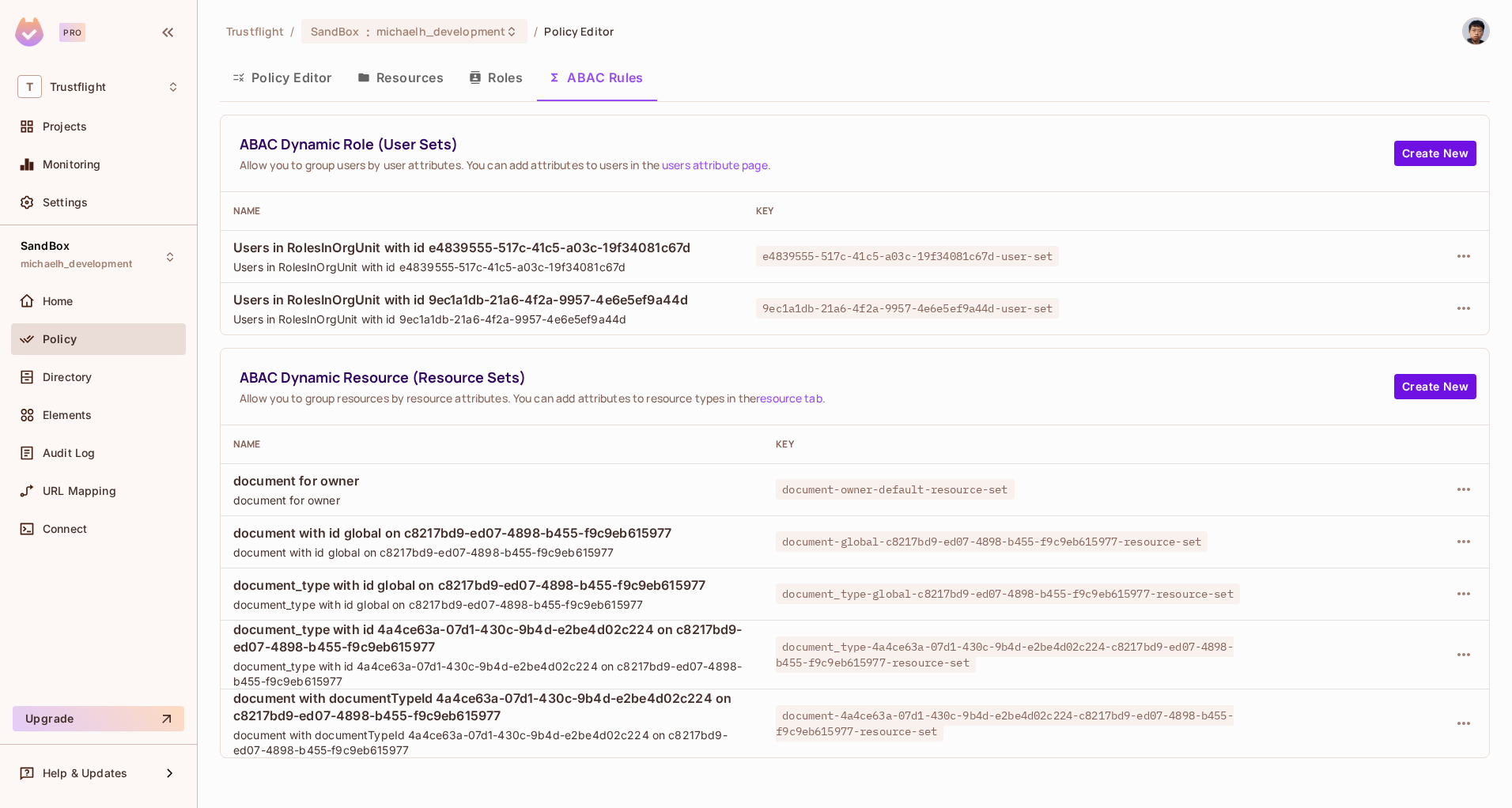
click at [318, 84] on button "Policy Editor" at bounding box center [282, 77] width 125 height 40
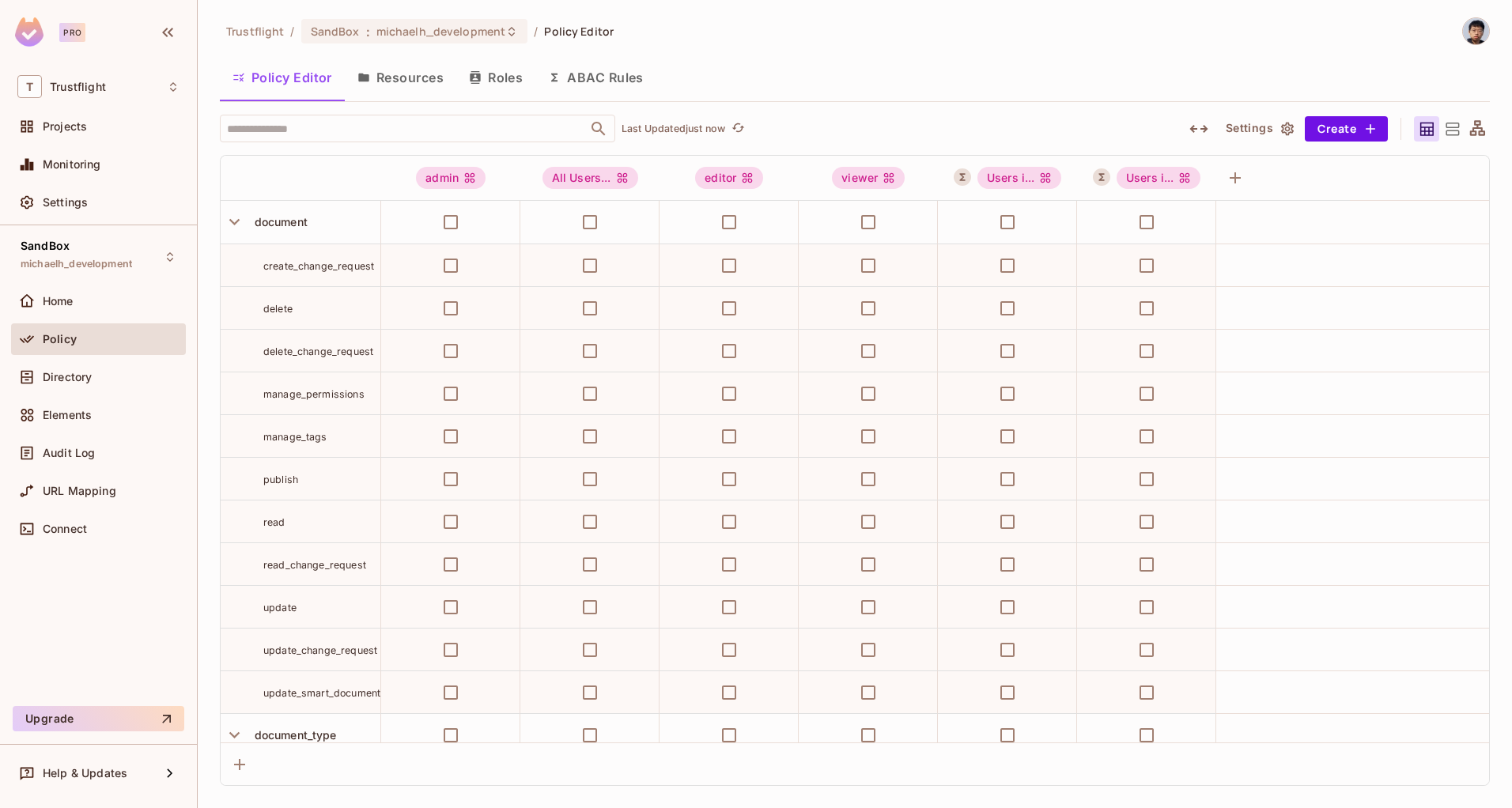
click at [573, 79] on button "ABAC Rules" at bounding box center [595, 77] width 121 height 40
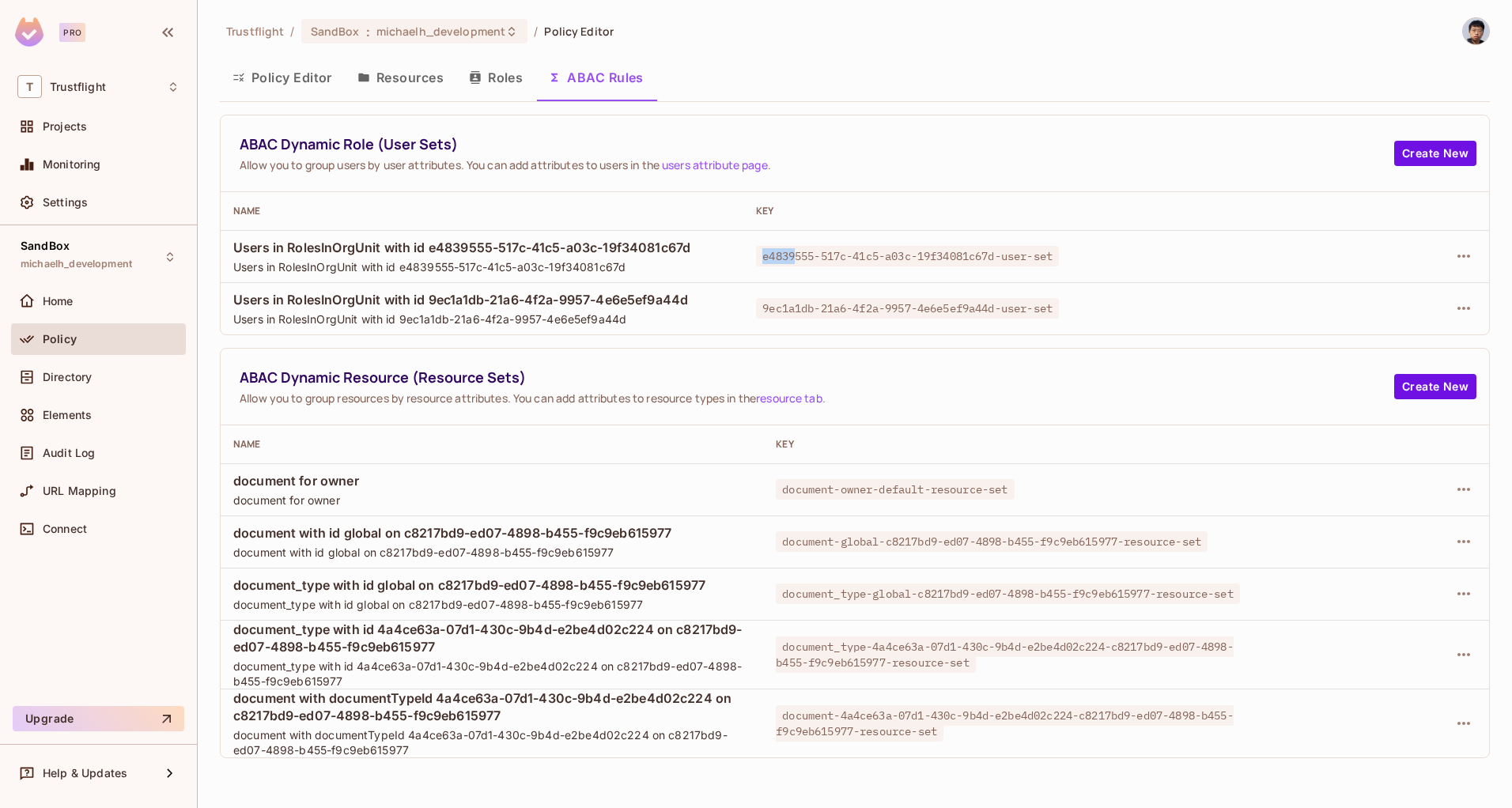
drag, startPoint x: 777, startPoint y: 256, endPoint x: 793, endPoint y: 251, distance: 16.8
click at [793, 251] on span "e4839555-517c-41c5-a03c-19f34081c67d-user-set" at bounding box center [907, 256] width 303 height 20
click at [283, 79] on button "Policy Editor" at bounding box center [282, 77] width 125 height 40
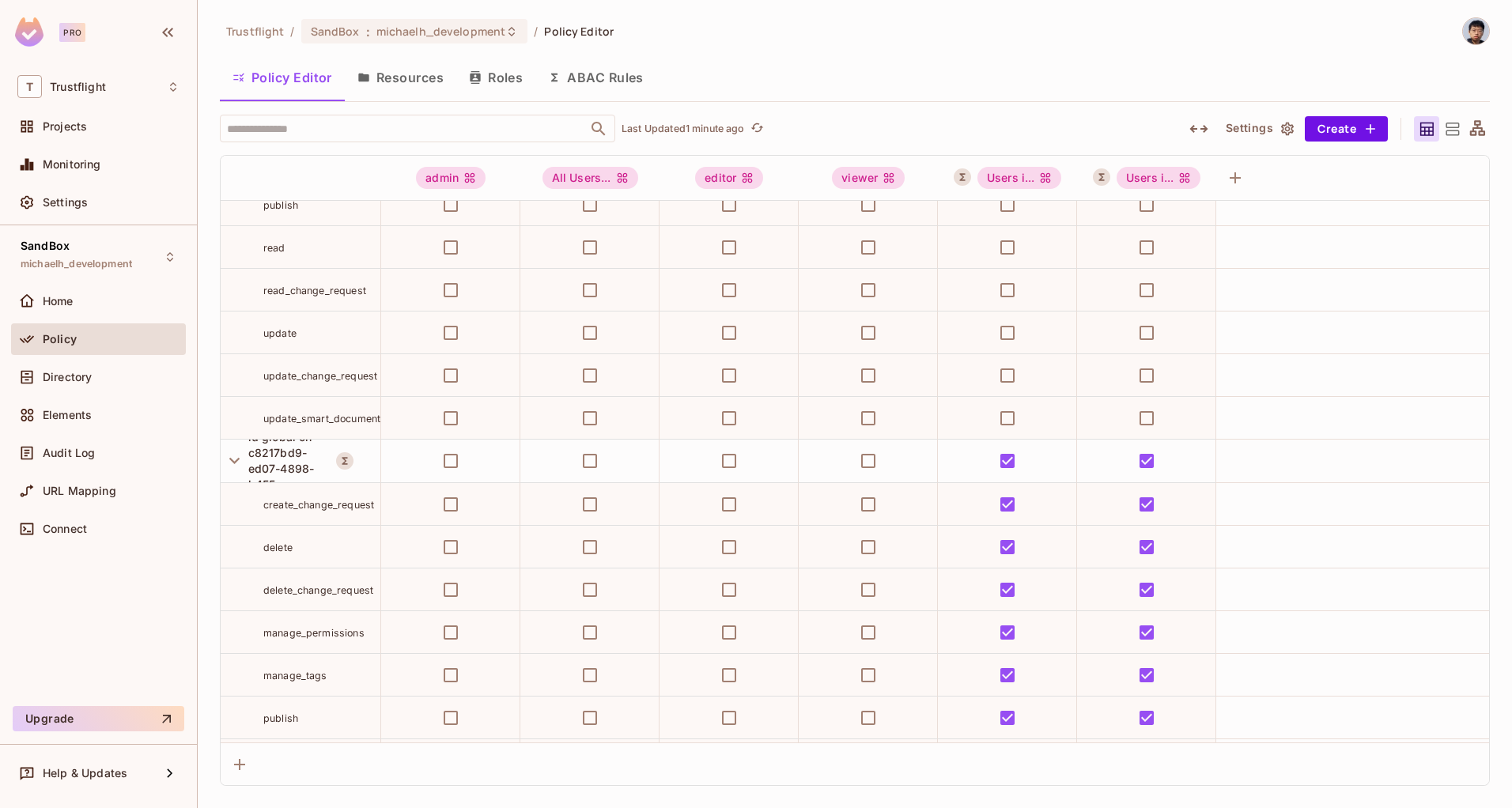
scroll to position [1928, 0]
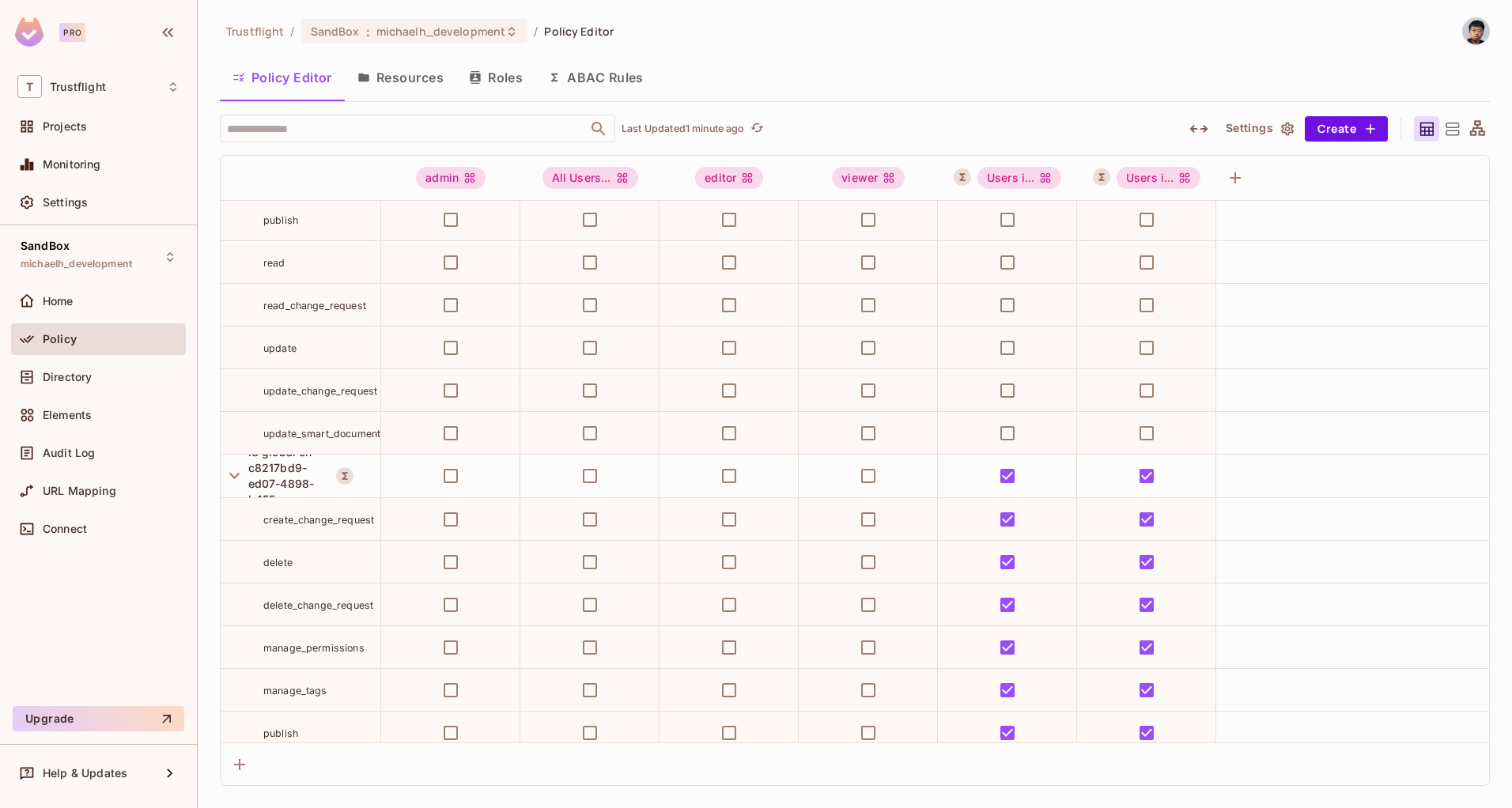
click at [586, 84] on button "ABAC Rules" at bounding box center [595, 77] width 121 height 40
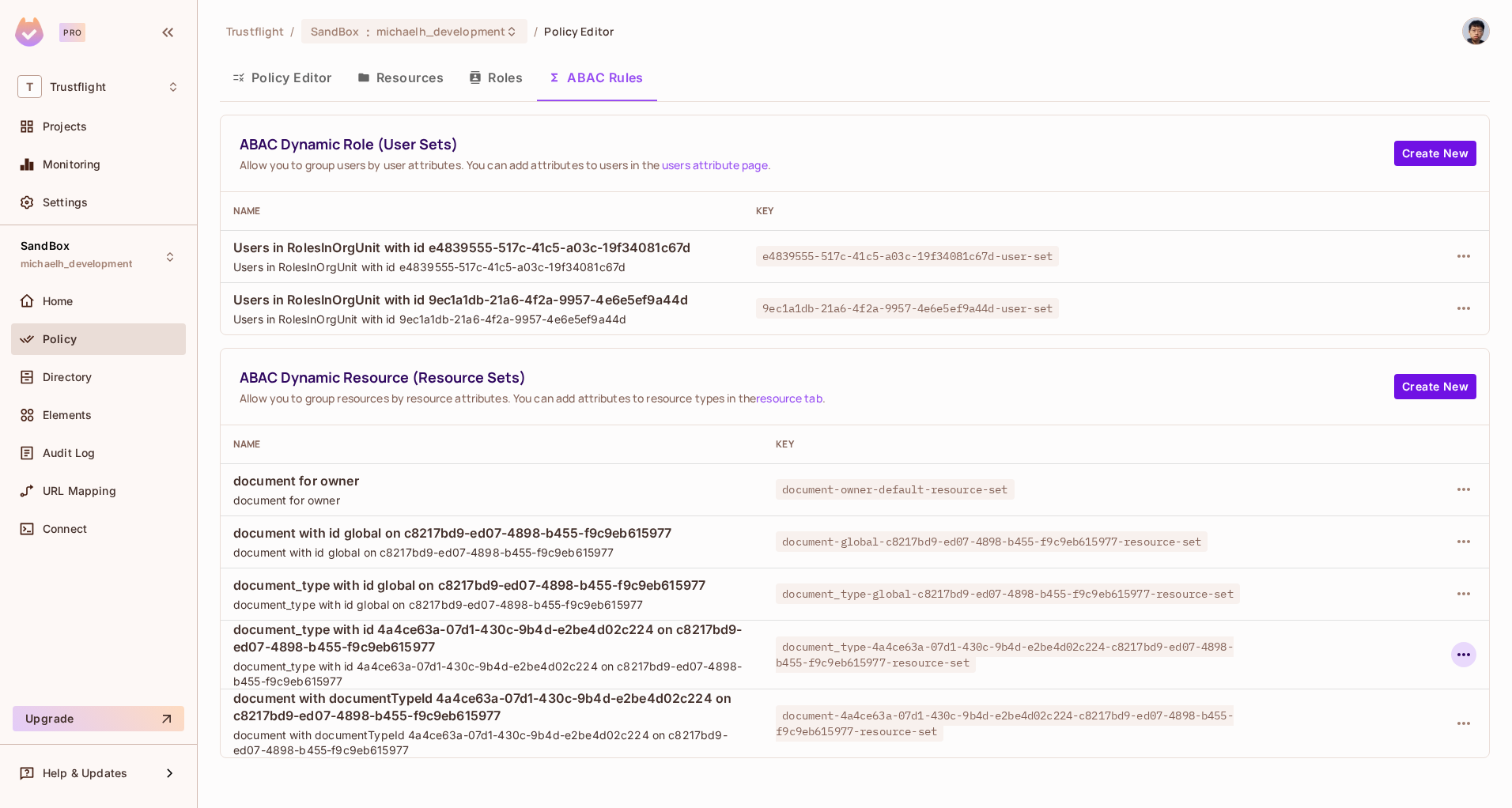
click at [1466, 652] on icon "button" at bounding box center [1463, 655] width 19 height 19
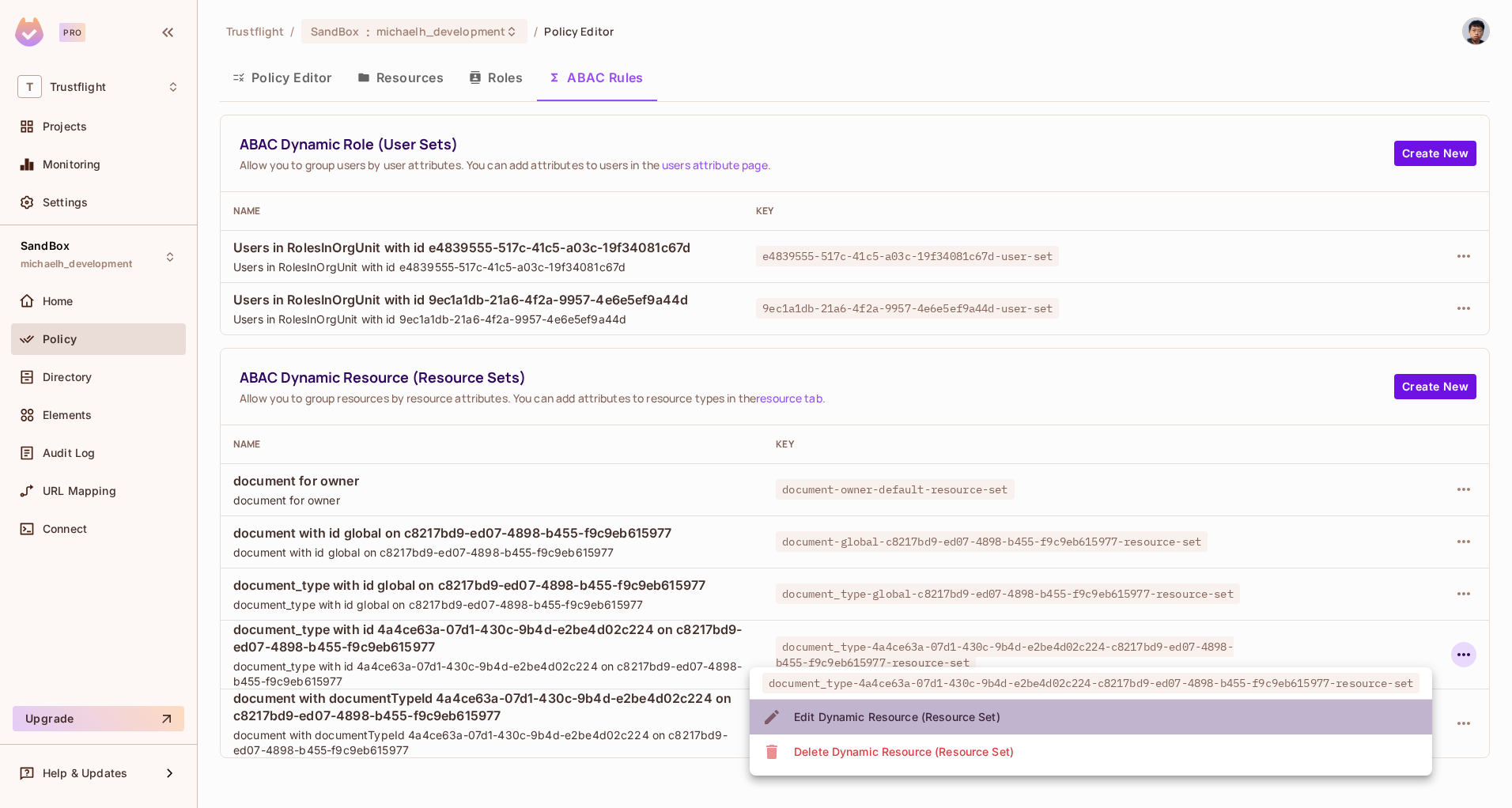
click at [1295, 720] on li "Edit Dynamic Resource (Resource Set)" at bounding box center [1090, 717] width 682 height 35
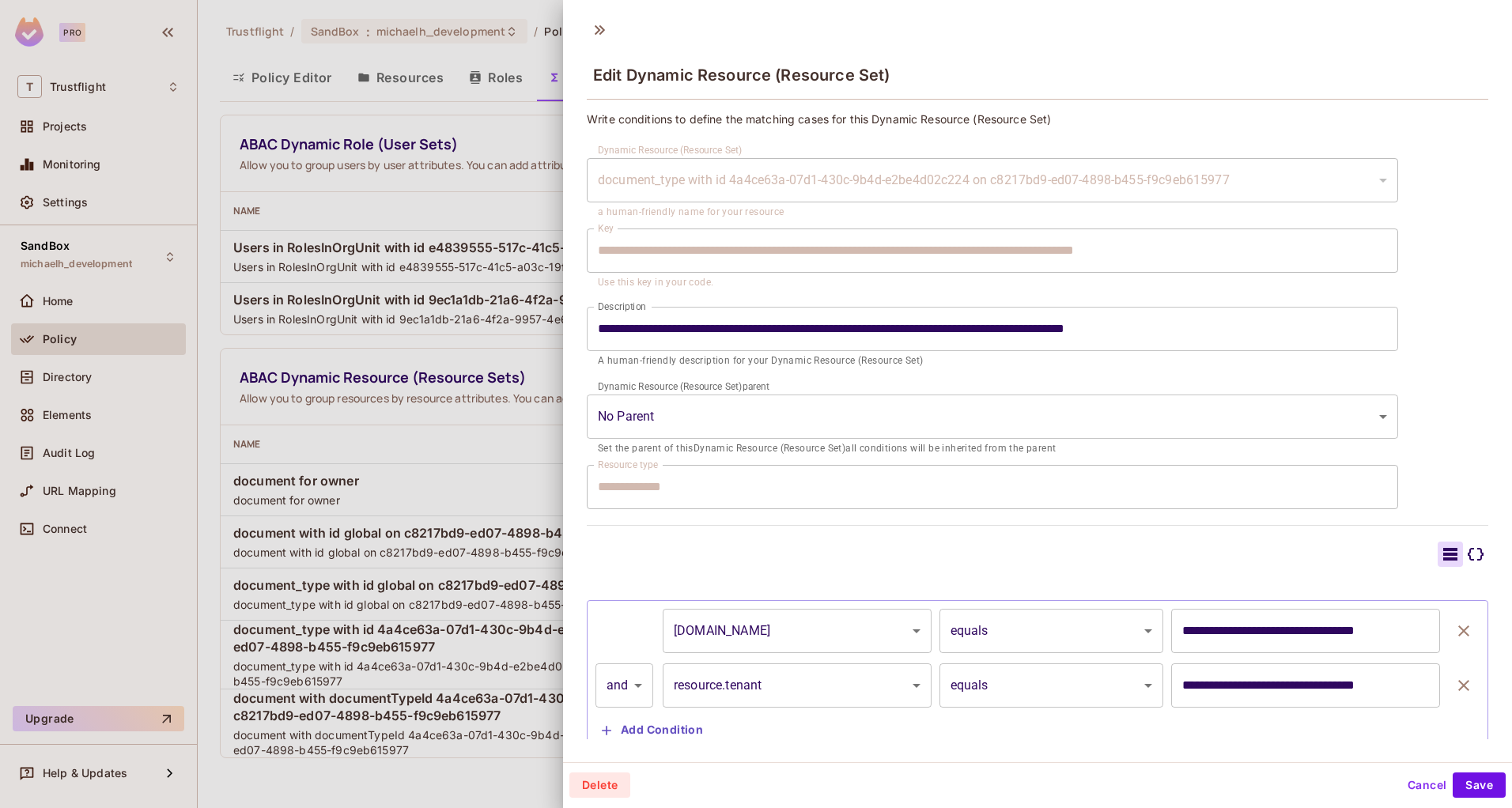
click at [1245, 690] on input "**********" at bounding box center [1305, 686] width 268 height 45
click at [1421, 790] on button "Cancel" at bounding box center [1426, 784] width 51 height 25
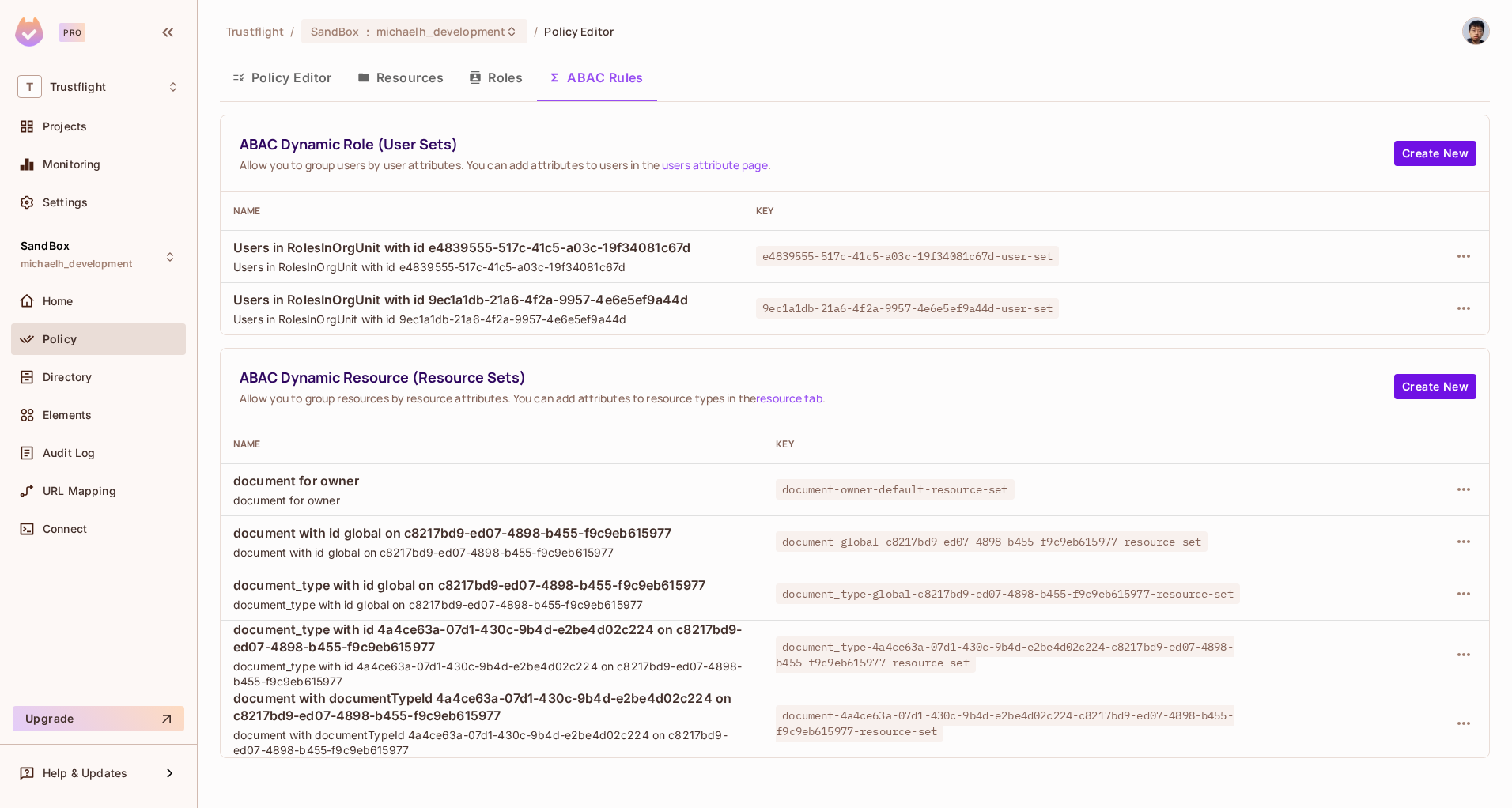
click at [265, 88] on button "Policy Editor" at bounding box center [282, 77] width 125 height 40
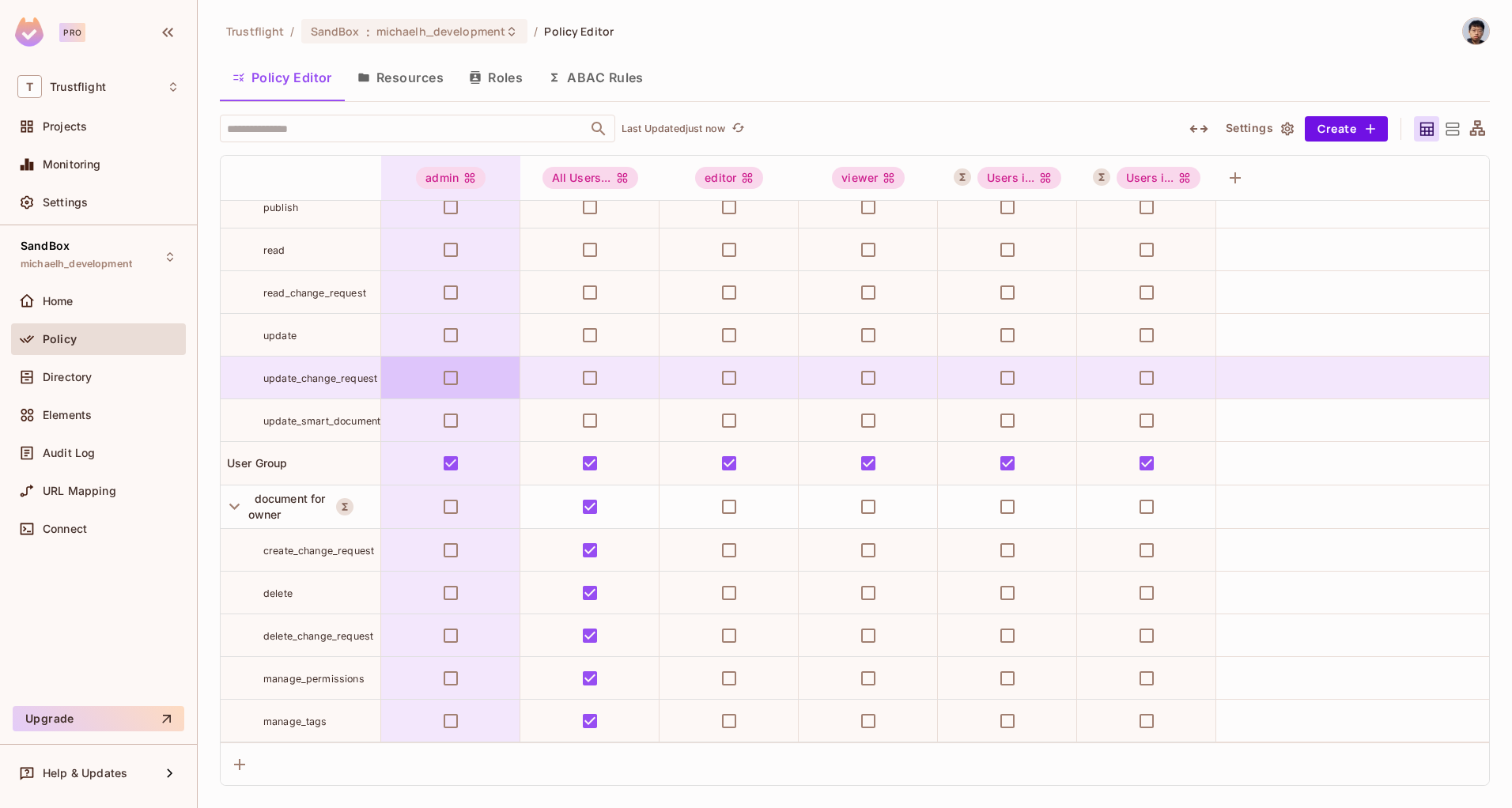
scroll to position [1055, 0]
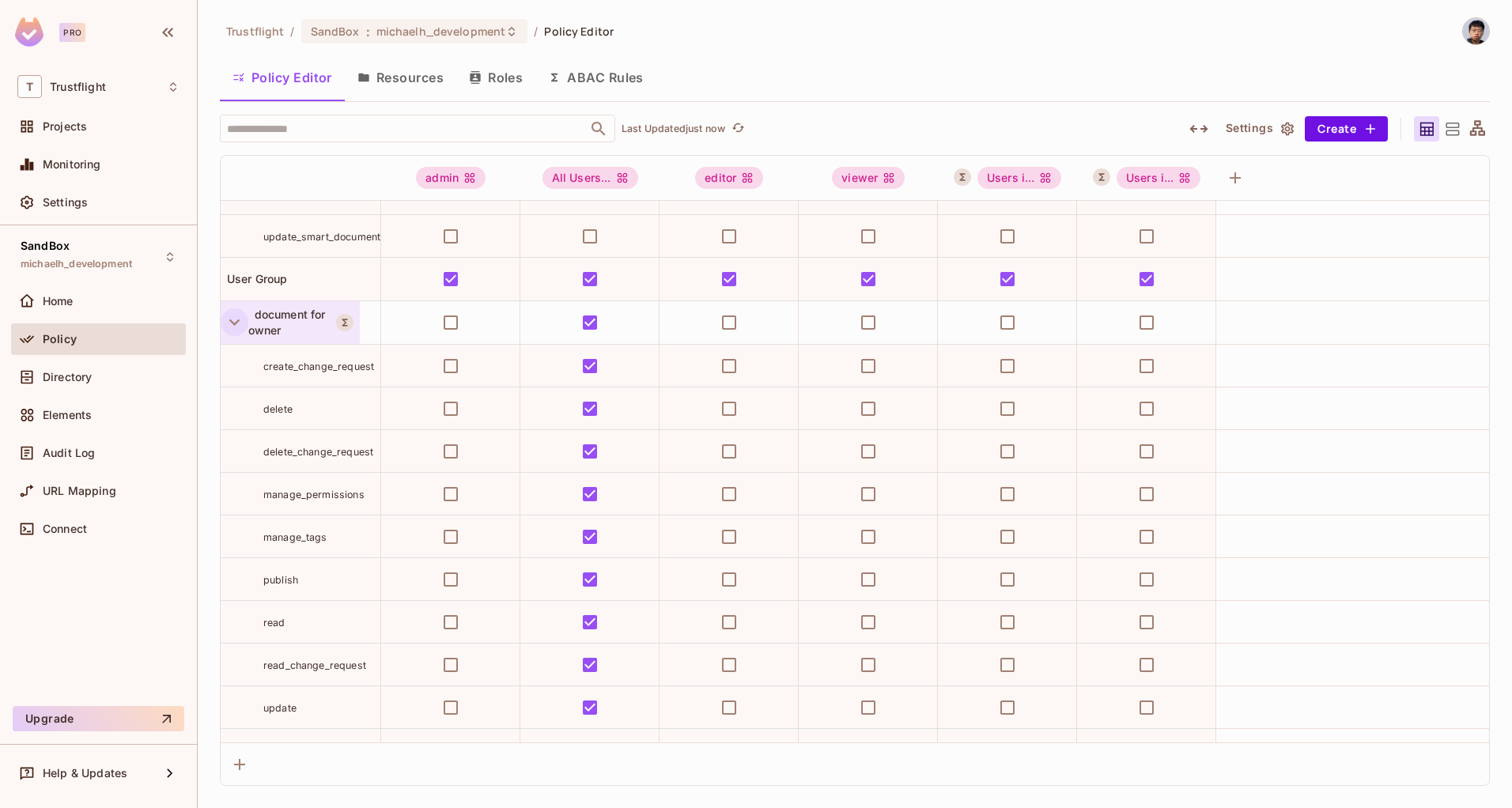
click at [231, 322] on icon "button" at bounding box center [234, 322] width 21 height 21
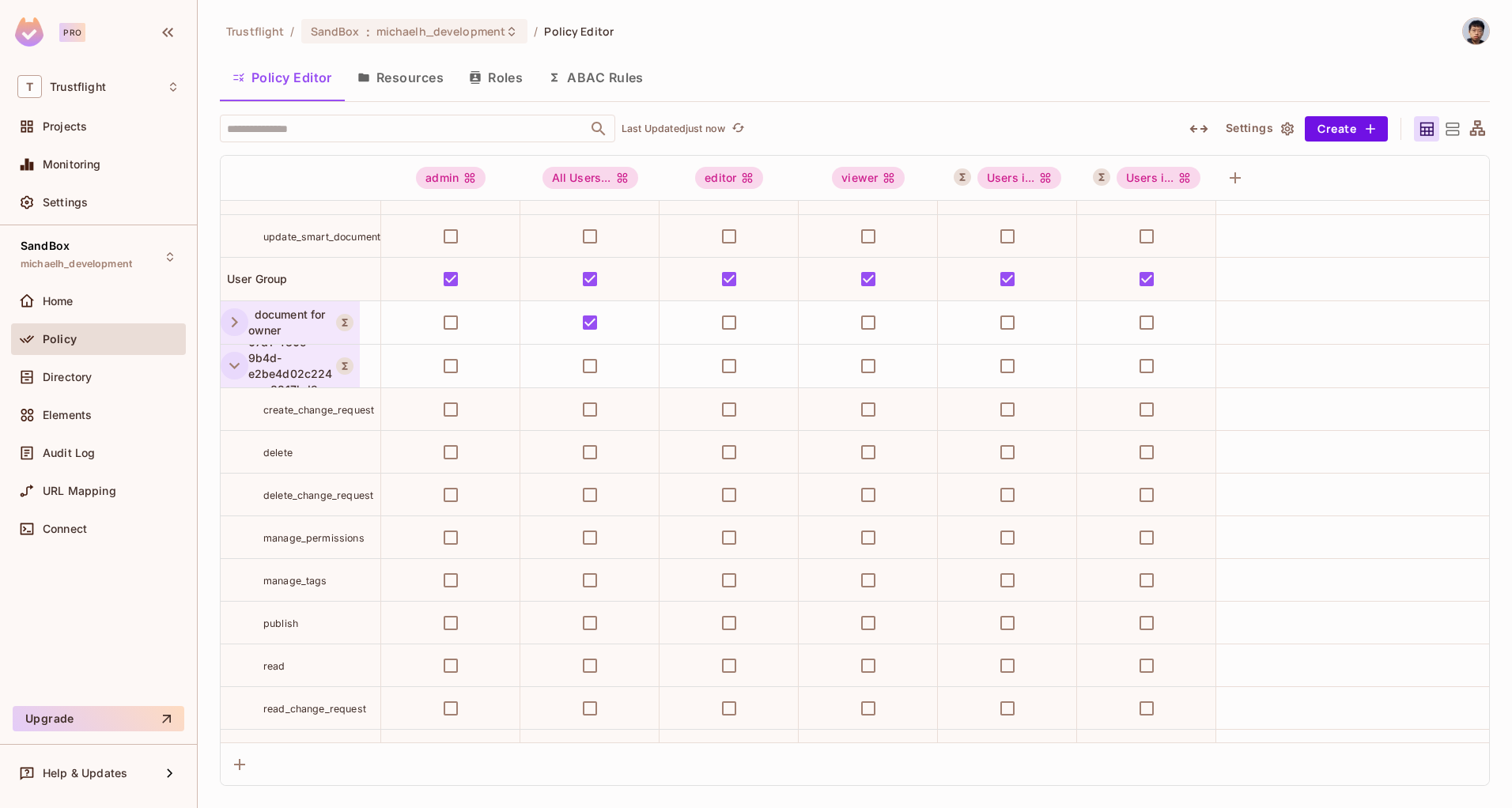
click at [226, 369] on icon "button" at bounding box center [234, 366] width 21 height 21
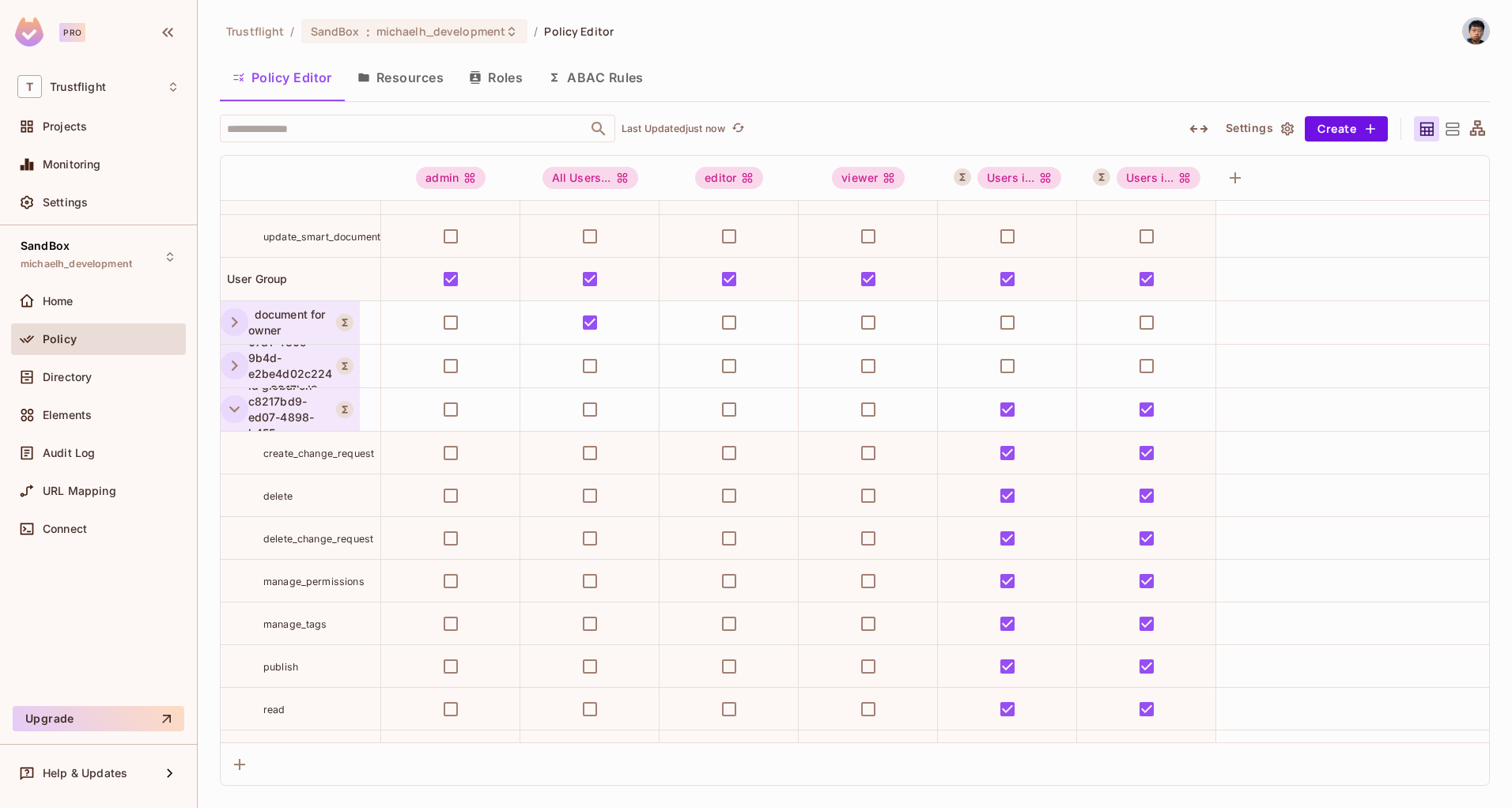
click at [230, 410] on icon "button" at bounding box center [234, 409] width 21 height 21
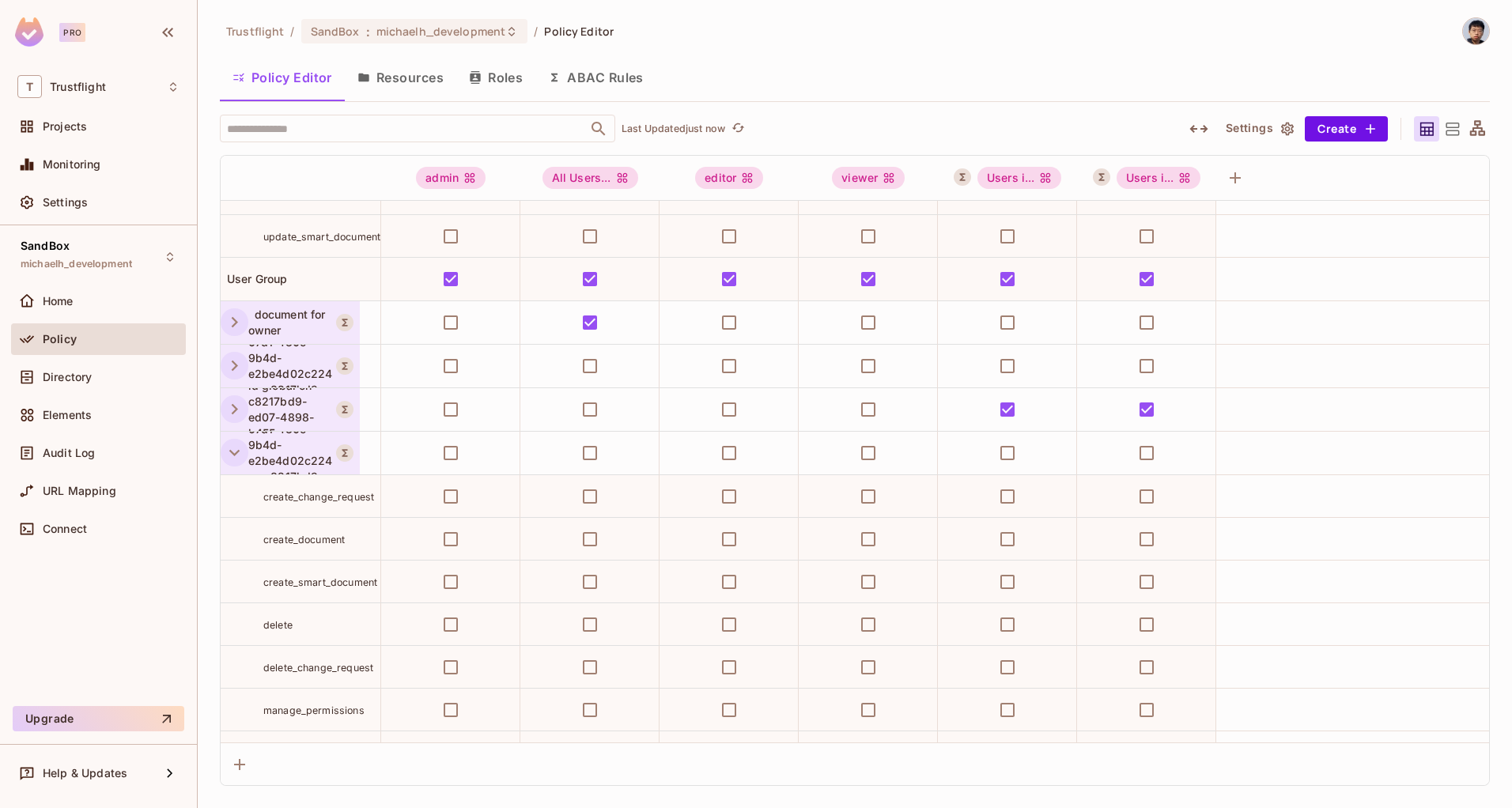
click at [231, 443] on icon "button" at bounding box center [234, 453] width 21 height 21
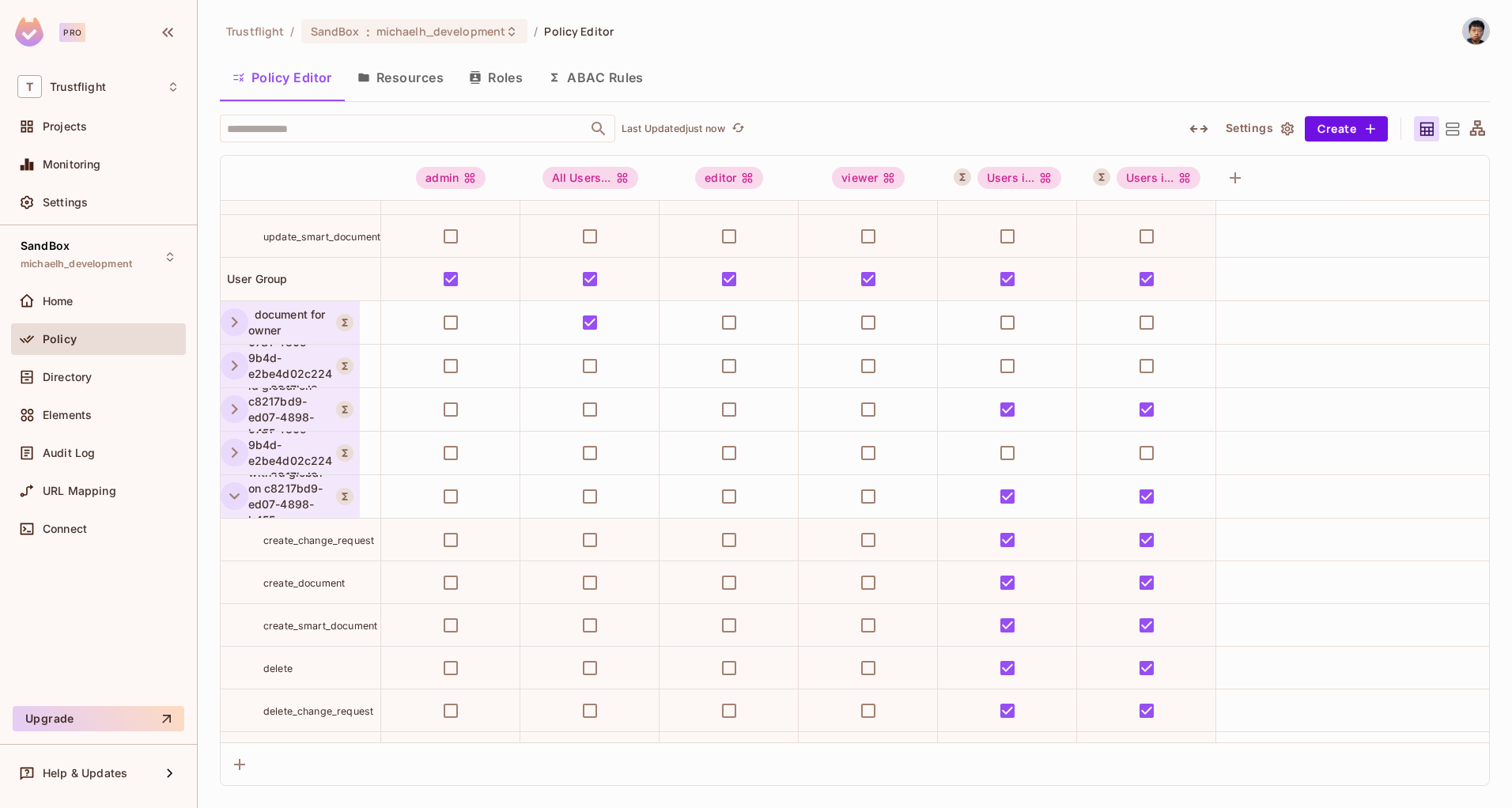
click at [230, 490] on icon "button" at bounding box center [234, 496] width 21 height 21
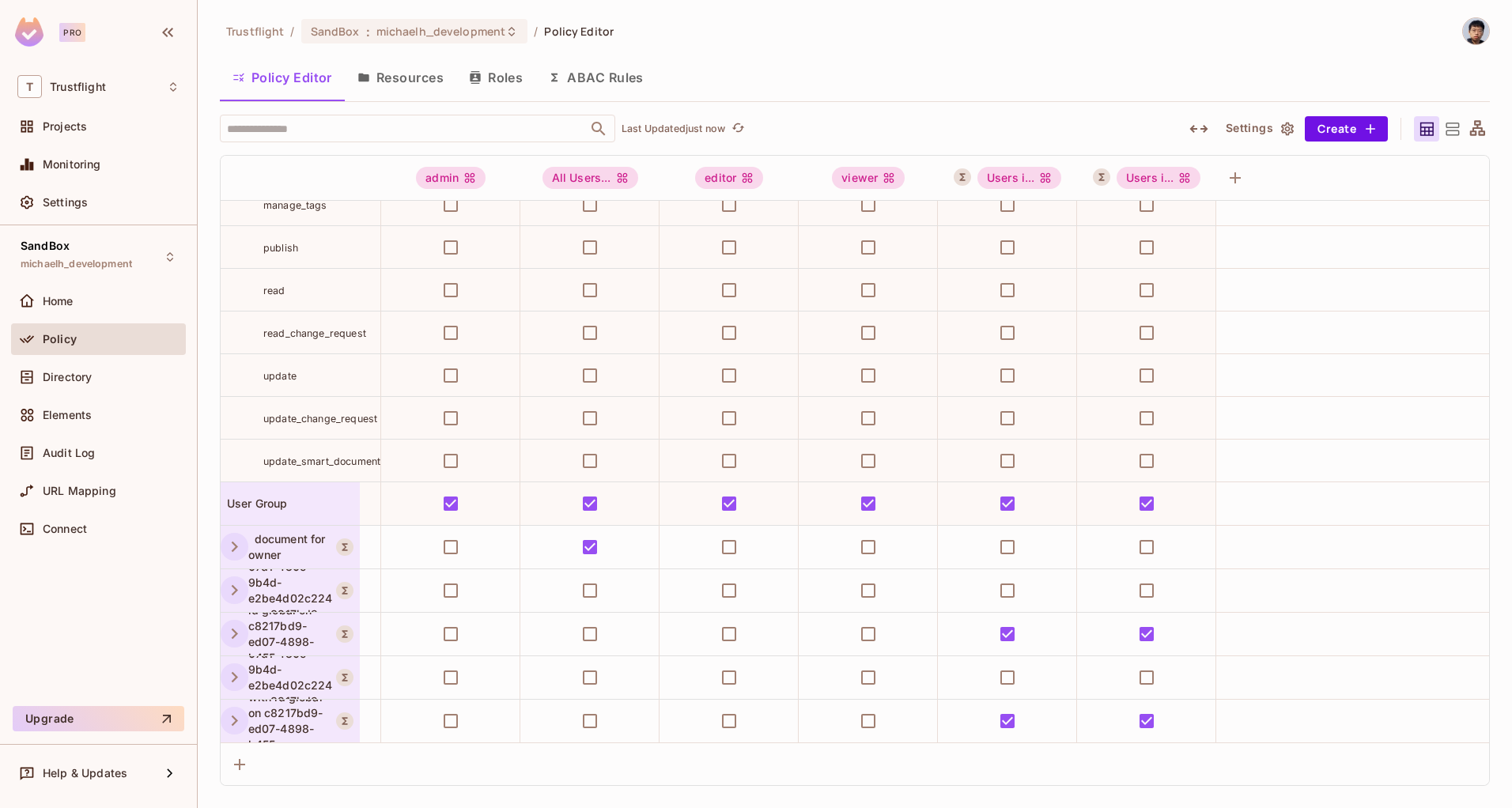
scroll to position [831, 0]
click at [235, 632] on icon "button" at bounding box center [235, 634] width 6 height 11
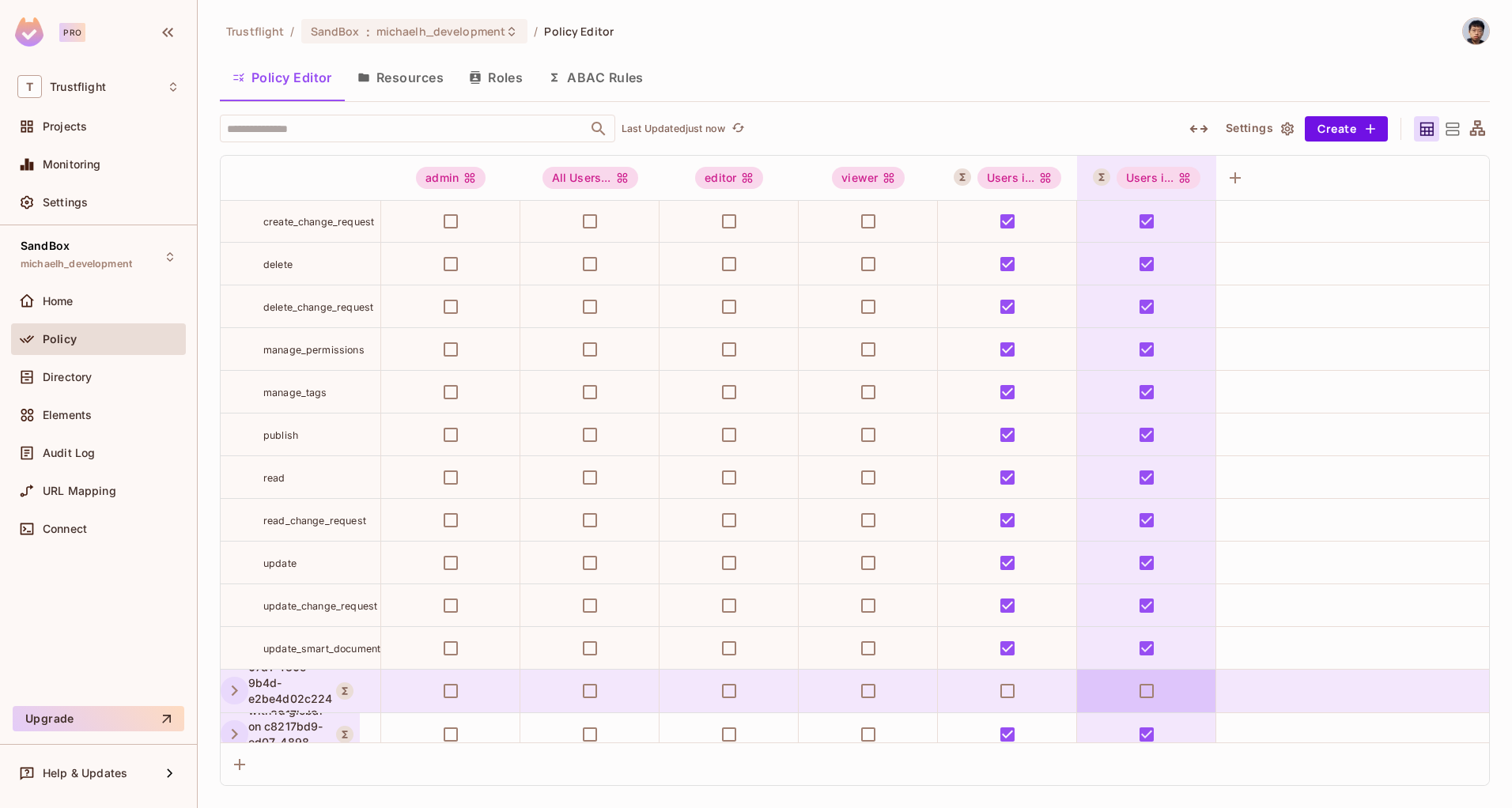
scroll to position [1300, 0]
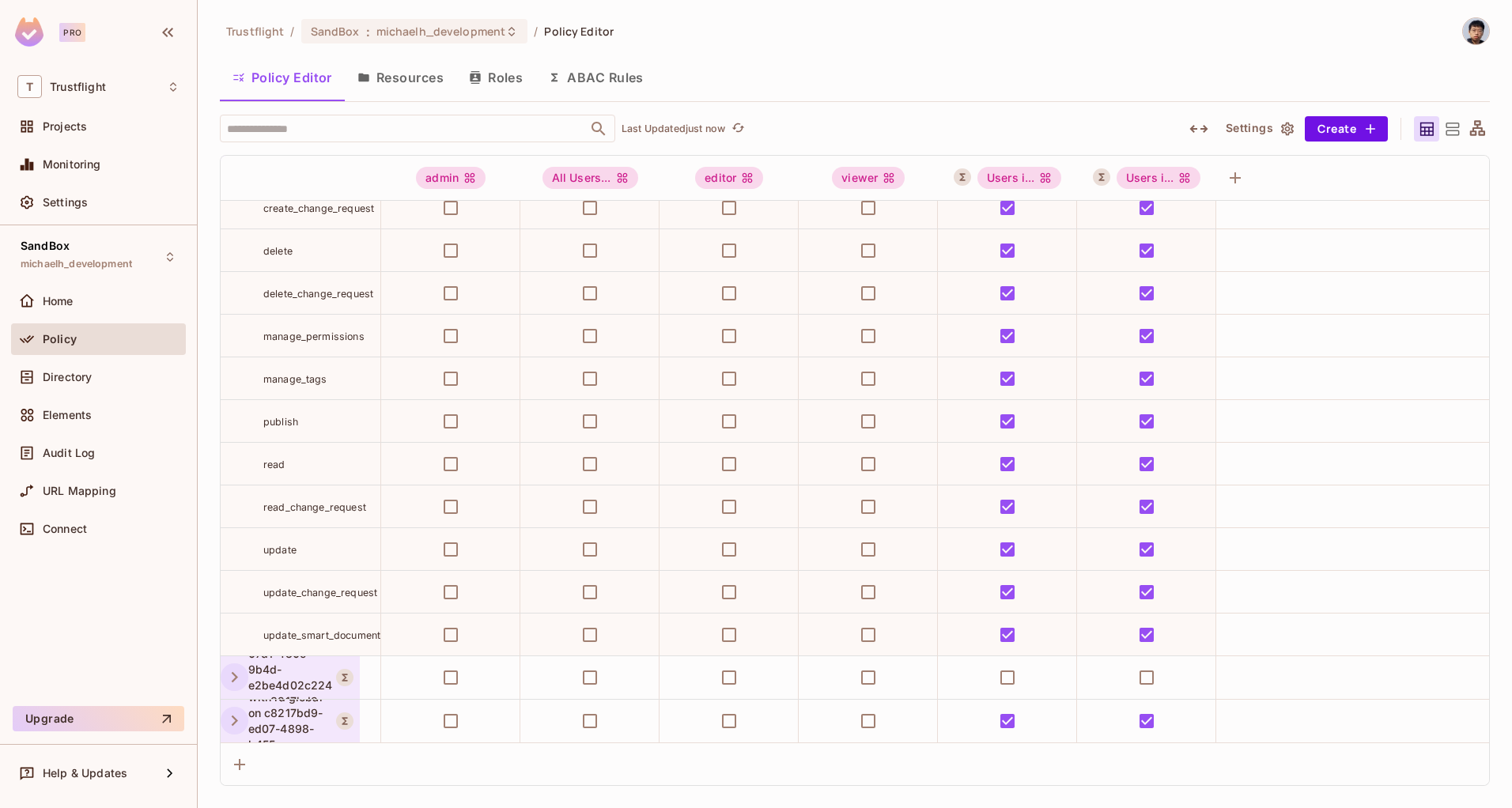
click at [593, 80] on button "ABAC Rules" at bounding box center [595, 77] width 121 height 40
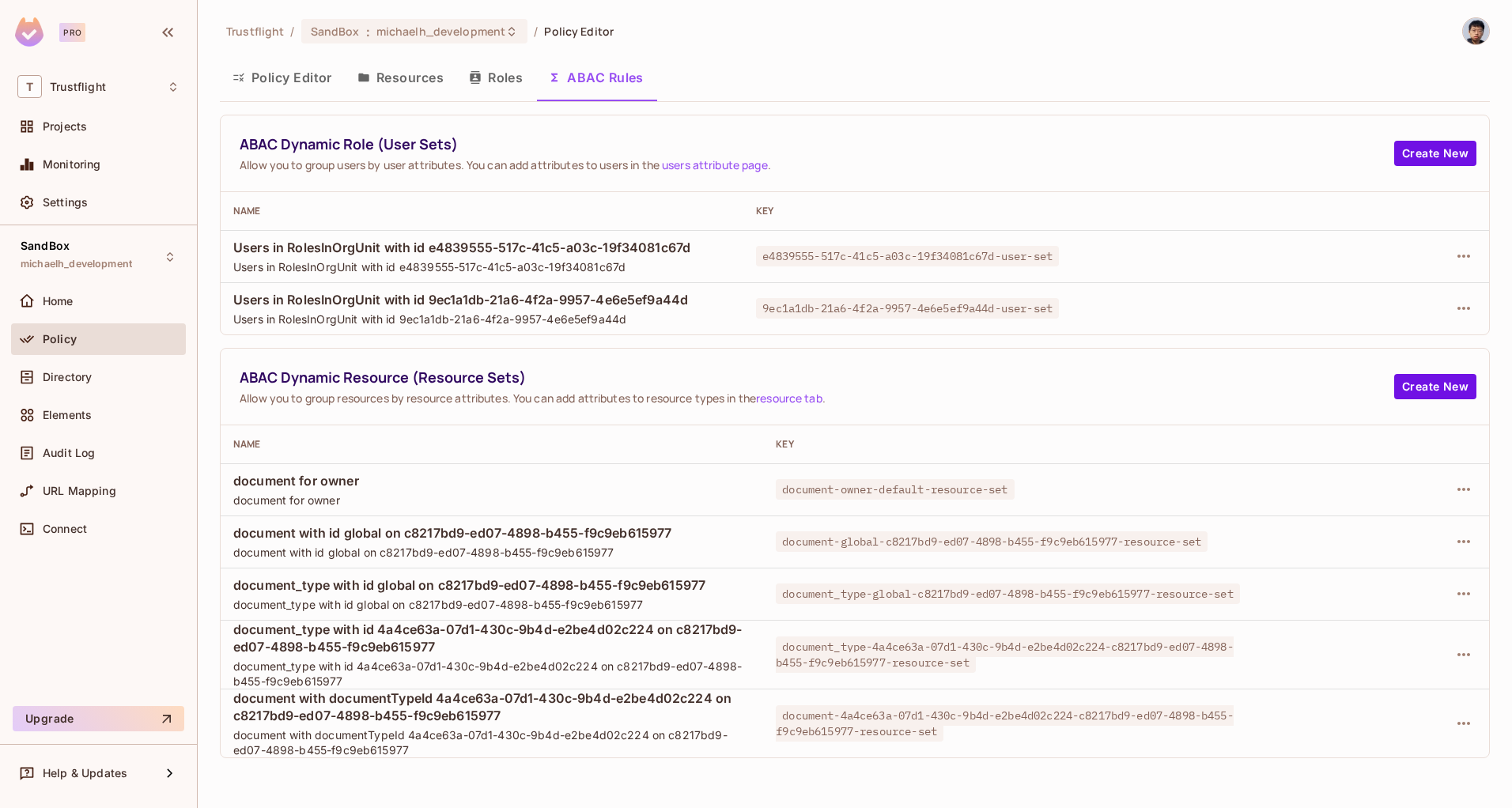
click at [793, 66] on div "Policy Editor Resources Roles ABAC Rules" at bounding box center [855, 77] width 1270 height 40
click at [122, 262] on span "michaelh_development" at bounding box center [75, 264] width 111 height 13
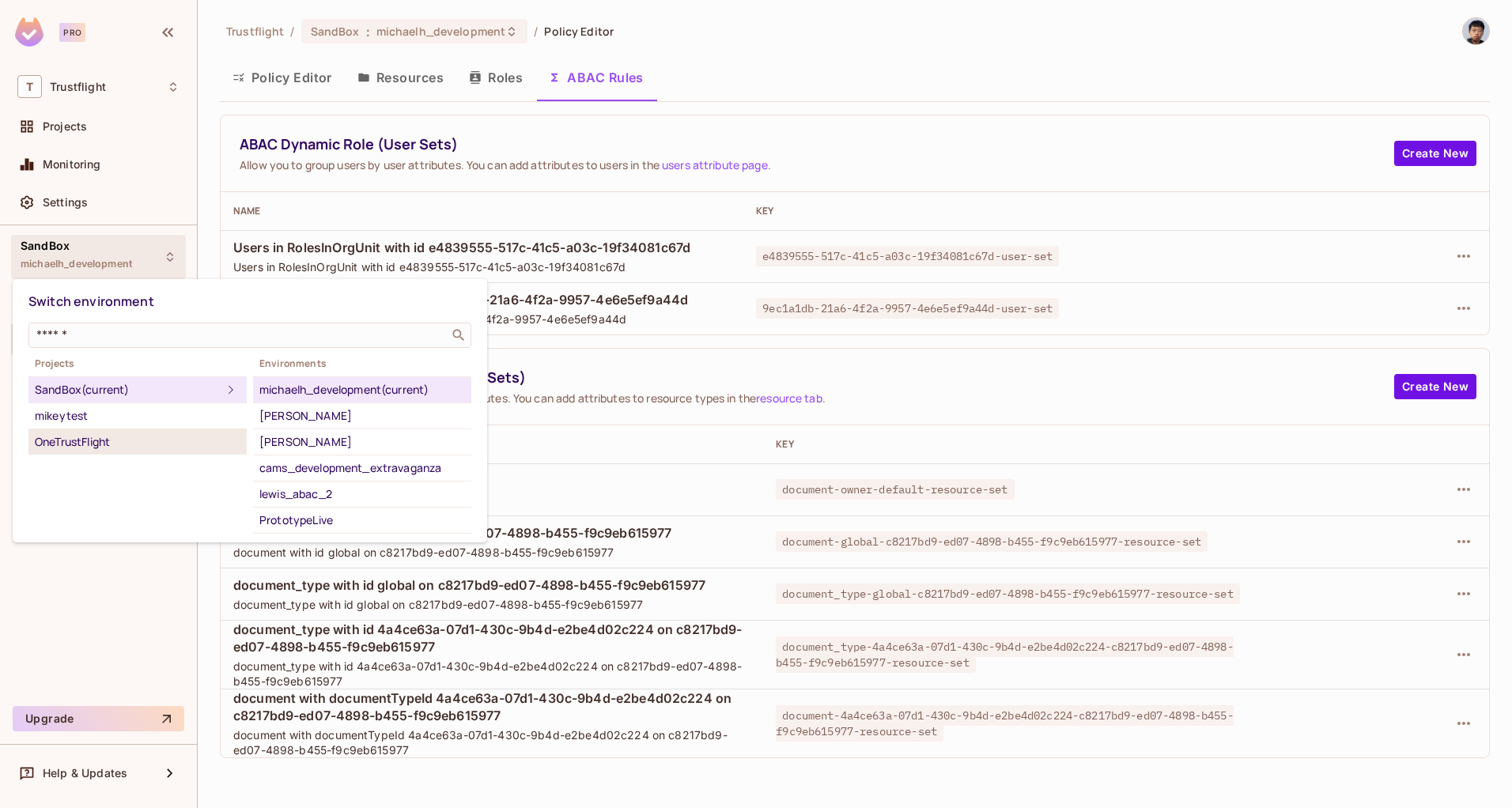
click at [116, 445] on div "OneTrustFlight" at bounding box center [137, 441] width 205 height 19
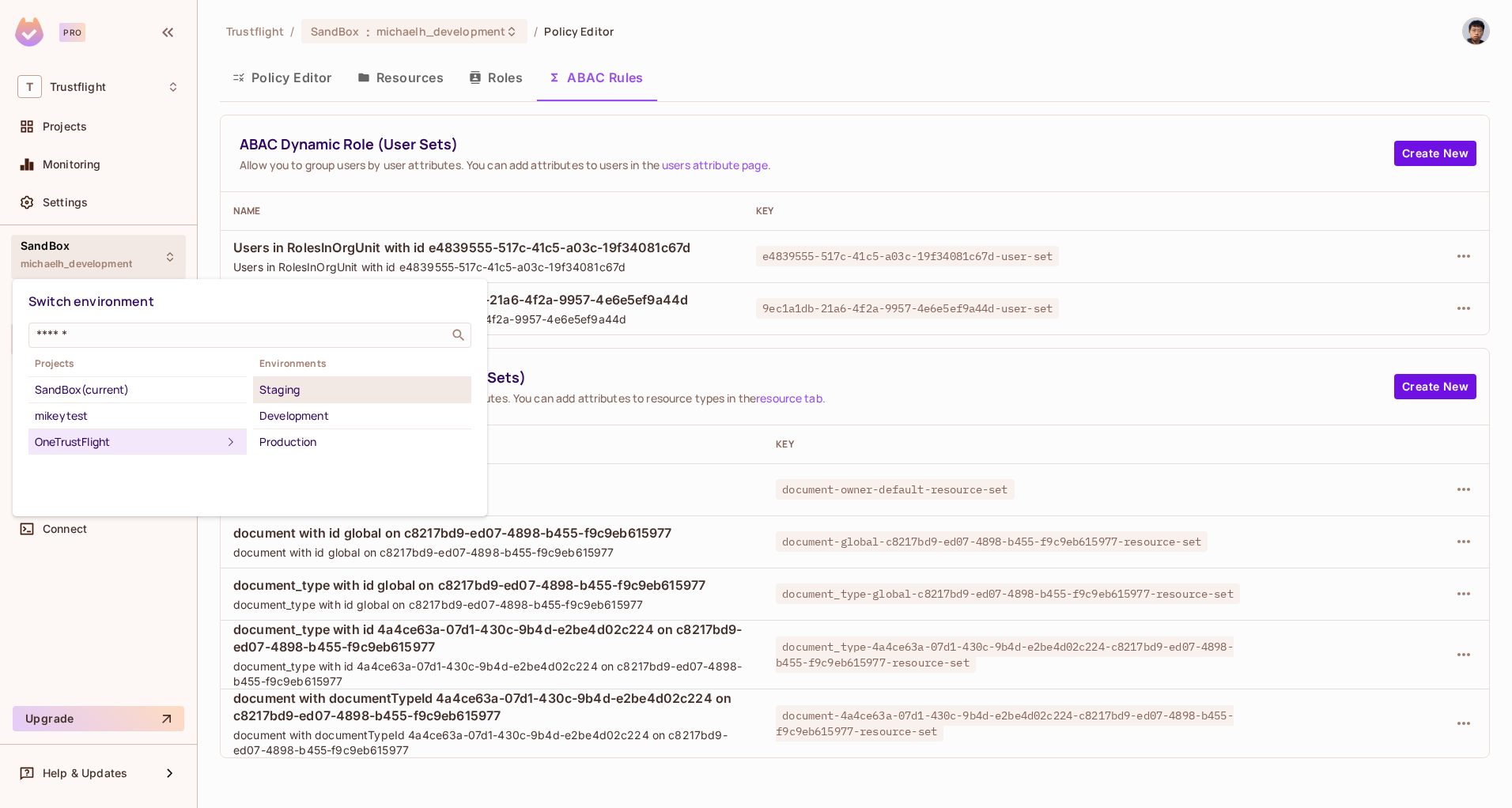
click at [312, 394] on div "Staging" at bounding box center [362, 389] width 205 height 19
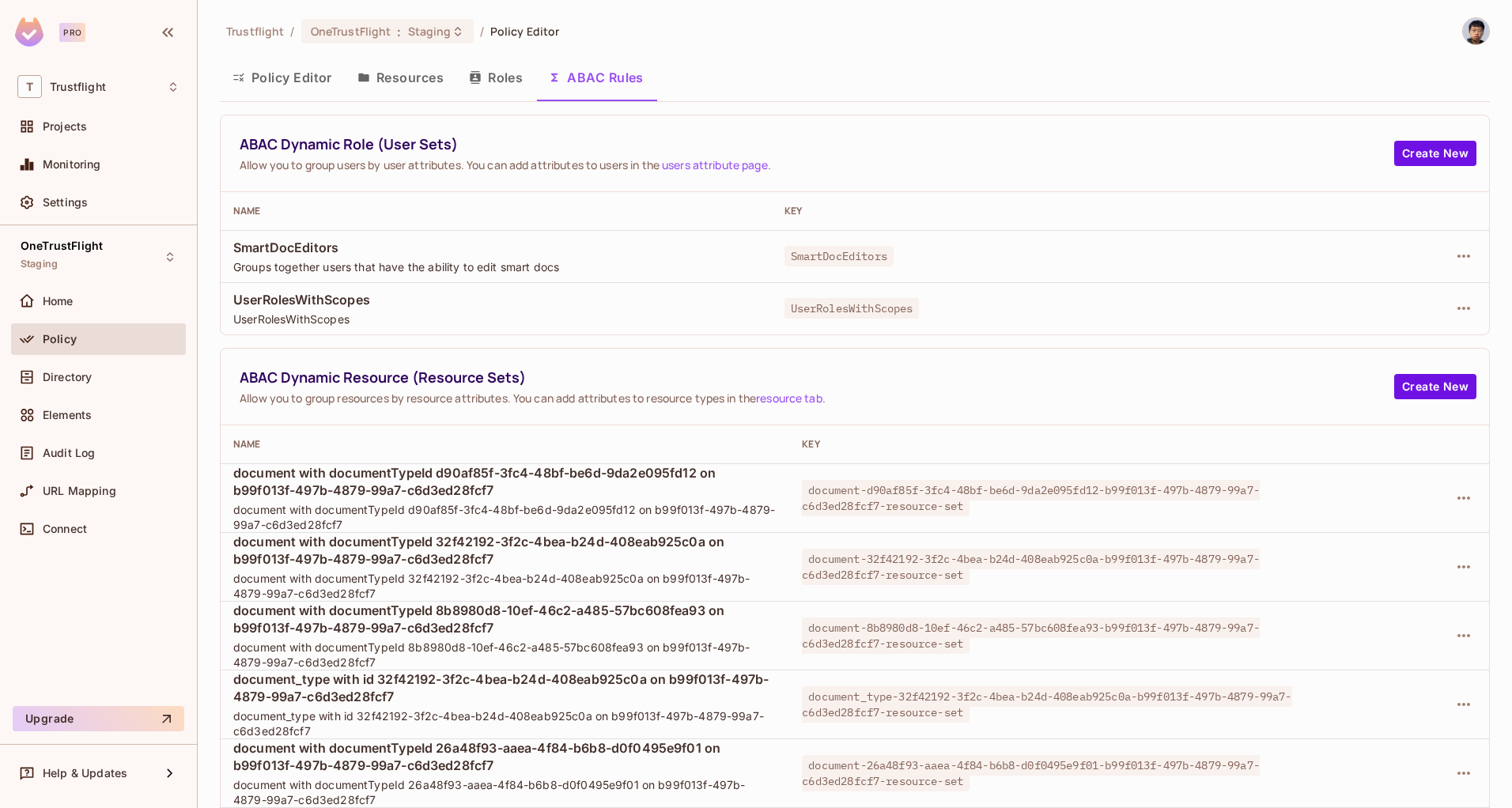
click at [293, 82] on button "Policy Editor" at bounding box center [282, 77] width 125 height 40
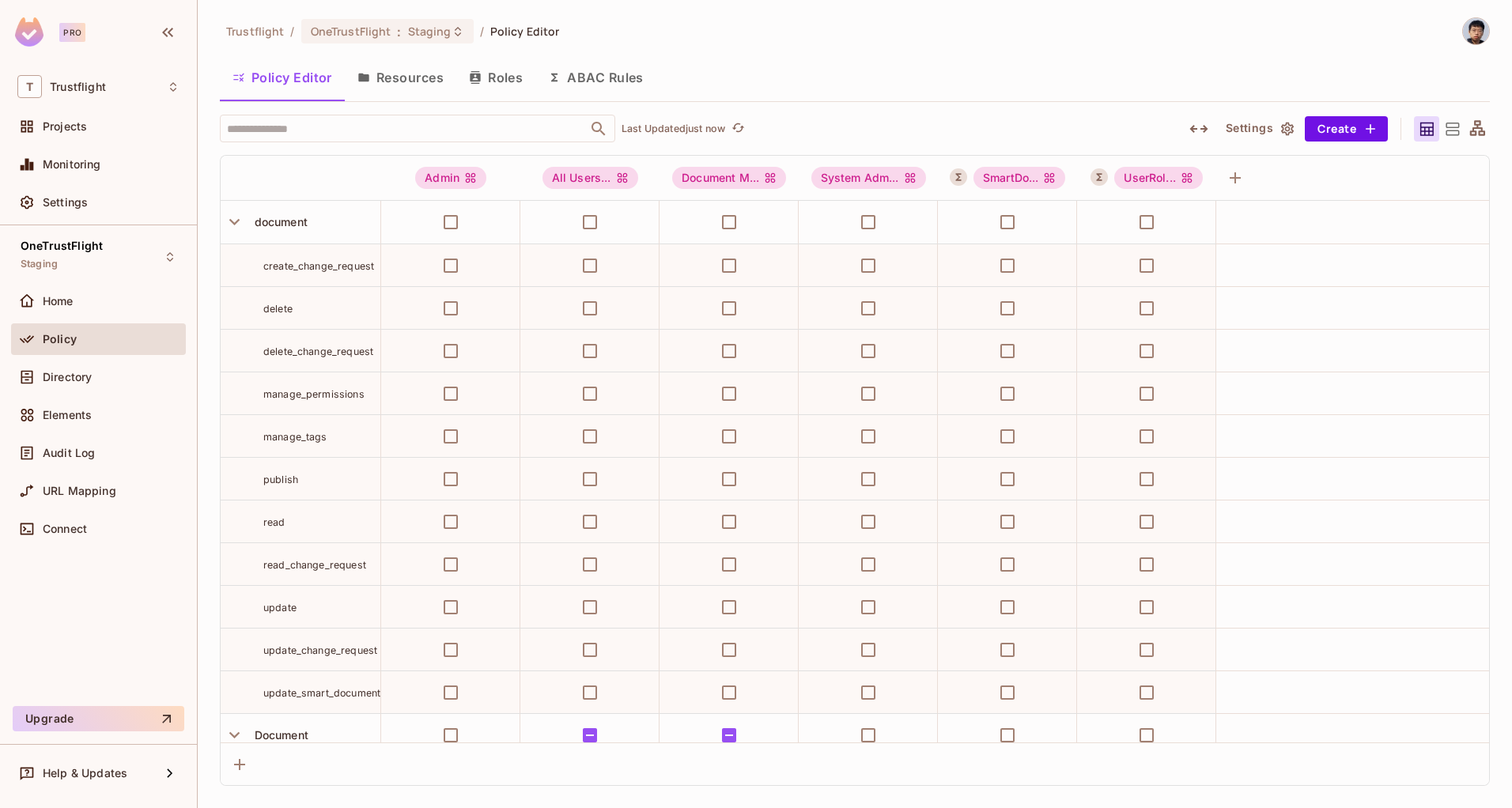
drag, startPoint x: 131, startPoint y: 372, endPoint x: 200, endPoint y: 371, distance: 69.0
click at [130, 372] on div "Directory" at bounding box center [111, 377] width 137 height 13
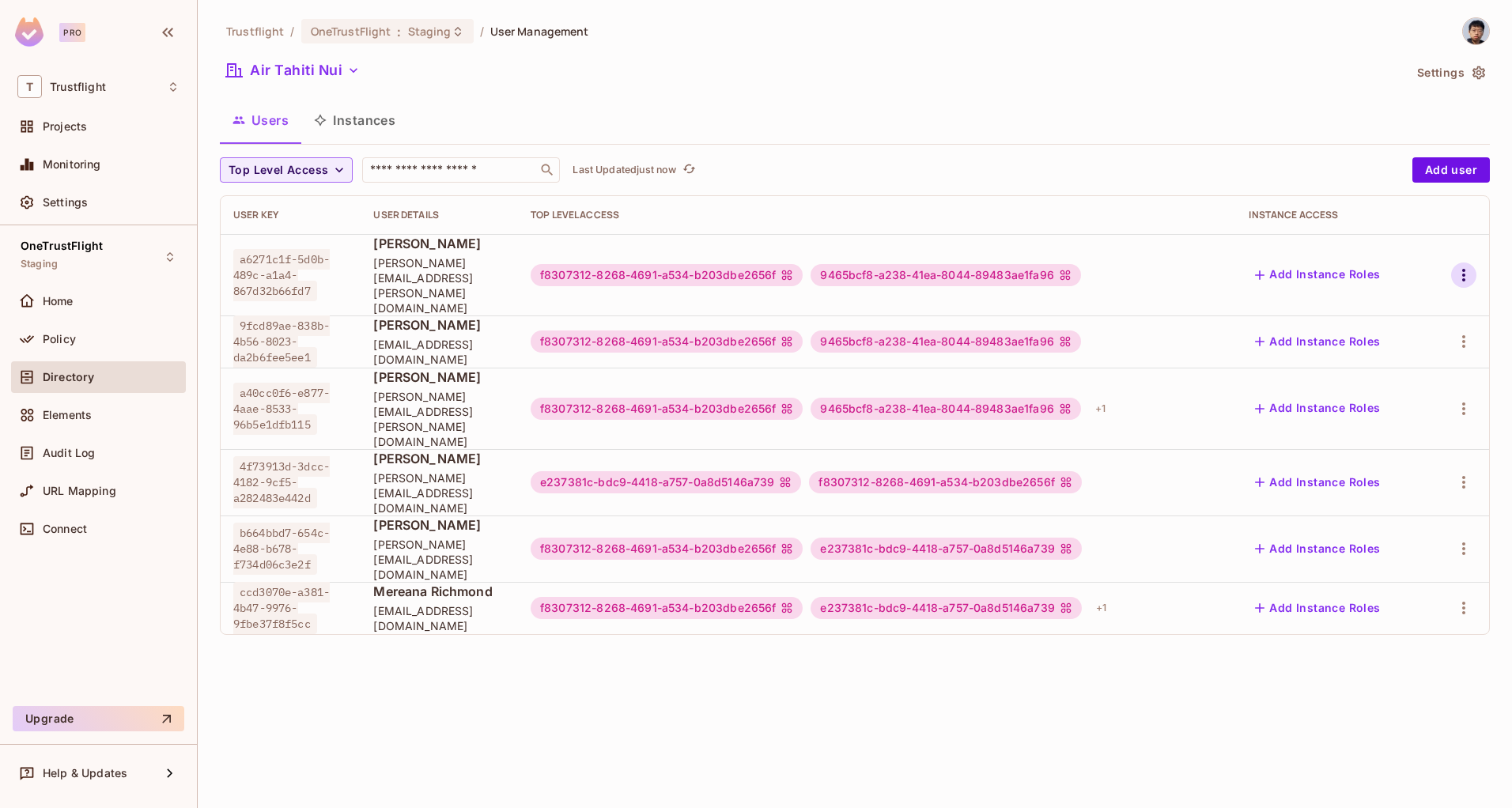
click at [1466, 266] on icon "button" at bounding box center [1463, 275] width 19 height 19
click at [1406, 326] on div "Edit Attributes" at bounding box center [1408, 331] width 79 height 15
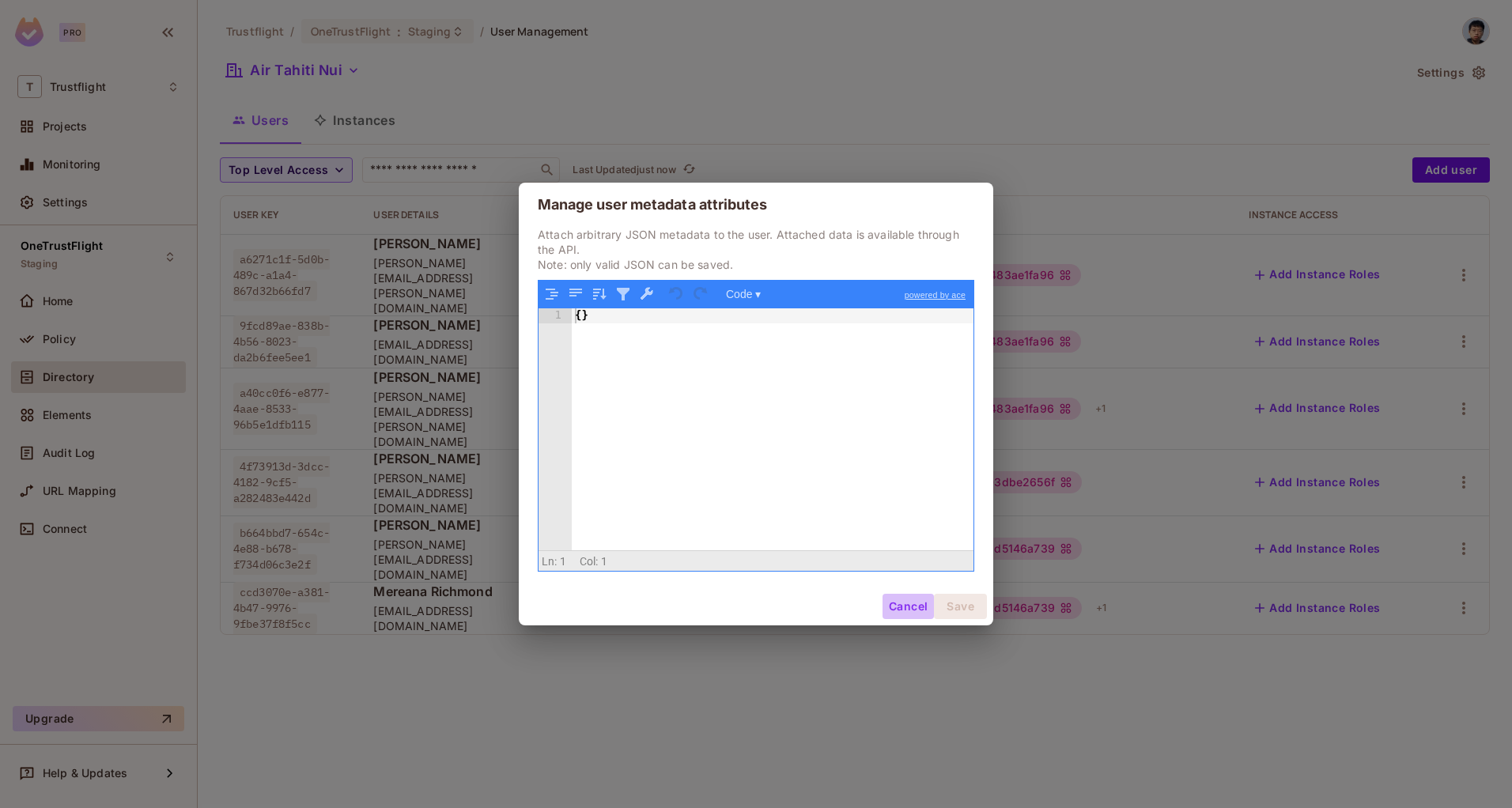
click at [895, 608] on button "Cancel" at bounding box center [908, 606] width 51 height 25
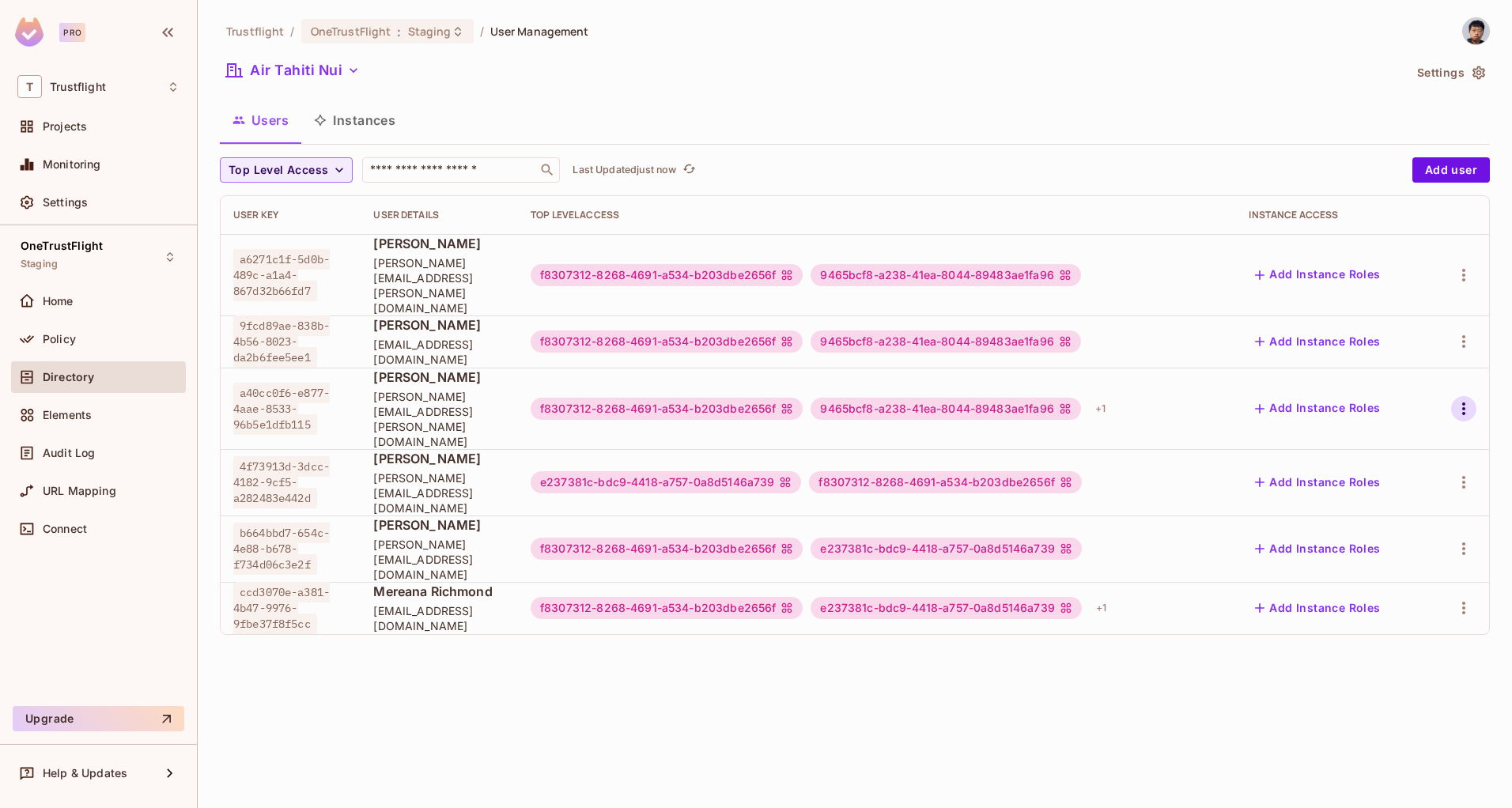
click at [1462, 399] on icon "button" at bounding box center [1463, 408] width 19 height 19
click at [1406, 434] on div "Edit Attributes" at bounding box center [1408, 435] width 79 height 15
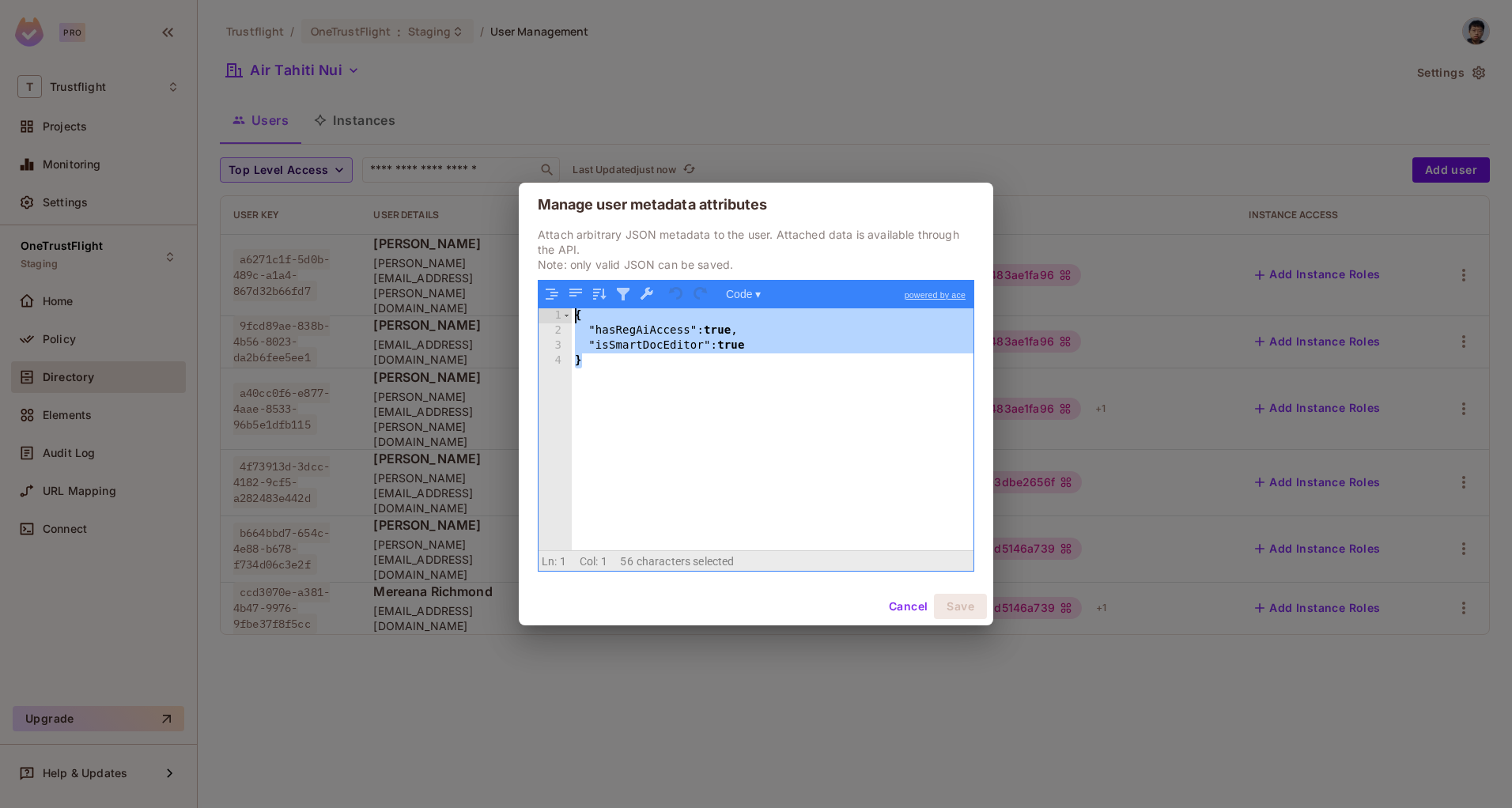
drag, startPoint x: 456, startPoint y: 277, endPoint x: 445, endPoint y: 277, distance: 11.0
click at [416, 265] on div "Manage user metadata attributes Attach arbitrary JSON metadata to the user. Att…" at bounding box center [756, 404] width 1512 height 808
click at [895, 610] on button "Cancel" at bounding box center [908, 606] width 51 height 25
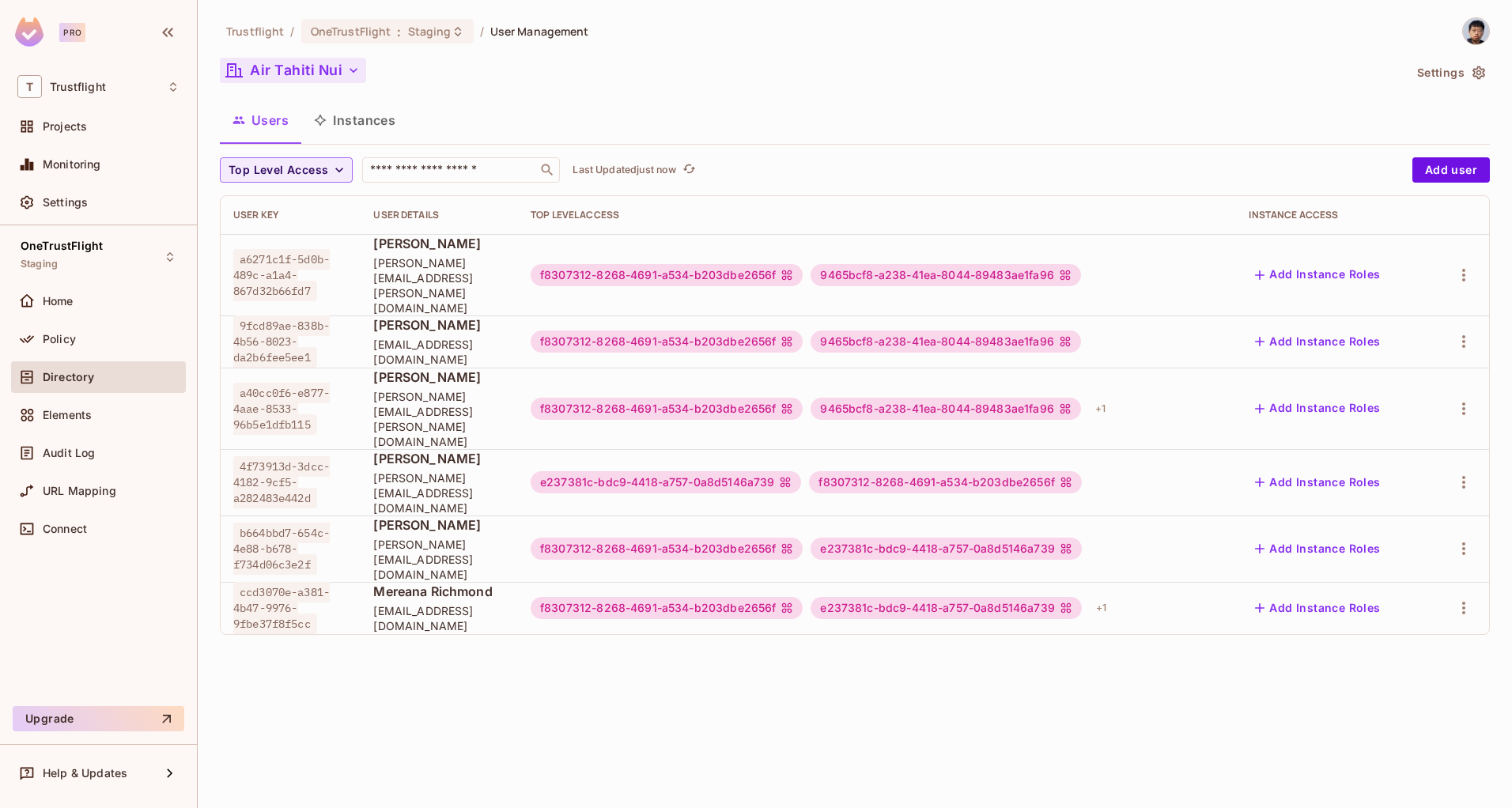
click at [303, 74] on button "Air Tahiti Nui" at bounding box center [293, 70] width 146 height 25
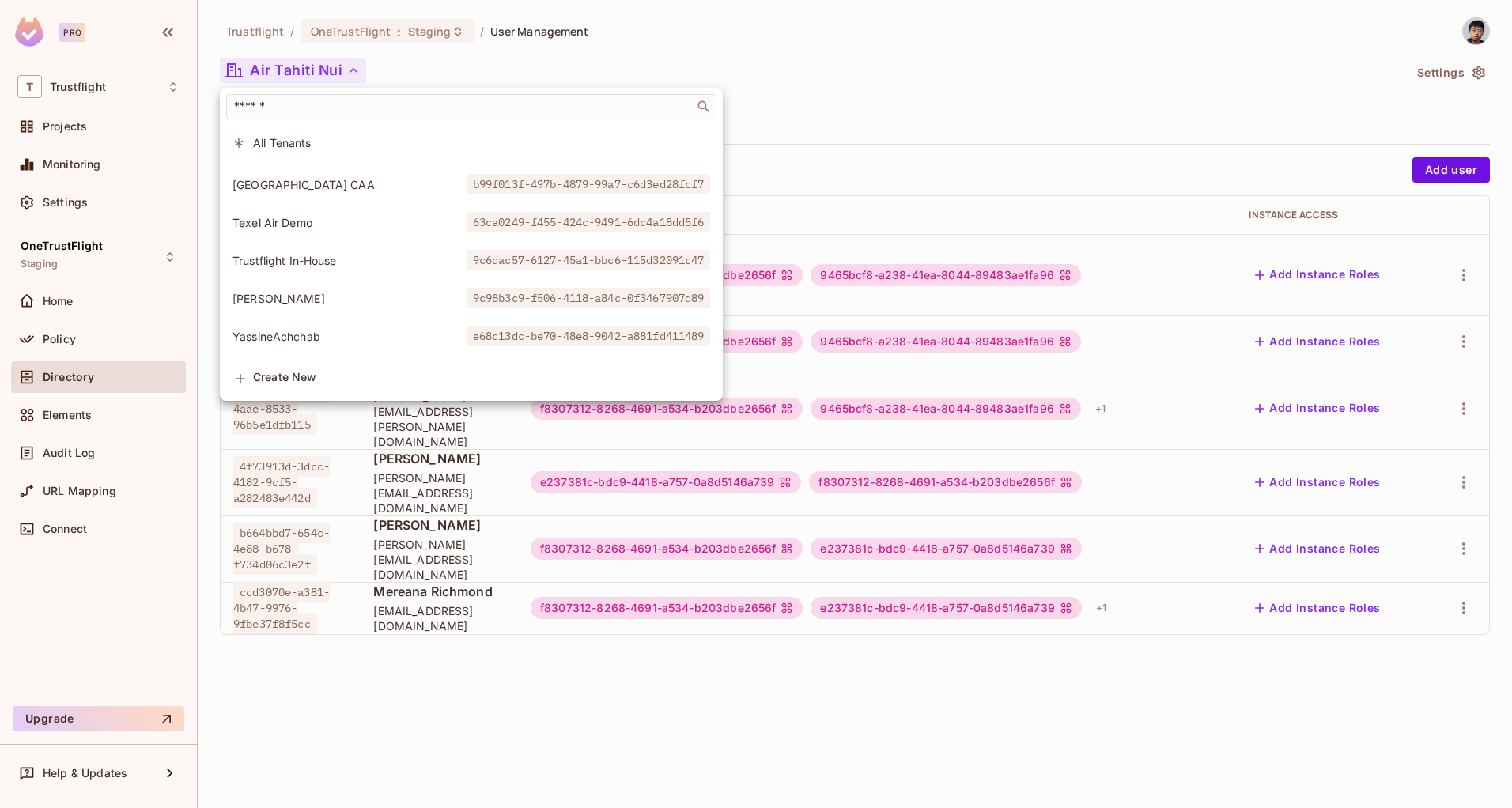
scroll to position [406, 0]
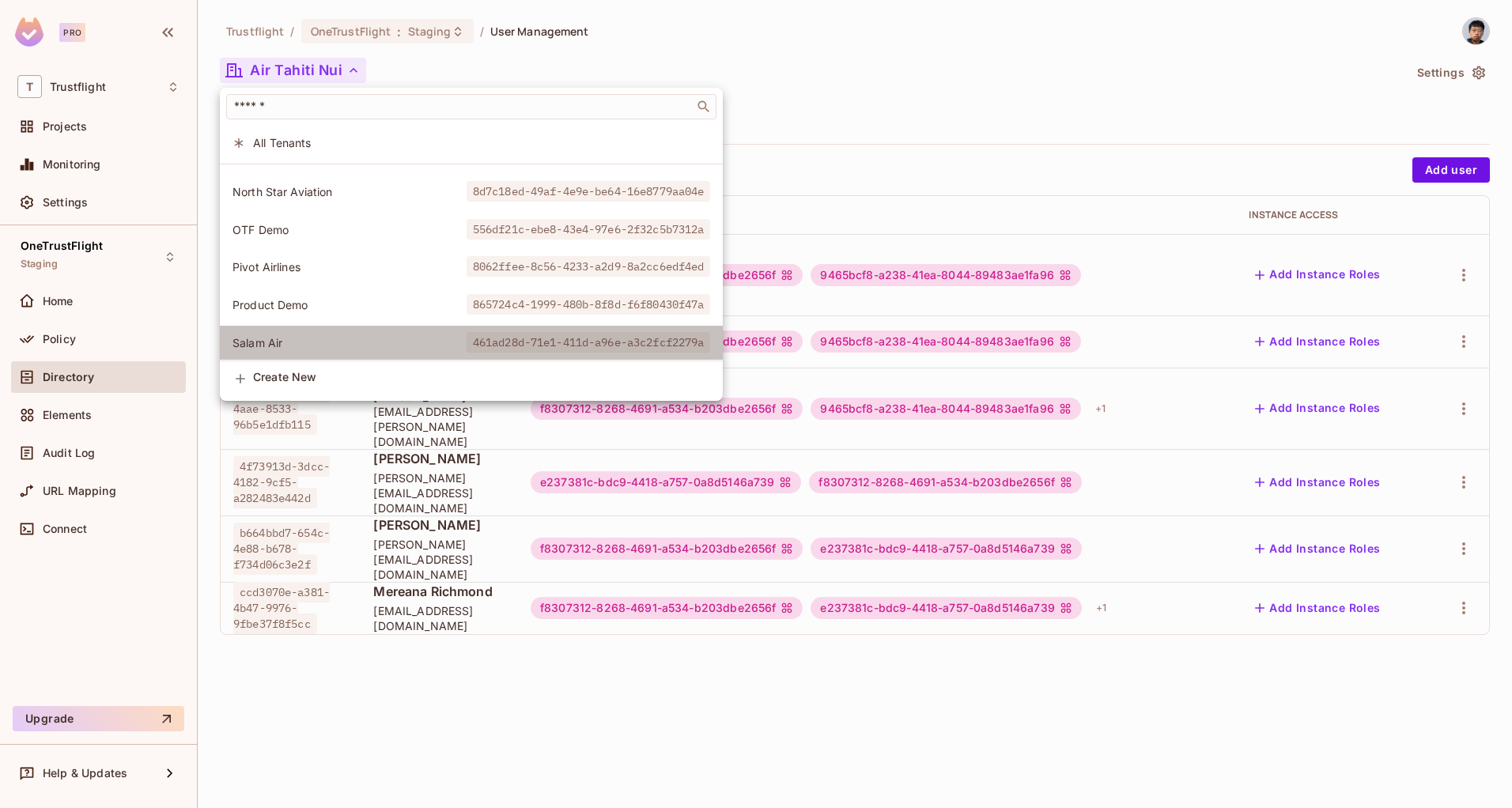
click at [264, 342] on span "Salam Air" at bounding box center [350, 342] width 234 height 15
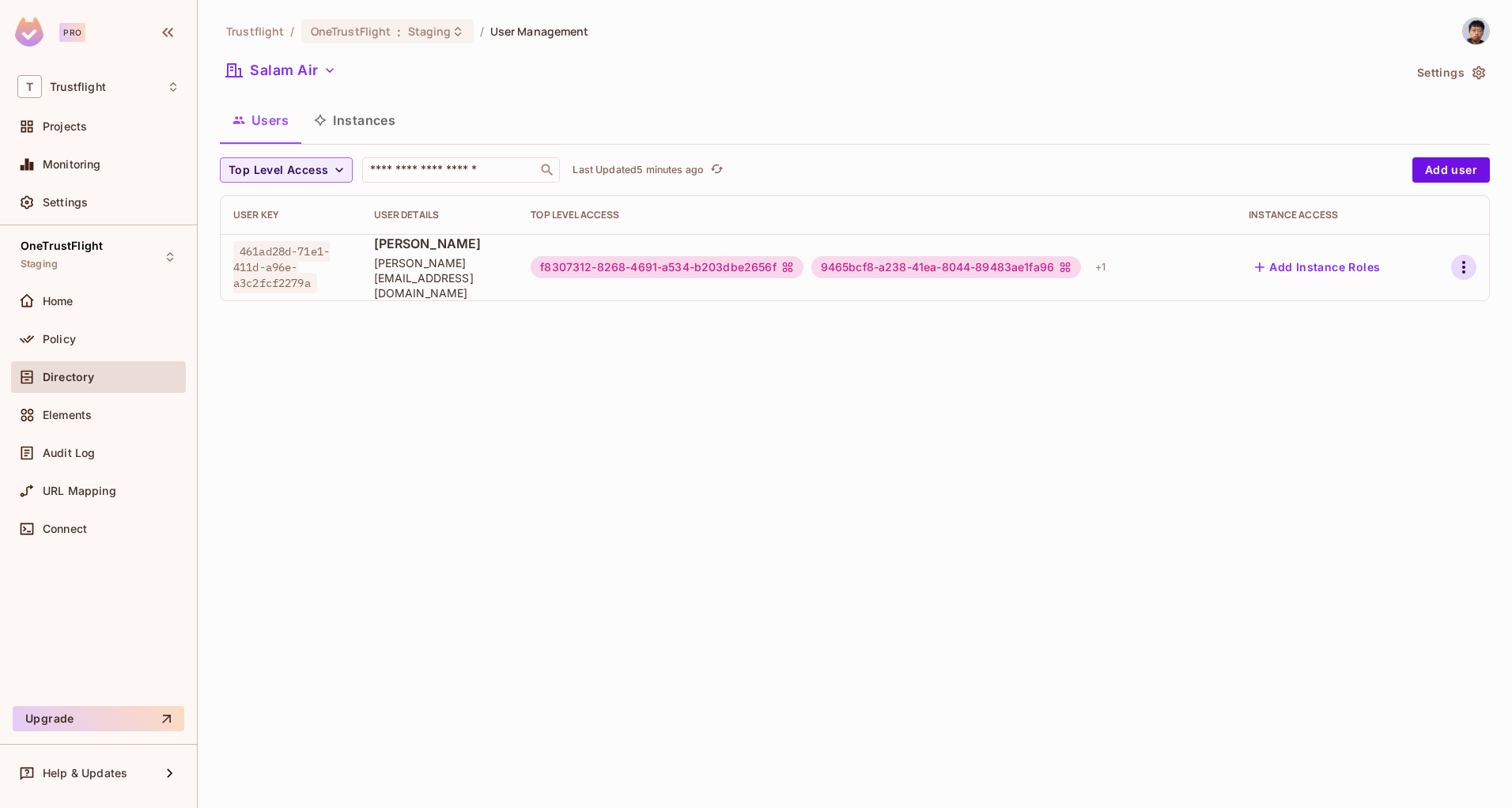
click at [1475, 264] on button "button" at bounding box center [1463, 267] width 25 height 25
click at [1380, 325] on div "Edit Attributes" at bounding box center [1408, 331] width 79 height 15
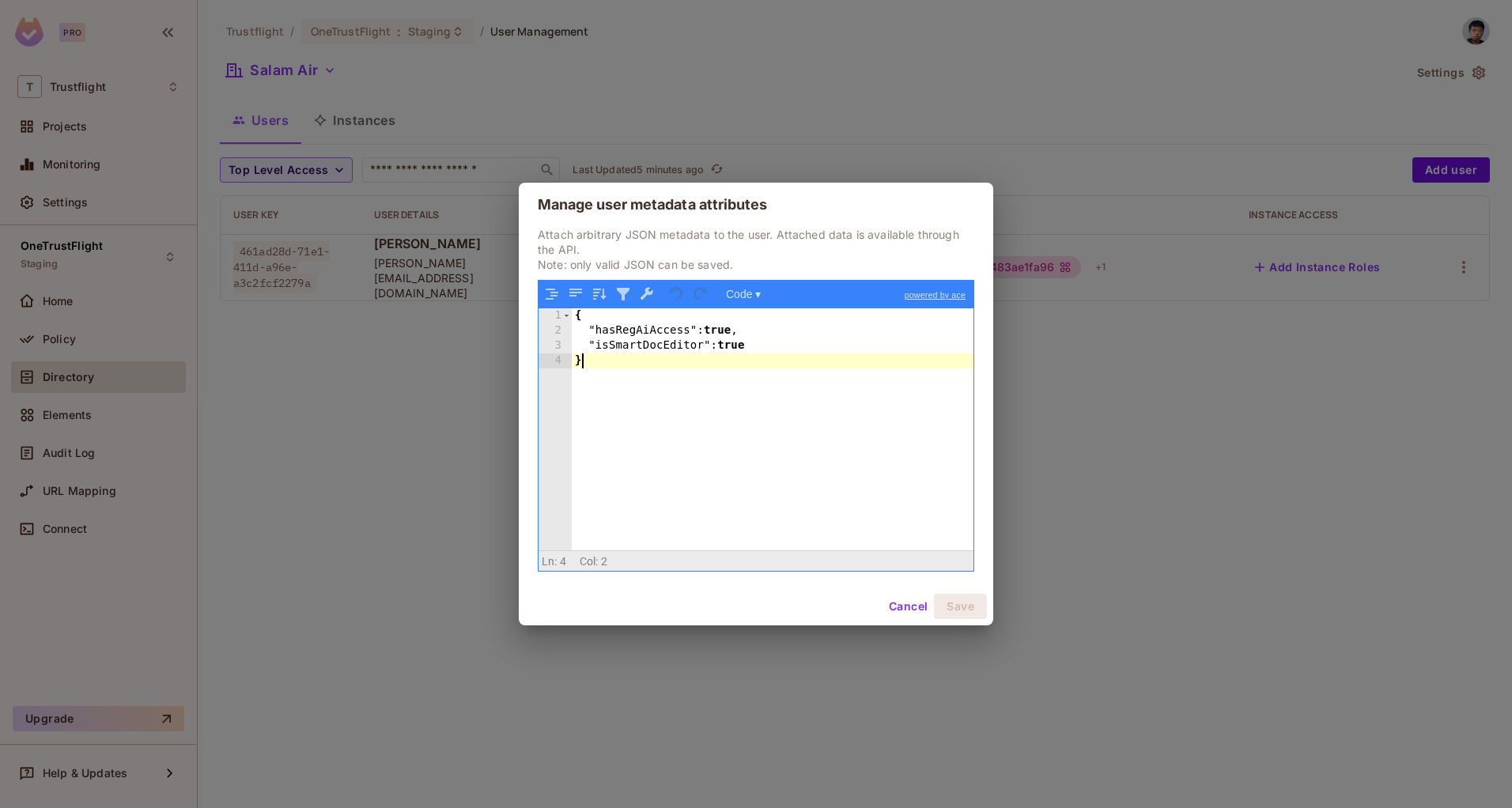
drag, startPoint x: 764, startPoint y: 362, endPoint x: 329, endPoint y: 240, distance: 451.8
click at [329, 240] on div "Manage user metadata attributes Attach arbitrary JSON metadata to the user. Att…" at bounding box center [756, 404] width 1512 height 808
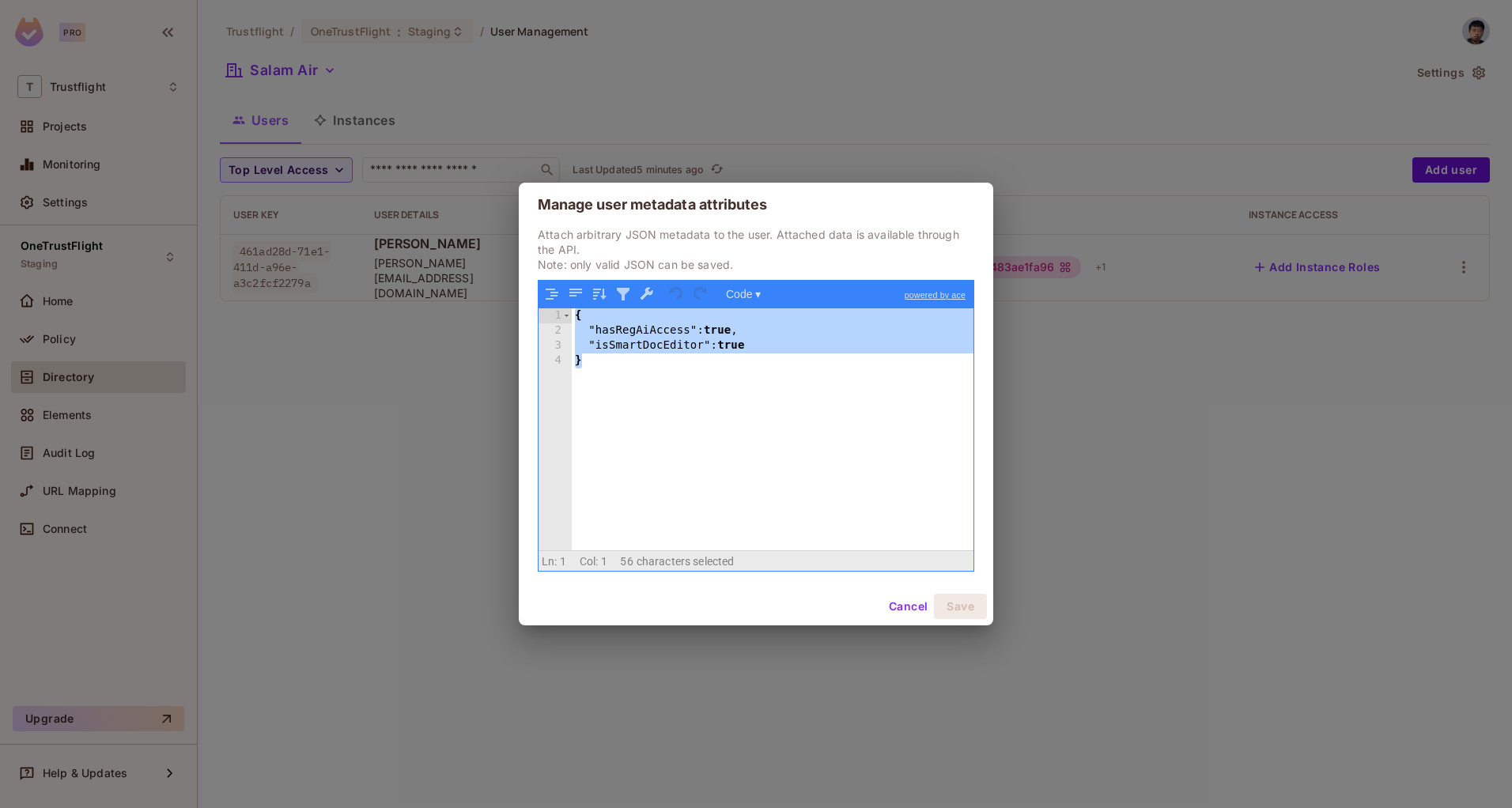
click at [891, 606] on button "Cancel" at bounding box center [908, 606] width 51 height 25
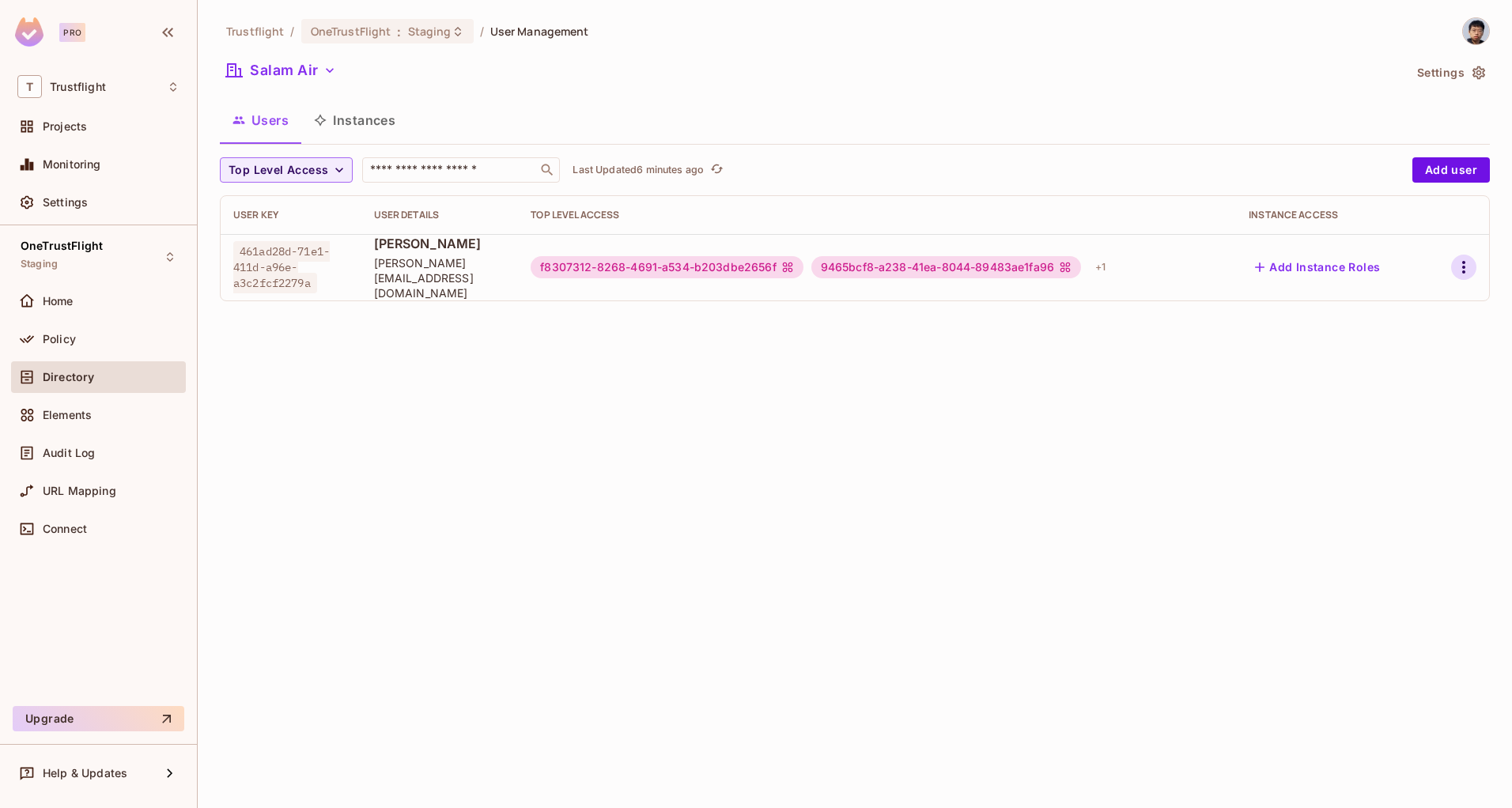
click at [1467, 262] on icon "button" at bounding box center [1463, 267] width 19 height 19
drag, startPoint x: 696, startPoint y: 407, endPoint x: 453, endPoint y: 334, distance: 253.7
click at [691, 406] on div at bounding box center [756, 404] width 1512 height 808
click at [113, 350] on div "Policy" at bounding box center [98, 339] width 174 height 32
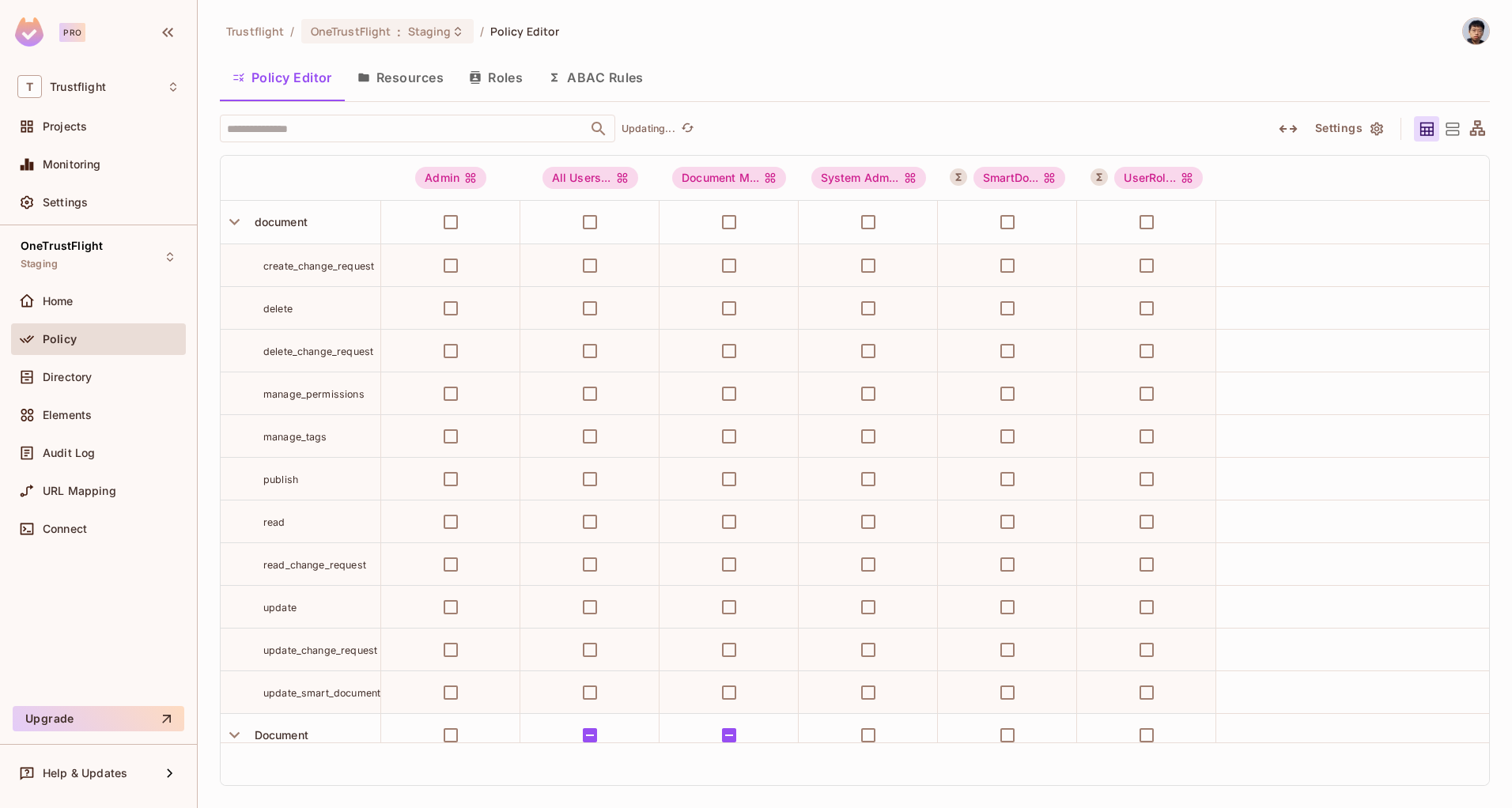
click at [487, 75] on button "Roles" at bounding box center [496, 77] width 79 height 40
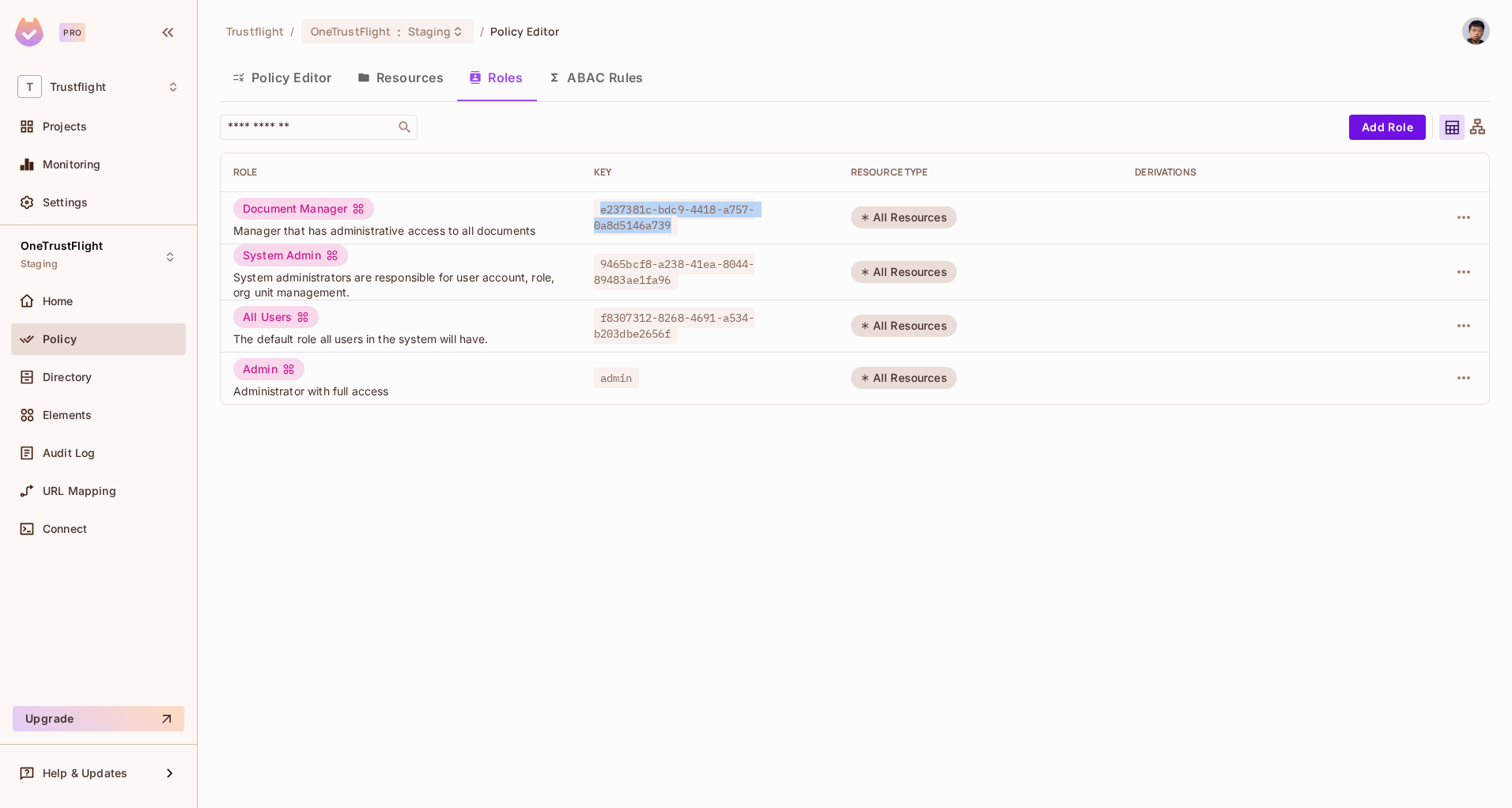
drag, startPoint x: 606, startPoint y: 208, endPoint x: 691, endPoint y: 221, distance: 86.0
click at [691, 221] on div "e237381c-bdc9-4418-a757-0a8d5146a739" at bounding box center [710, 217] width 232 height 32
copy span "e237381c-bdc9-4418-a757-0a8d5146a739"
drag, startPoint x: 602, startPoint y: 267, endPoint x: 679, endPoint y: 286, distance: 79.3
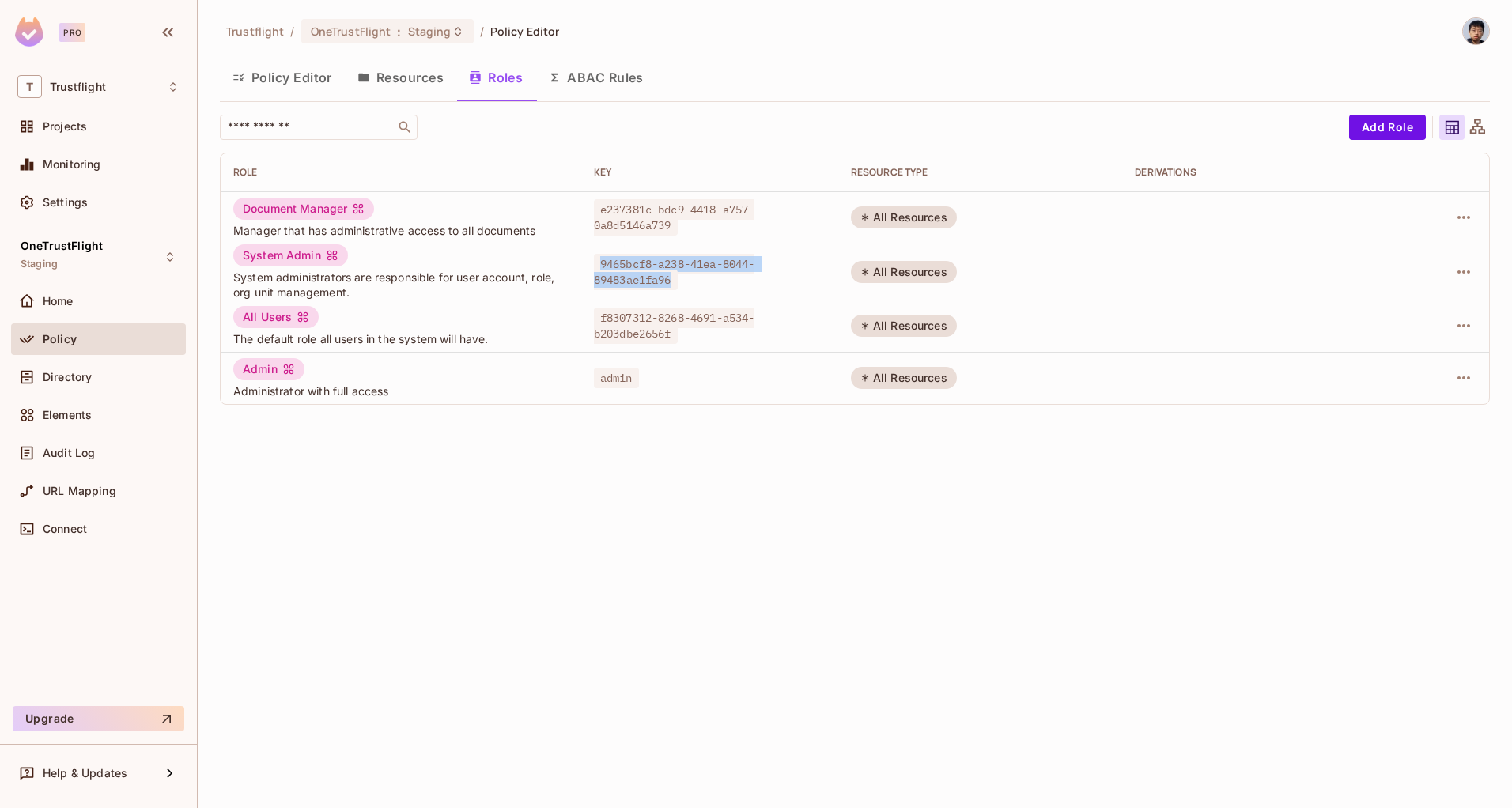
click at [679, 286] on span "9465bcf8-a238-41ea-8044-89483ae1fa96" at bounding box center [674, 272] width 161 height 37
copy span "9465bcf8-a238-41ea-8044-89483ae1fa96"
drag, startPoint x: 602, startPoint y: 323, endPoint x: 678, endPoint y: 329, distance: 76.2
click at [678, 329] on span "f8307312-8268-4691-a534-b203dbe2656f" at bounding box center [674, 325] width 161 height 37
copy span "f8307312-8268-4691-a534-b203dbe2656f"
